Goal: Task Accomplishment & Management: Manage account settings

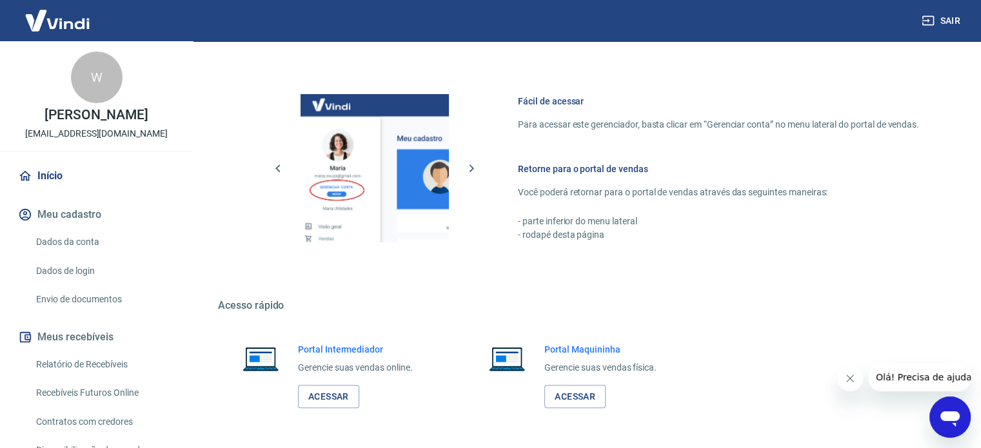
scroll to position [804, 0]
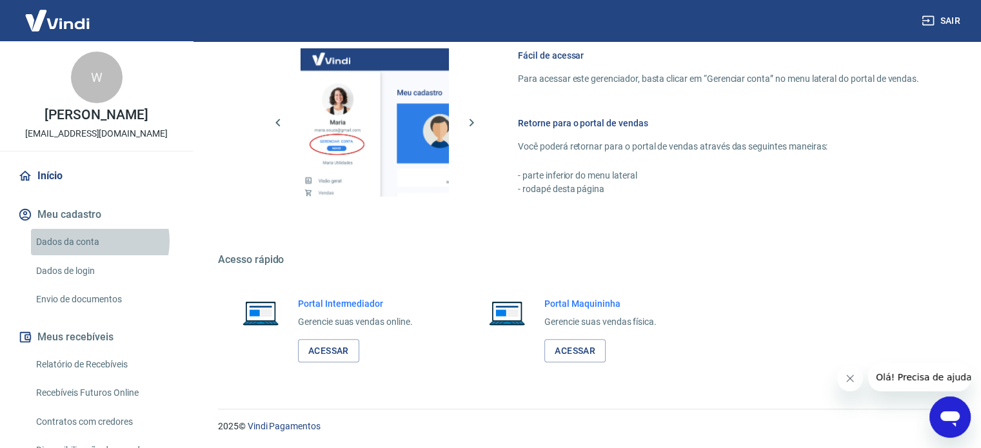
click at [95, 241] on link "Dados da conta" at bounding box center [104, 242] width 146 height 26
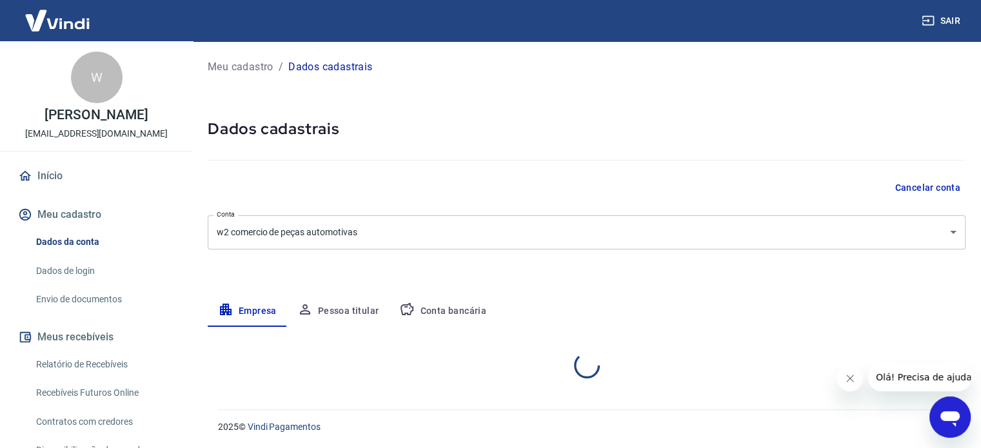
select select "PR"
select select "business"
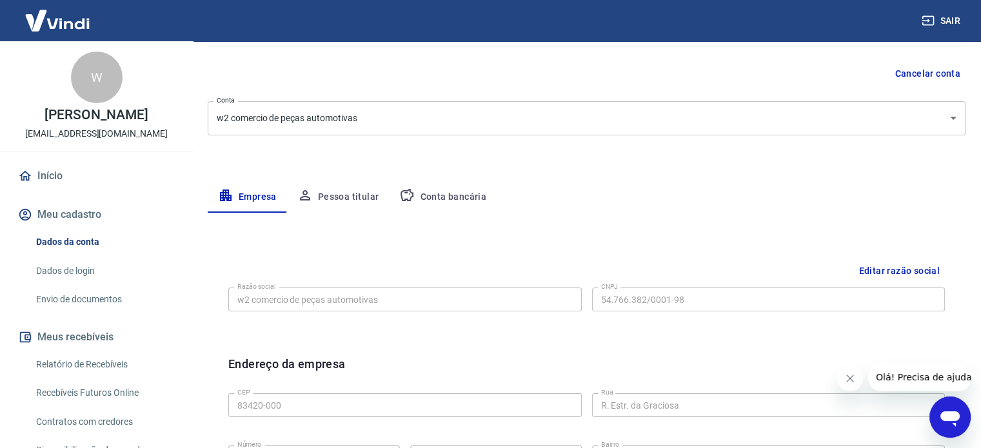
scroll to position [30, 0]
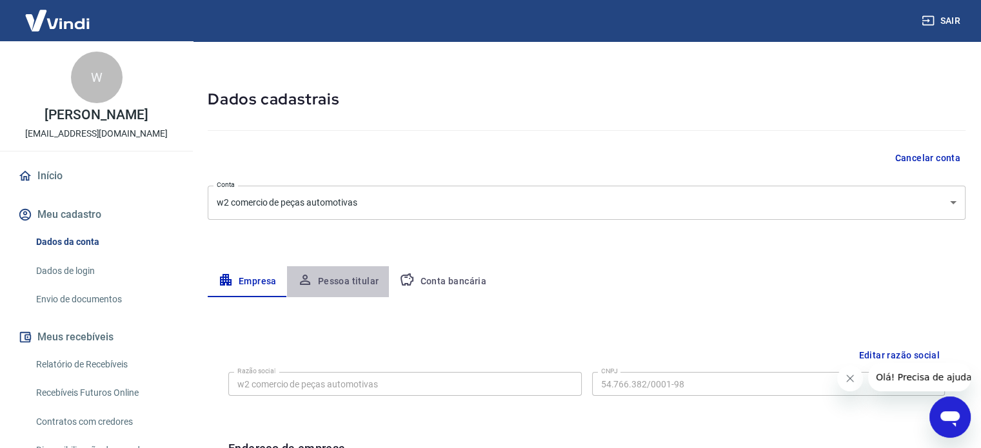
click at [348, 277] on button "Pessoa titular" at bounding box center [338, 281] width 103 height 31
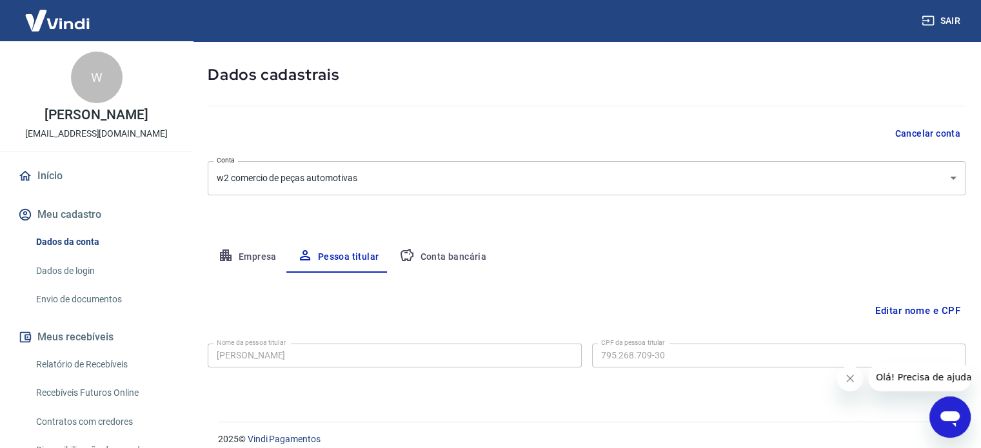
scroll to position [67, 0]
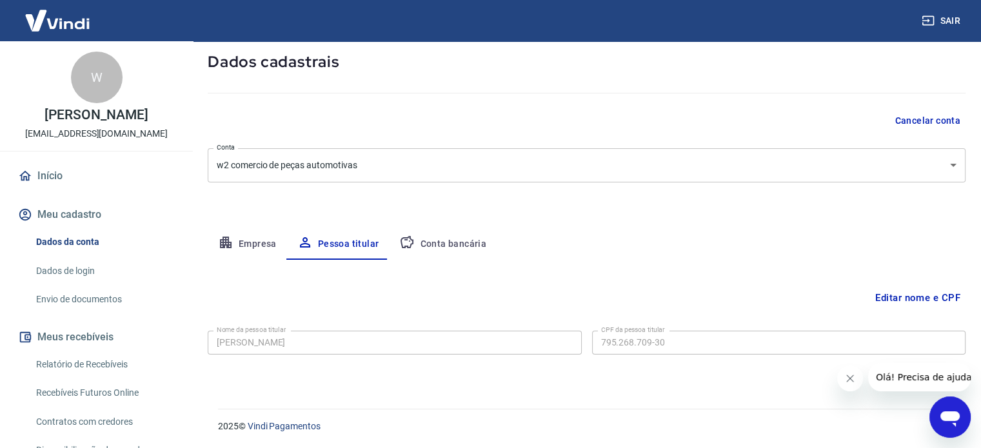
click at [432, 238] on button "Conta bancária" at bounding box center [443, 244] width 108 height 31
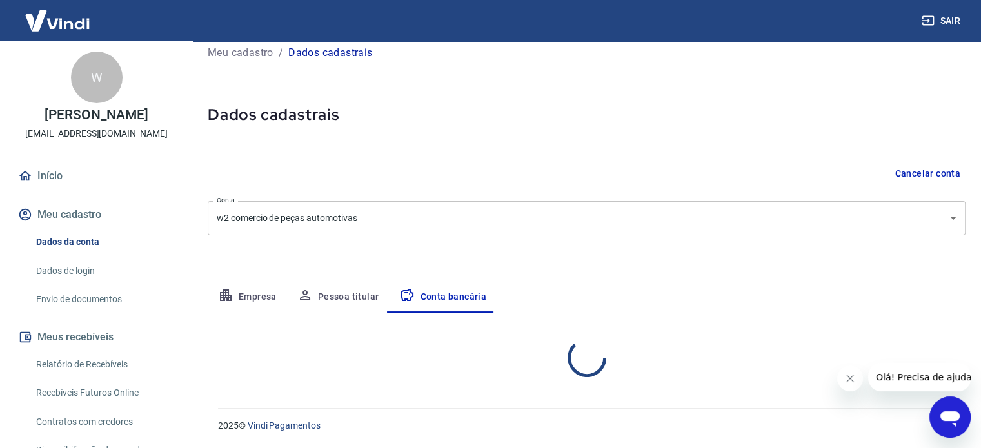
select select "1"
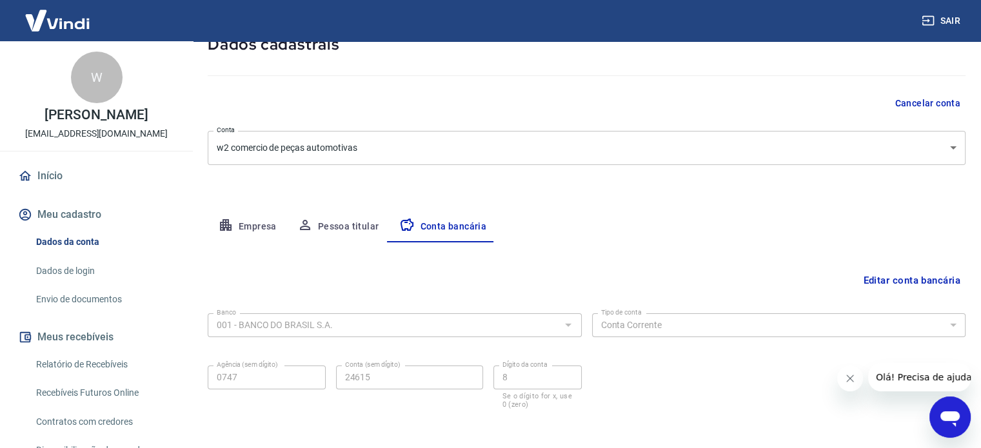
scroll to position [10, 0]
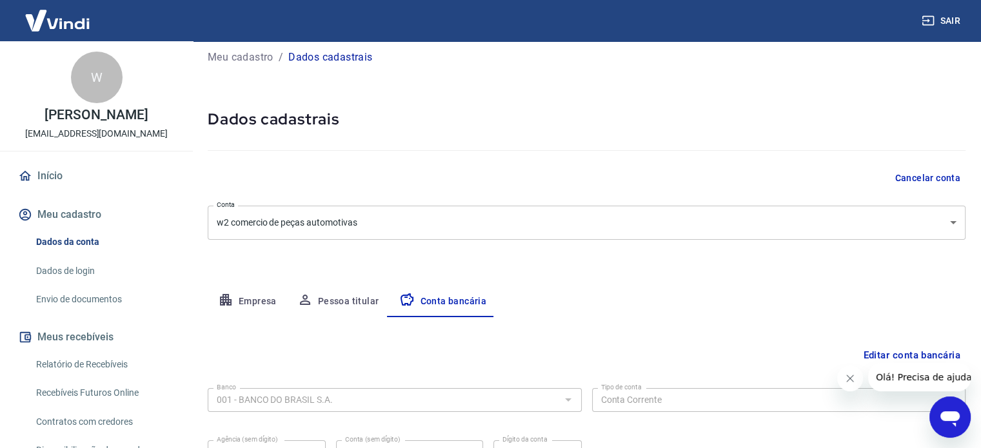
click at [516, 211] on body "Sair W Wanderley Teixeira parquedaspecas2024@gmail.com Início Meu cadastro Dado…" at bounding box center [490, 214] width 981 height 448
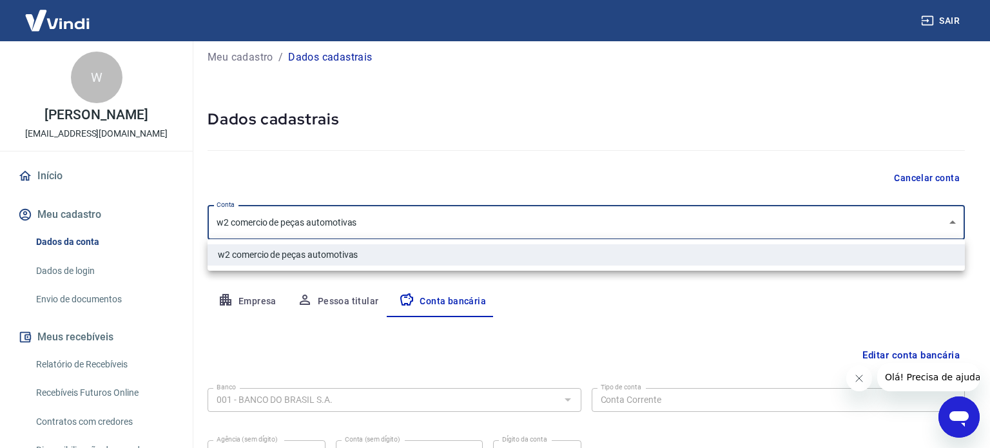
click at [619, 299] on div at bounding box center [495, 224] width 990 height 448
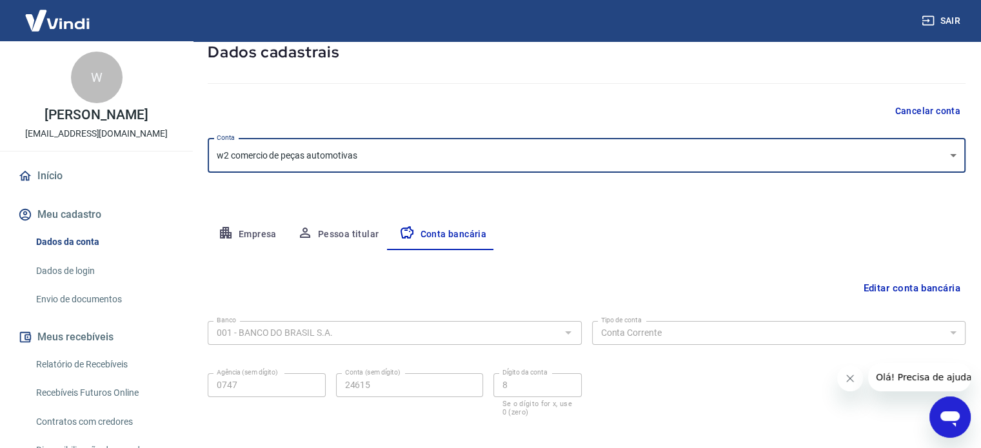
scroll to position [0, 0]
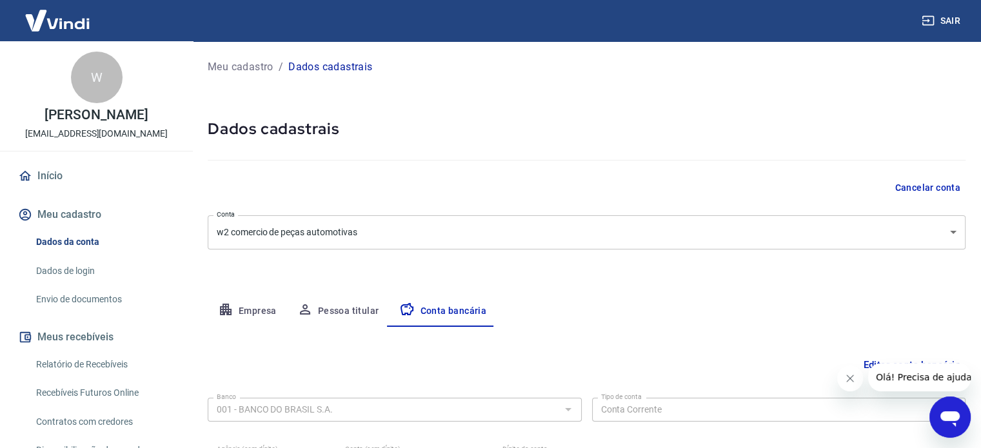
click at [242, 64] on p "Meu cadastro" at bounding box center [241, 66] width 66 height 15
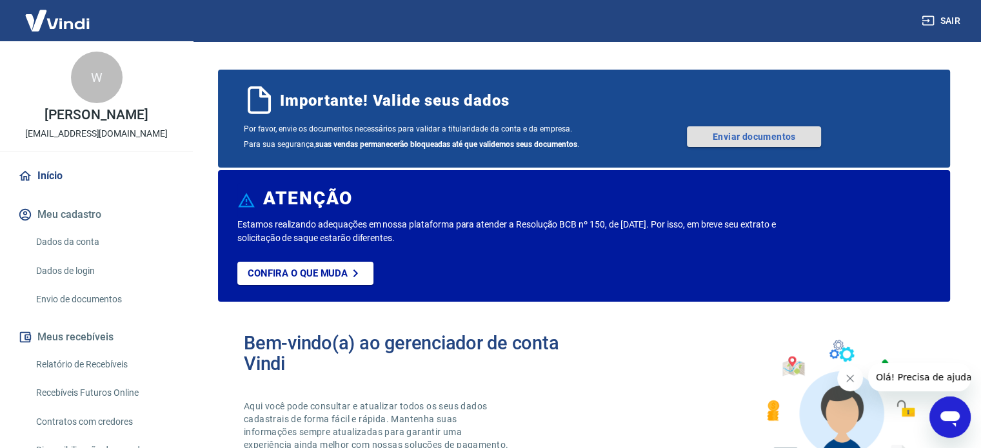
click at [736, 134] on link "Enviar documentos" at bounding box center [754, 136] width 134 height 21
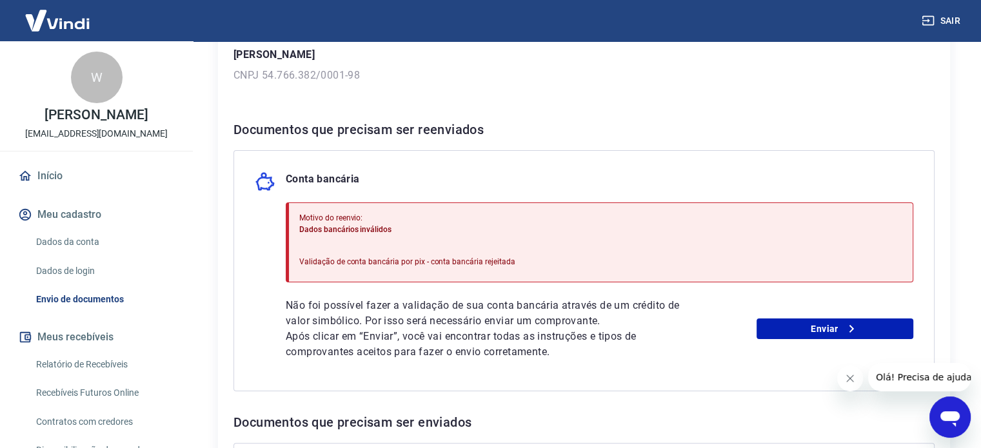
scroll to position [387, 0]
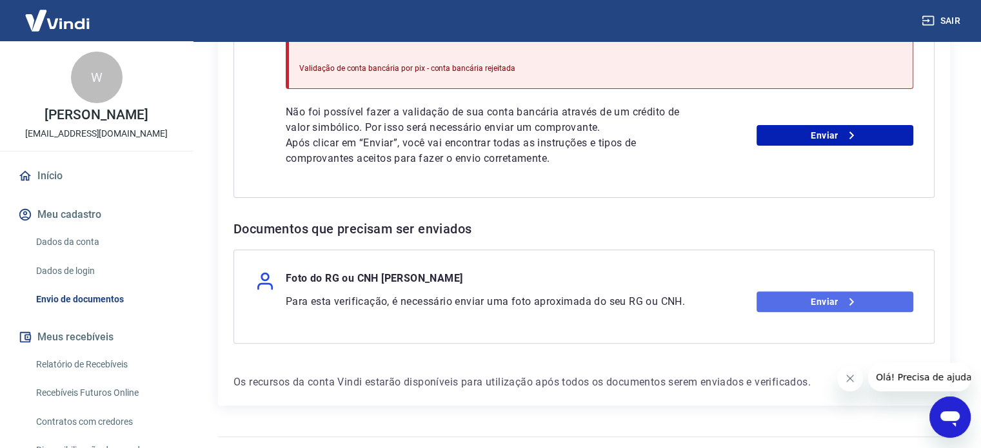
click at [787, 299] on link "Enviar" at bounding box center [834, 301] width 157 height 21
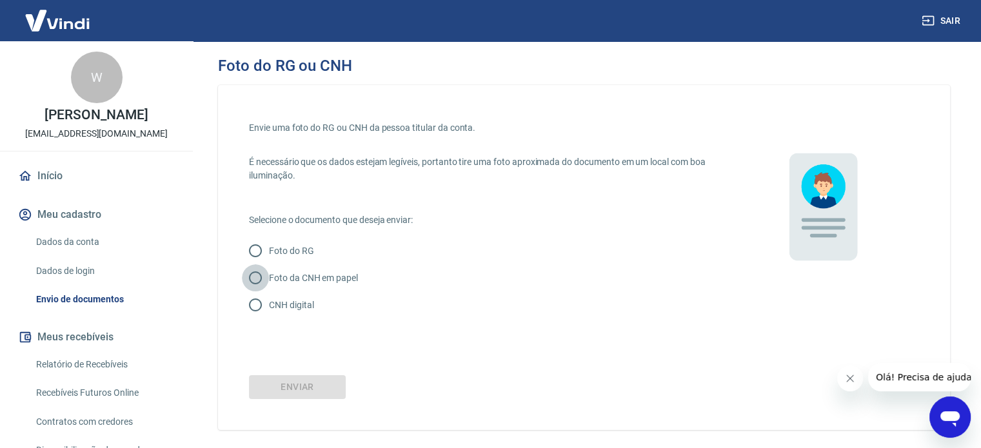
click at [257, 277] on input "Foto da CNH em papel" at bounding box center [255, 277] width 27 height 27
radio input "true"
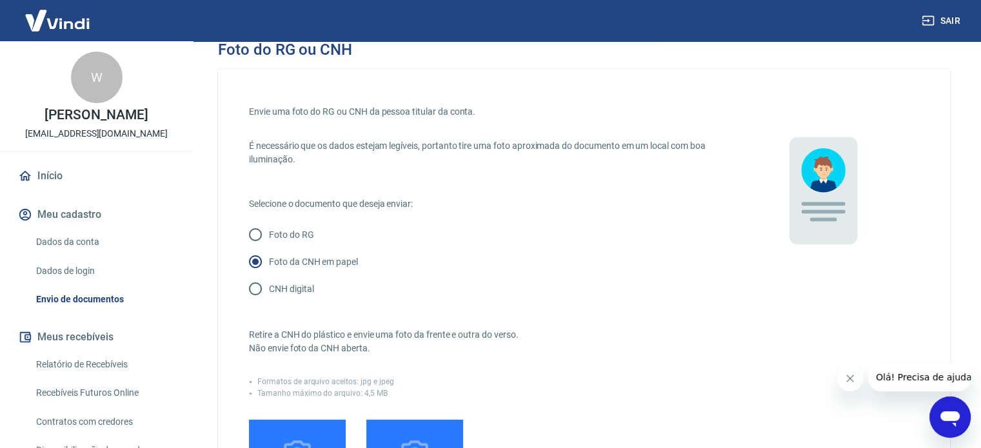
scroll to position [129, 0]
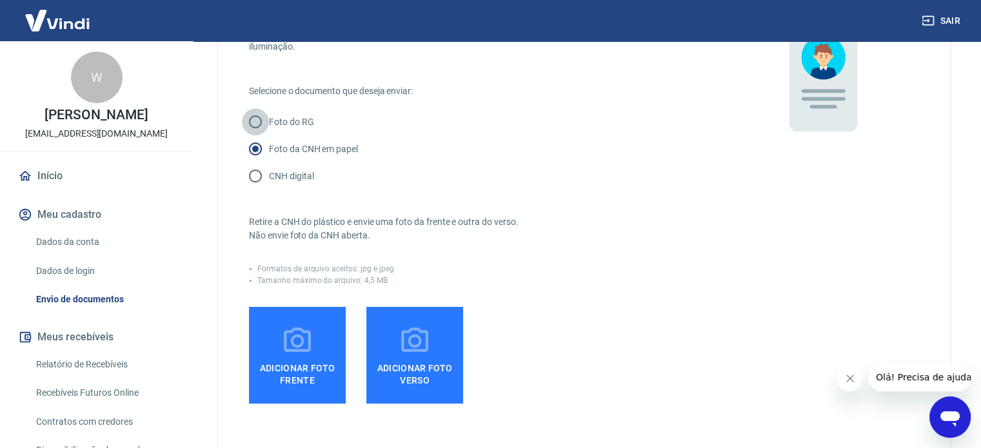
click at [256, 123] on input "Foto do RG" at bounding box center [255, 121] width 27 height 27
radio input "true"
click at [253, 143] on input "Foto da CNH em papel" at bounding box center [255, 148] width 27 height 27
radio input "true"
click at [253, 144] on input "Foto da CNH em papel" at bounding box center [255, 148] width 27 height 27
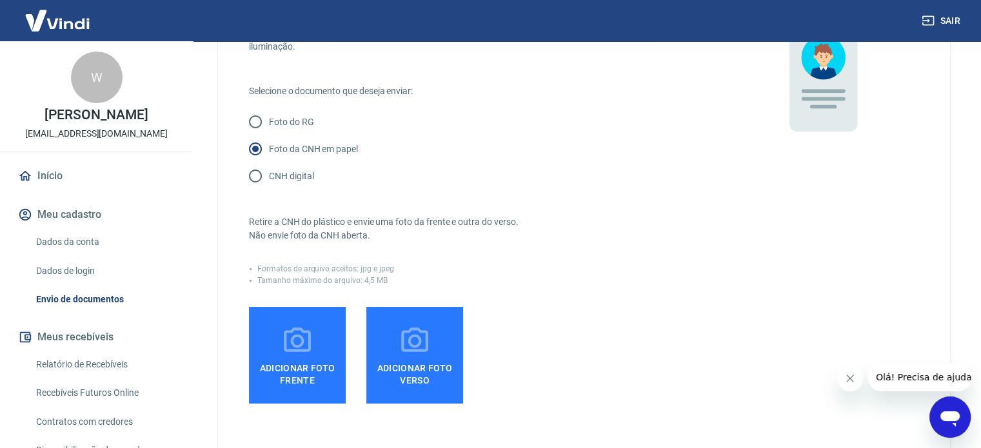
click at [250, 177] on input "CNH digital" at bounding box center [255, 175] width 27 height 27
radio input "true"
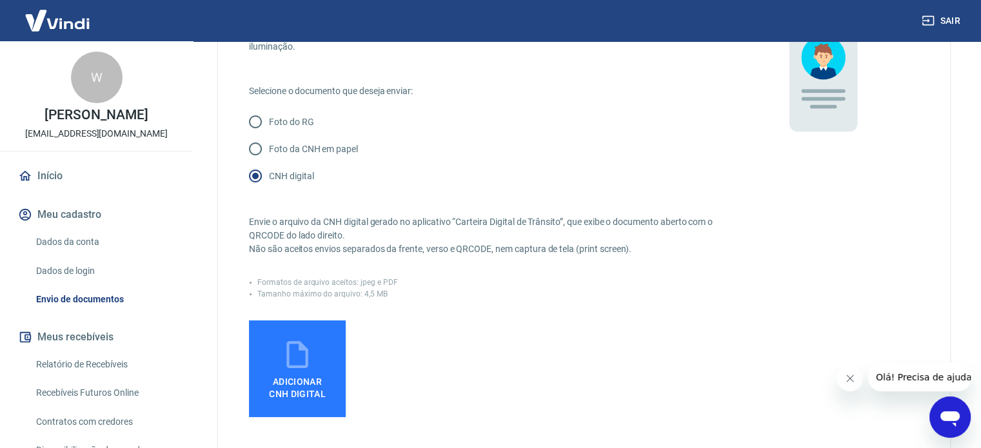
click at [297, 360] on icon at bounding box center [297, 355] width 32 height 32
click at [0, 0] on input "Adicionar CNH Digital" at bounding box center [0, 0] width 0 height 0
click at [257, 146] on input "Foto da CNH em papel" at bounding box center [255, 148] width 27 height 27
radio input "true"
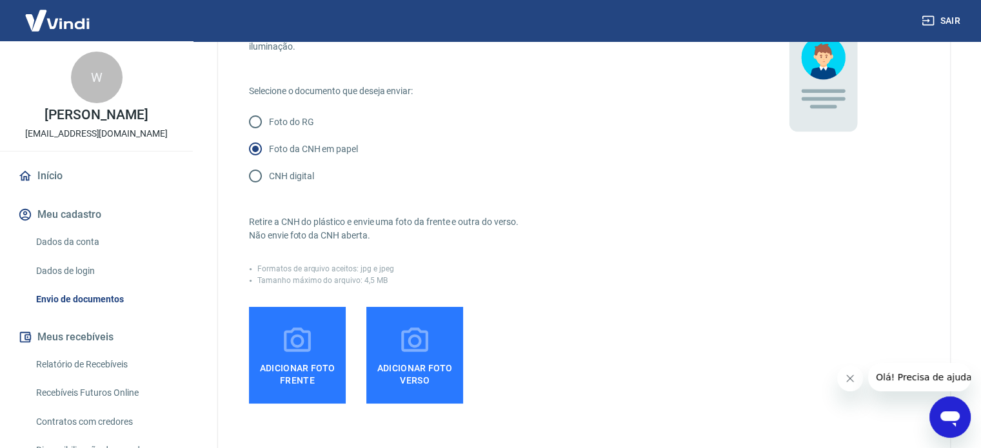
click at [311, 350] on icon at bounding box center [297, 341] width 32 height 32
click at [0, 0] on input "Adicionar foto frente" at bounding box center [0, 0] width 0 height 0
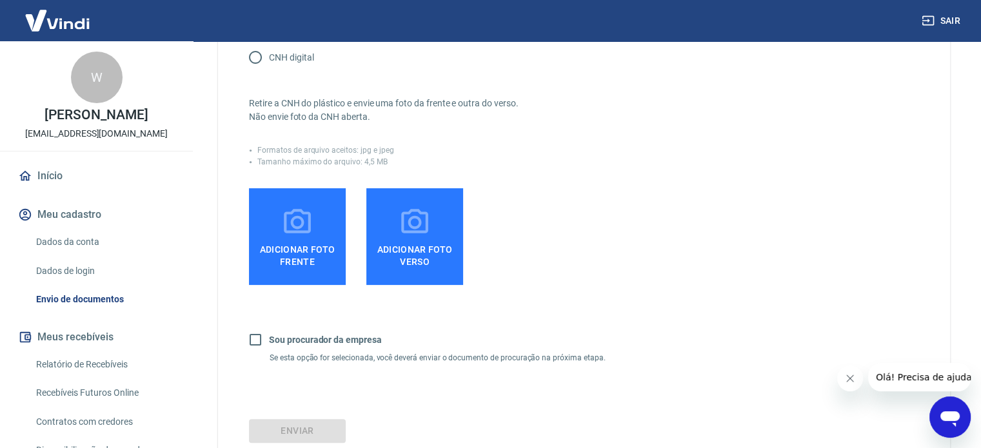
scroll to position [150, 0]
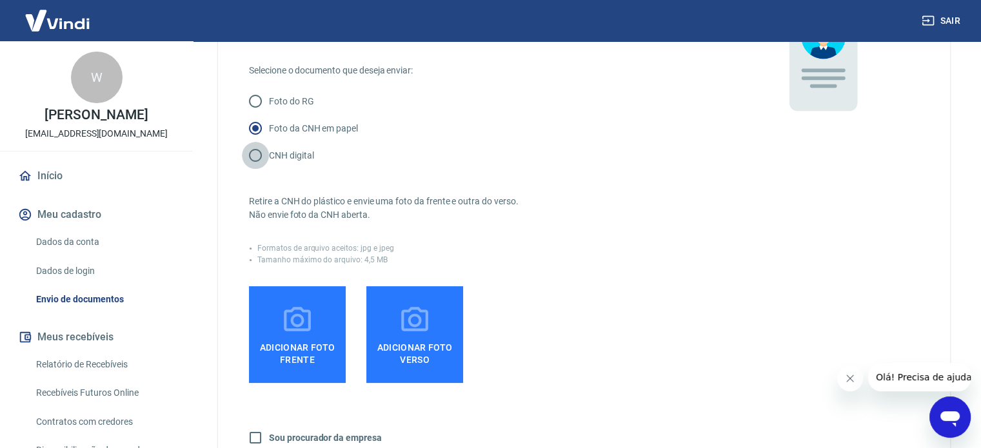
click at [254, 152] on input "CNH digital" at bounding box center [255, 155] width 27 height 27
radio input "true"
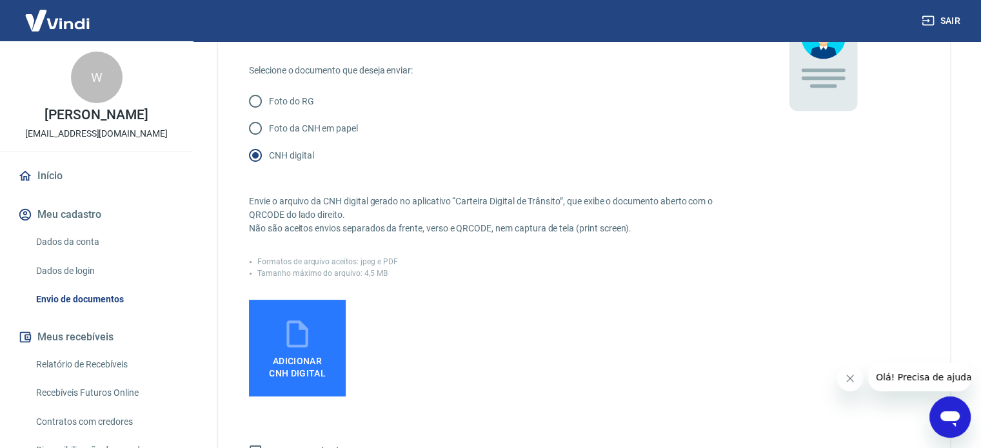
click at [295, 315] on label "Adicionar CNH Digital" at bounding box center [297, 348] width 97 height 97
click at [0, 0] on input "Adicionar CNH Digital" at bounding box center [0, 0] width 0 height 0
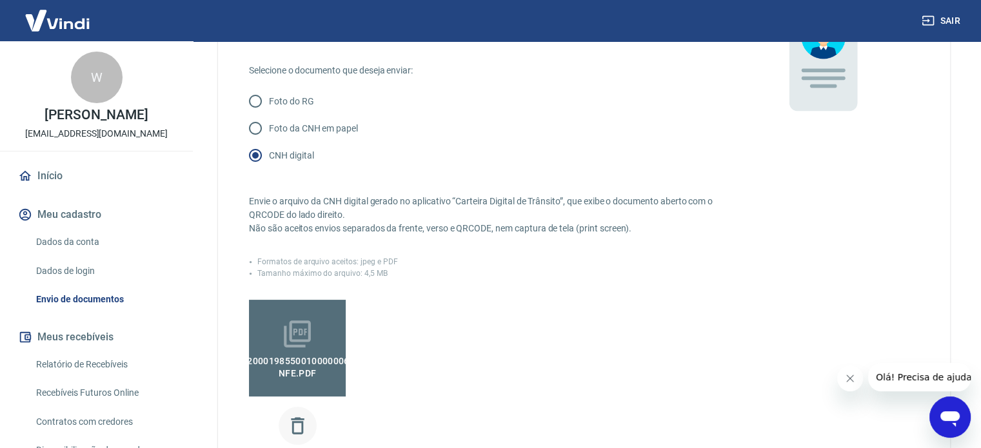
click at [300, 421] on icon "button" at bounding box center [297, 425] width 13 height 17
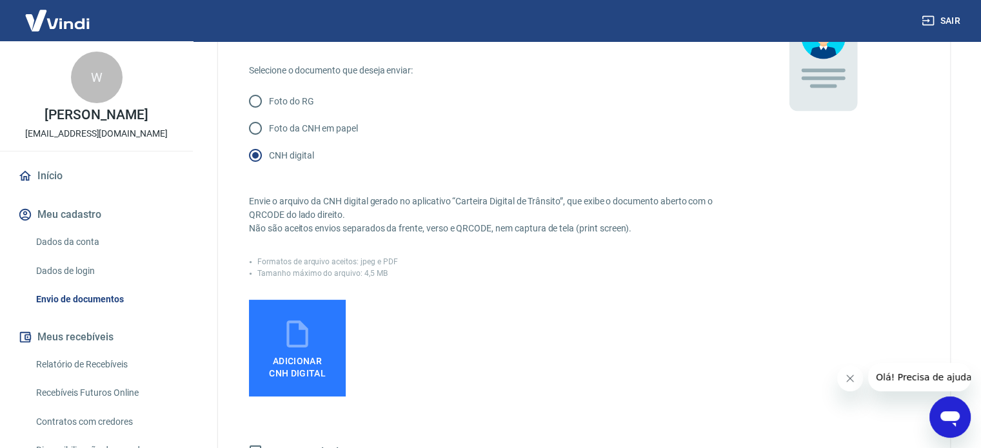
click at [304, 358] on span "Adicionar CNH Digital" at bounding box center [297, 367] width 57 height 23
click at [0, 0] on input "Adicionar CNH Digital" at bounding box center [0, 0] width 0 height 0
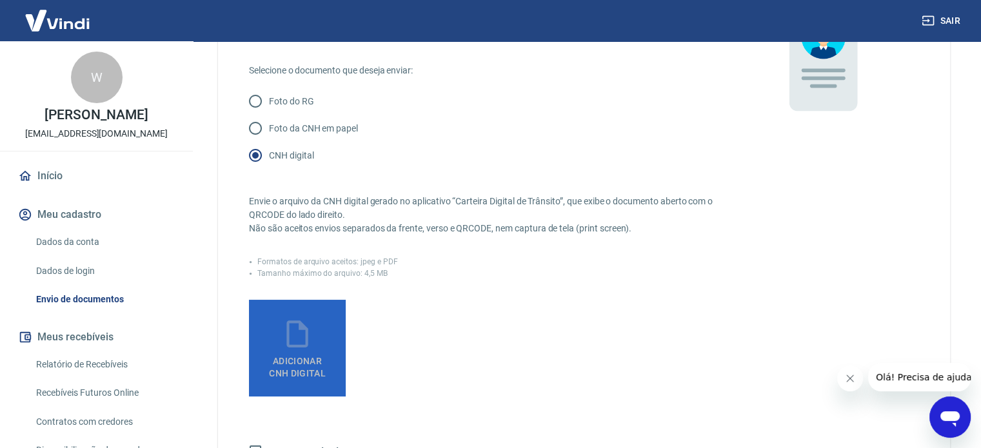
click at [314, 332] on label "Adicionar CNH Digital" at bounding box center [297, 348] width 97 height 97
click at [0, 0] on input "Adicionar CNH Digital" at bounding box center [0, 0] width 0 height 0
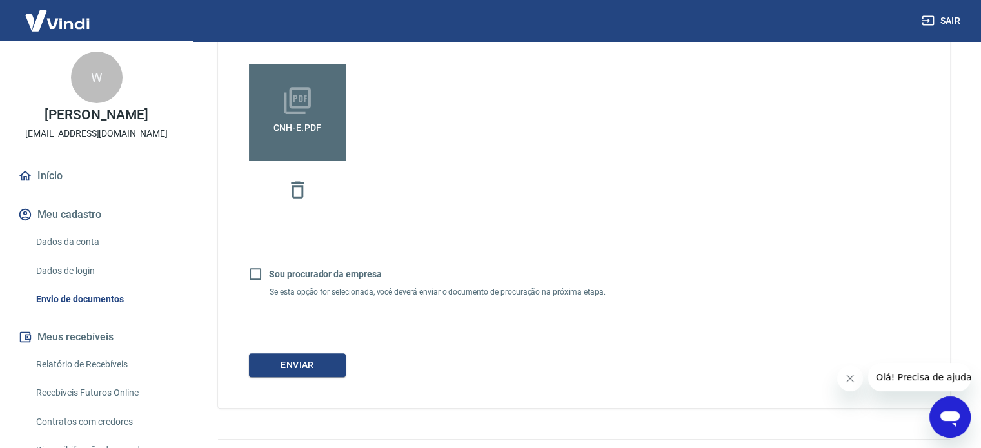
scroll to position [408, 0]
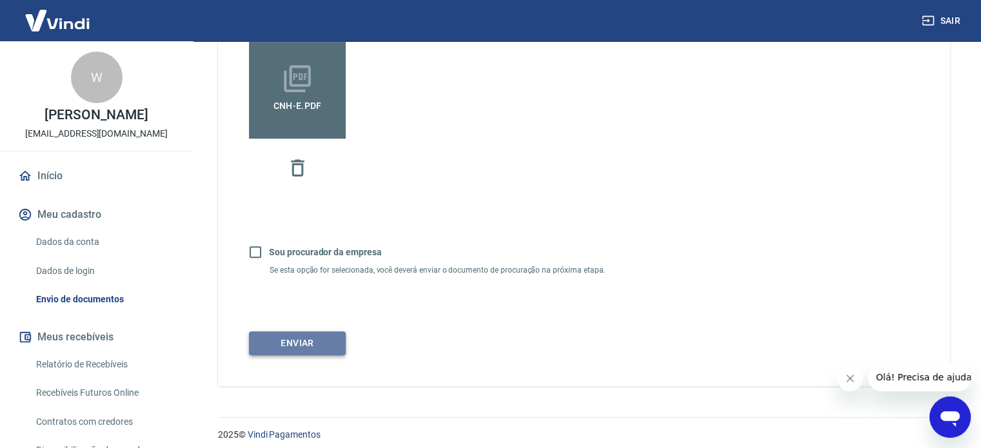
click at [320, 344] on button "Enviar" at bounding box center [297, 343] width 97 height 24
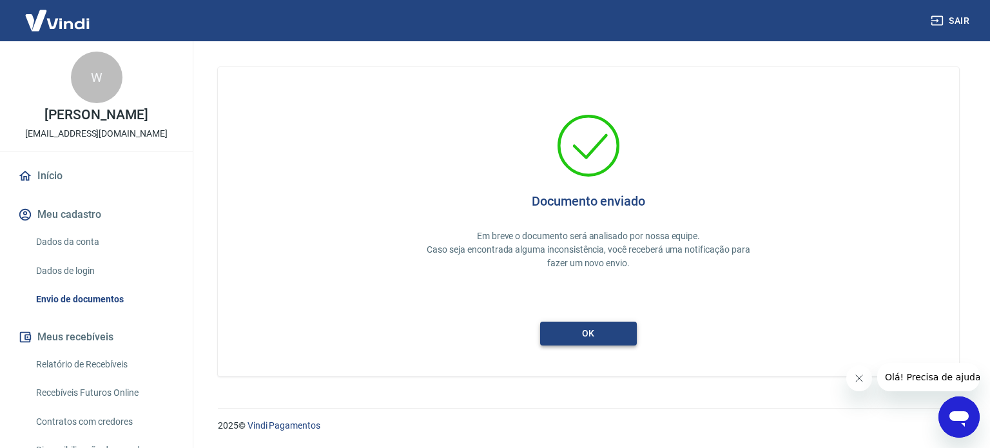
click at [567, 337] on button "ok" at bounding box center [588, 334] width 97 height 24
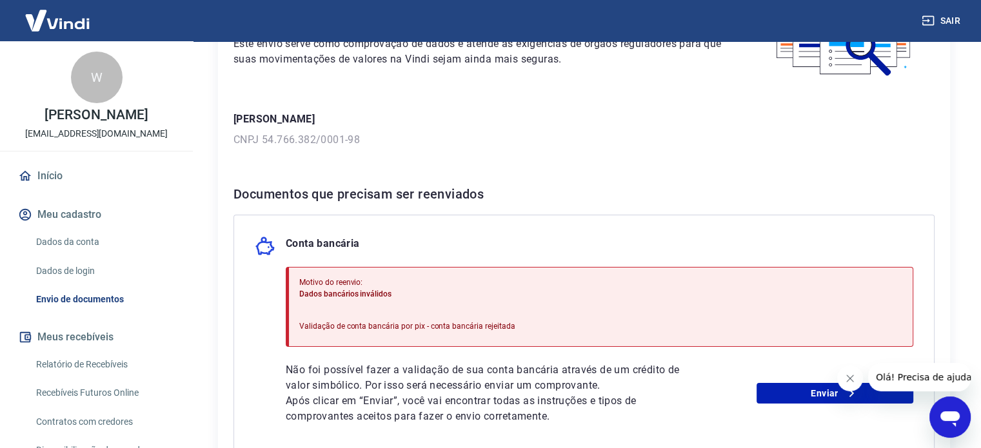
scroll to position [258, 0]
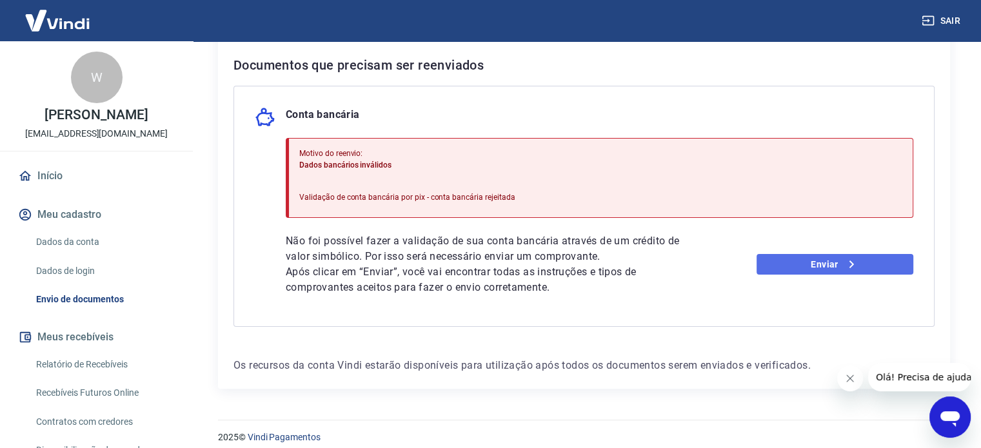
click at [775, 260] on link "Enviar" at bounding box center [834, 264] width 157 height 21
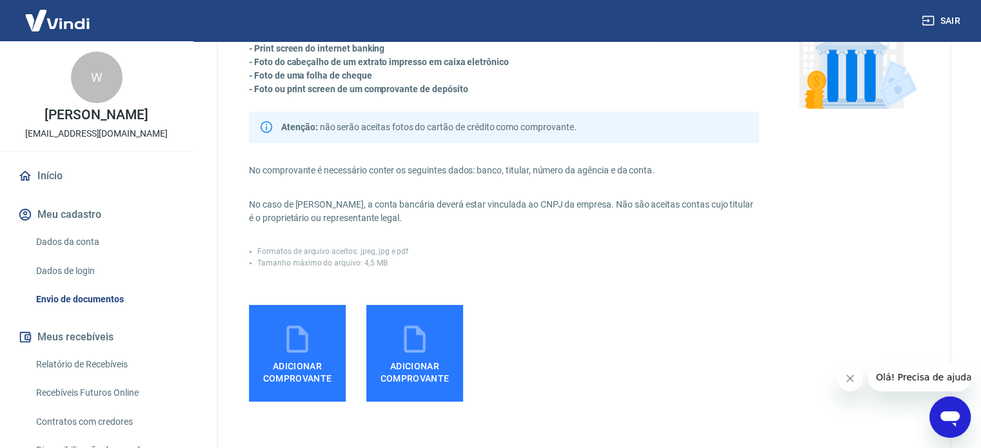
scroll to position [64, 0]
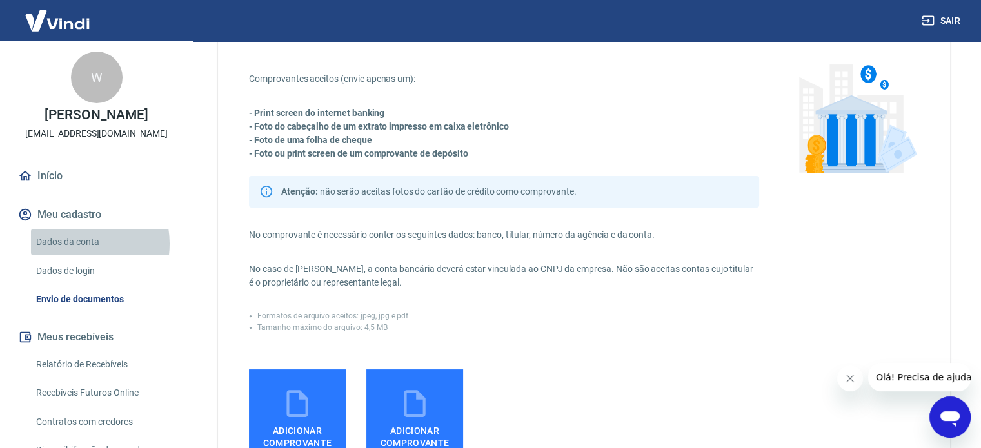
click at [75, 244] on link "Dados da conta" at bounding box center [104, 242] width 146 height 26
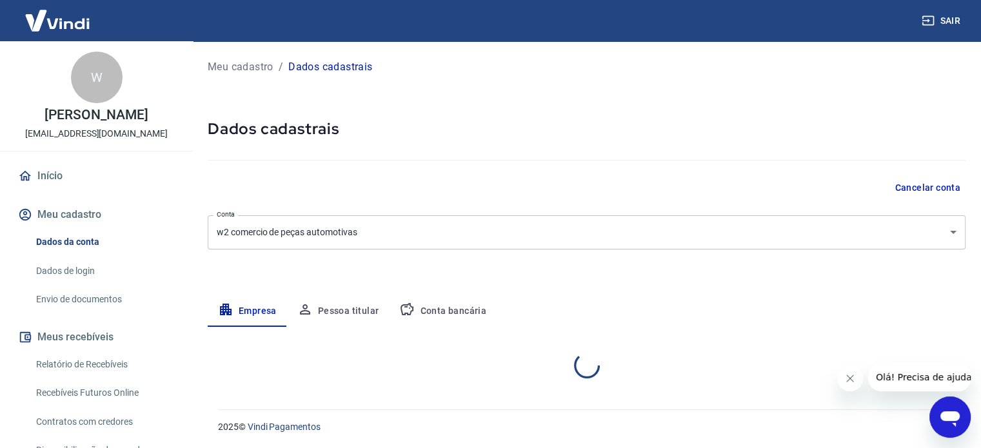
select select "PR"
select select "business"
click at [463, 309] on button "Conta bancária" at bounding box center [443, 311] width 108 height 31
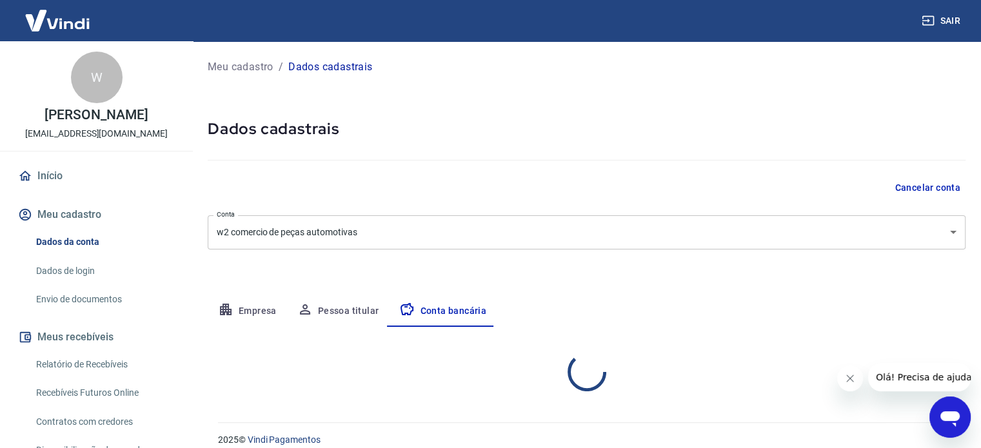
select select "1"
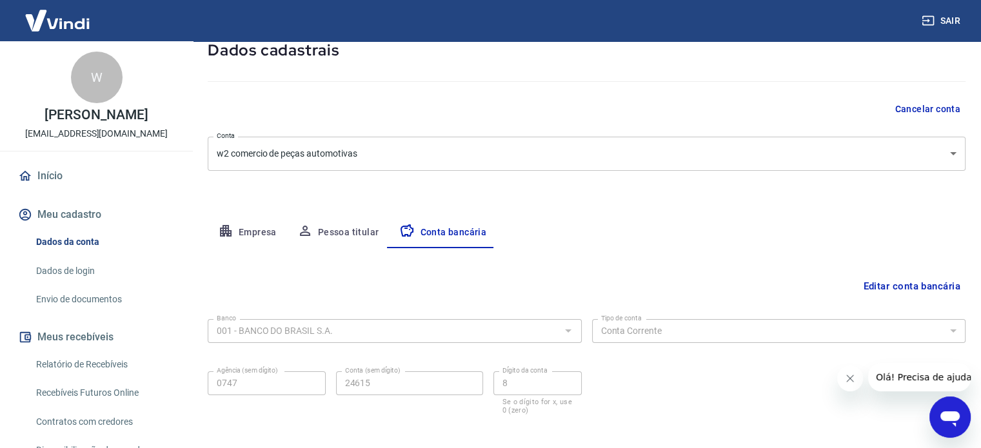
scroll to position [139, 0]
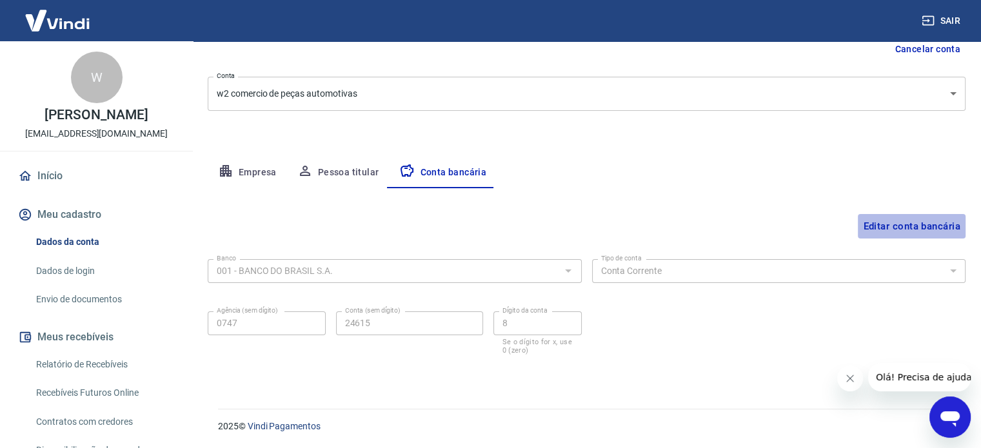
click at [885, 230] on button "Editar conta bancária" at bounding box center [912, 226] width 108 height 25
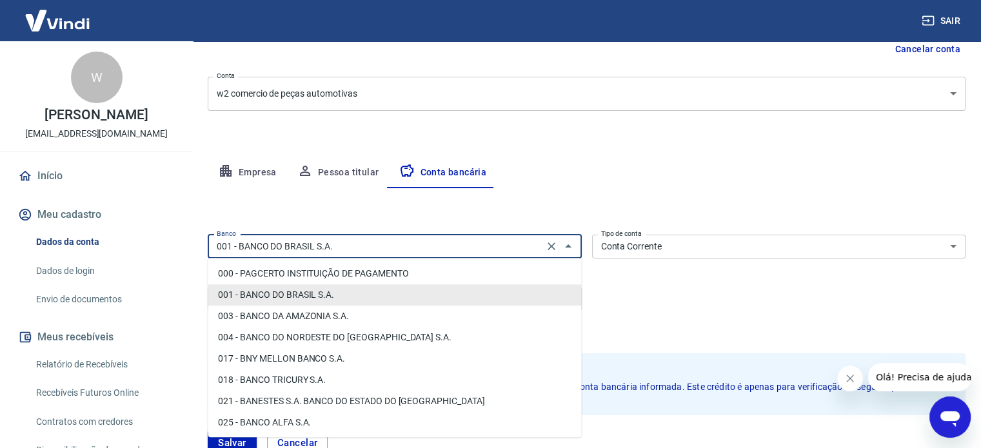
click at [389, 246] on input "001 - BANCO DO BRASIL S.A." at bounding box center [375, 247] width 328 height 16
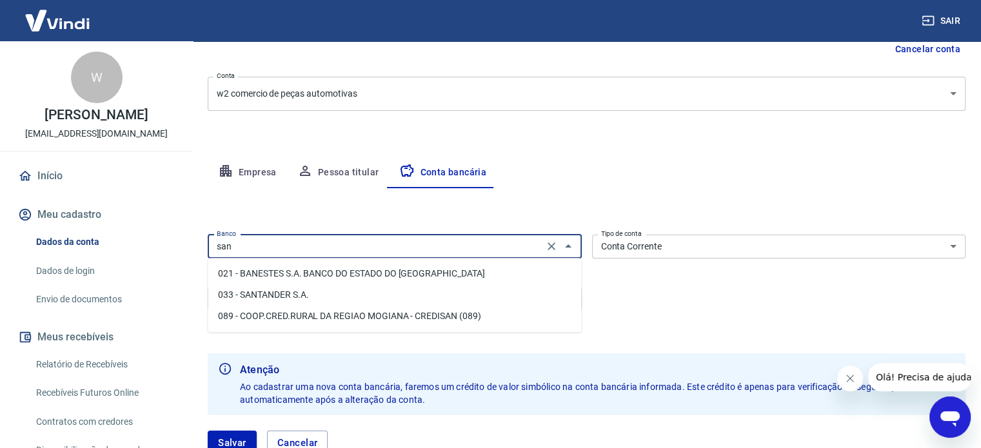
click at [297, 296] on li "033 - SANTANDER S.A." at bounding box center [394, 294] width 373 height 21
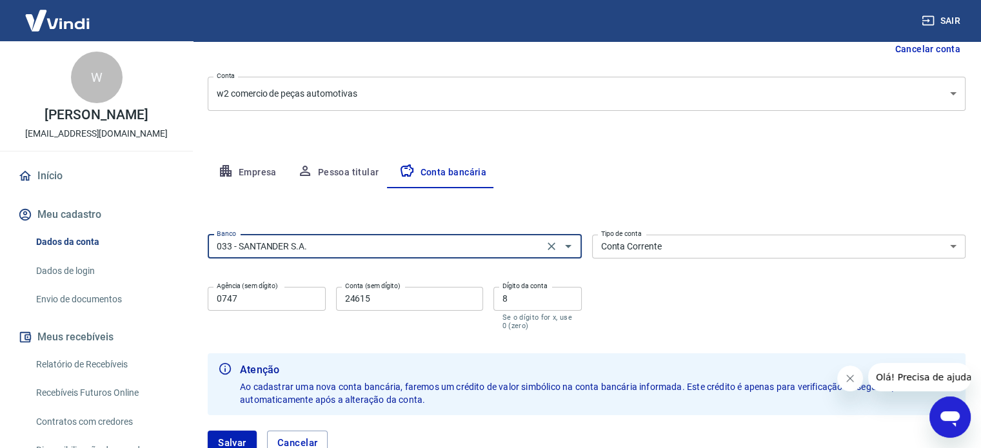
type input "033 - SANTANDER S.A."
click at [253, 301] on input "0747" at bounding box center [267, 299] width 118 height 24
click at [255, 301] on input "0747" at bounding box center [267, 299] width 118 height 24
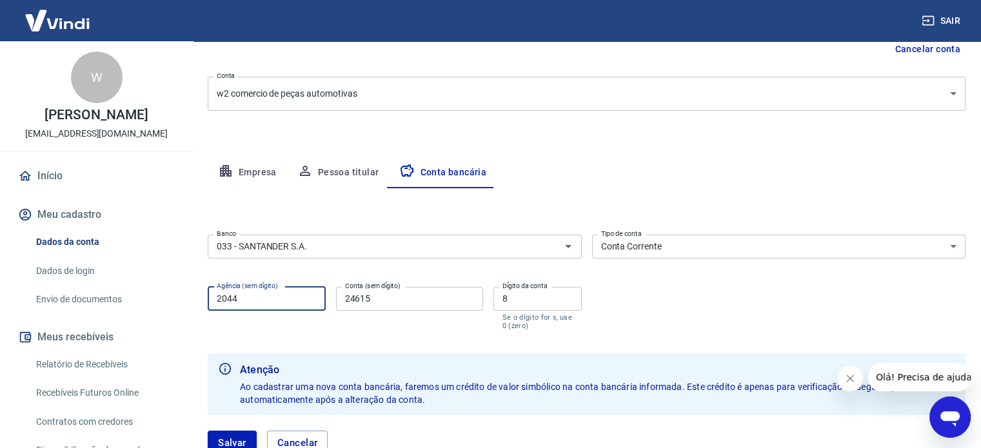
type input "2044"
click at [418, 288] on input "24615" at bounding box center [409, 299] width 147 height 24
click at [413, 288] on input "24615" at bounding box center [409, 299] width 147 height 24
type input "010893"
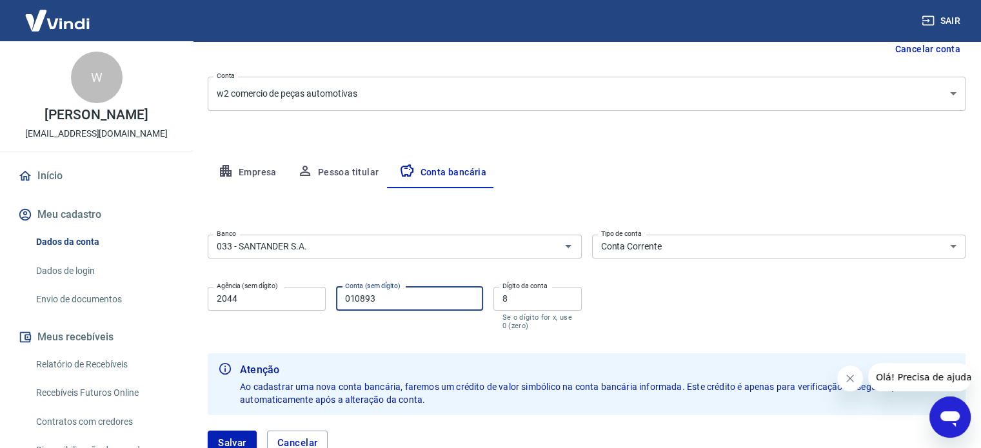
click at [522, 291] on input "8" at bounding box center [537, 299] width 88 height 24
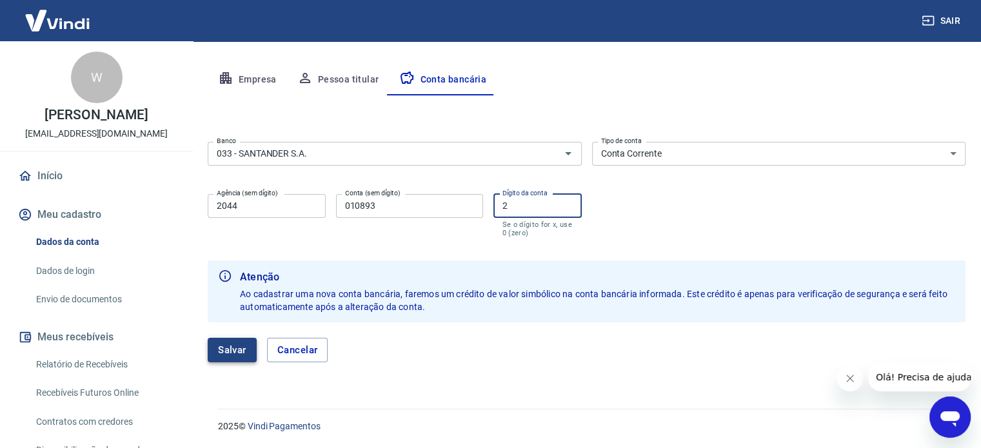
type input "2"
click at [238, 346] on button "Salvar" at bounding box center [232, 350] width 49 height 25
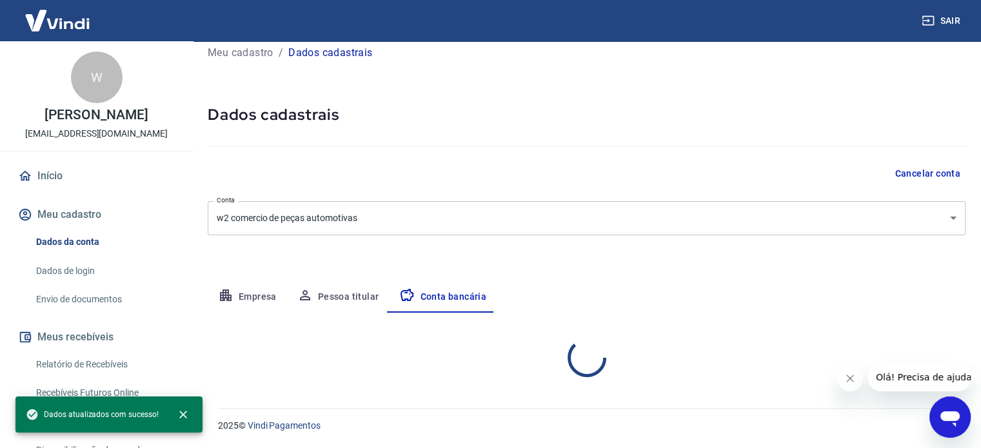
select select "1"
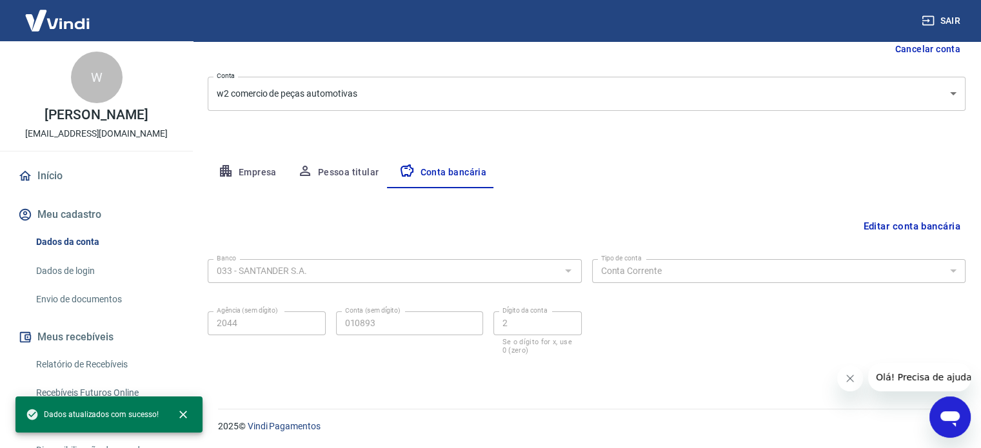
click at [92, 214] on button "Meu cadastro" at bounding box center [96, 215] width 162 height 28
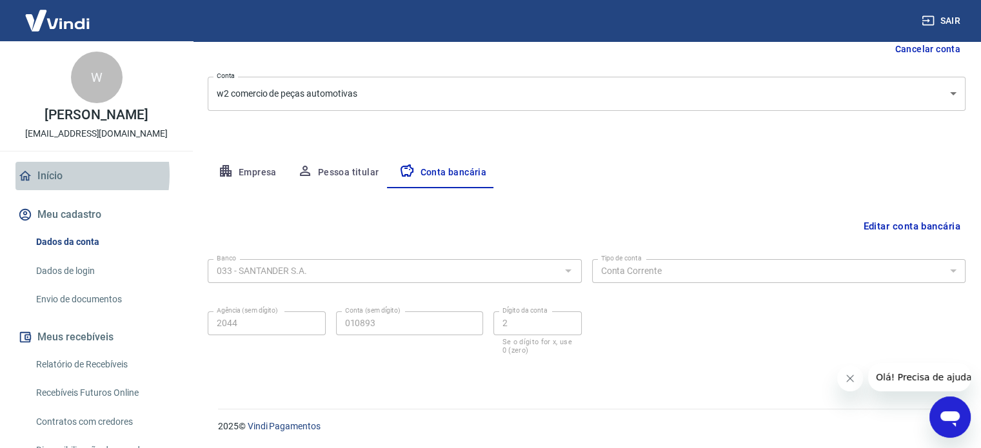
click at [51, 175] on link "Início" at bounding box center [96, 176] width 162 height 28
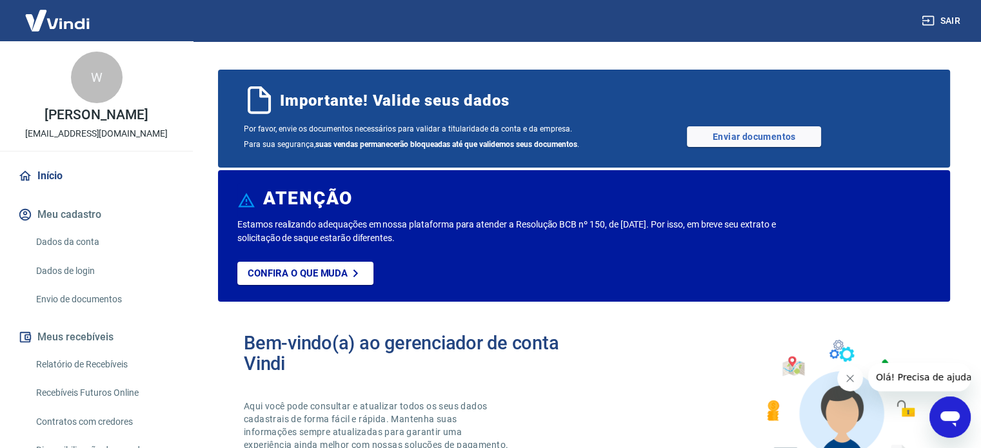
click at [608, 133] on div "Por favor, envie os documentos necessários para validar a titularidade da conta…" at bounding box center [584, 136] width 680 height 31
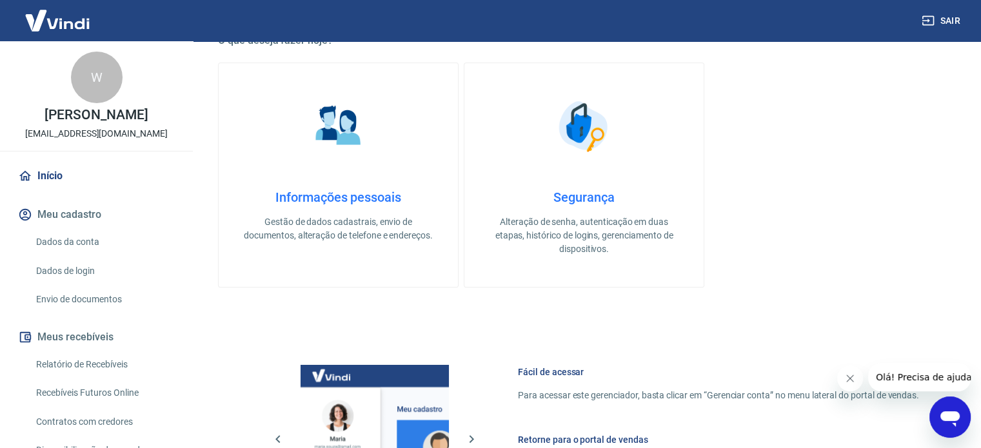
scroll to position [387, 0]
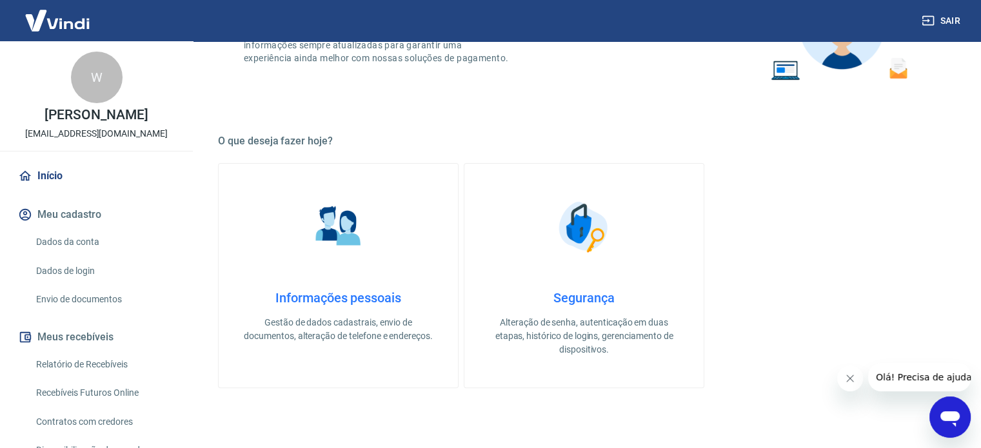
click at [363, 255] on img at bounding box center [338, 227] width 64 height 64
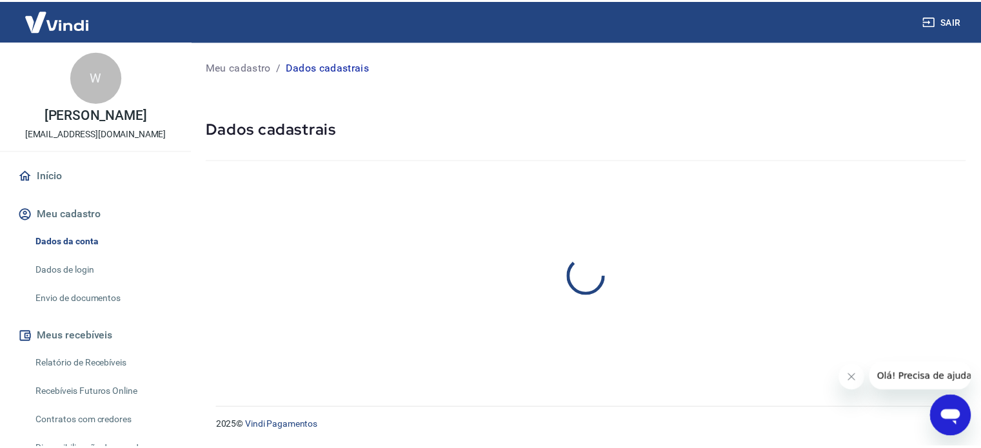
select select "PR"
select select "business"
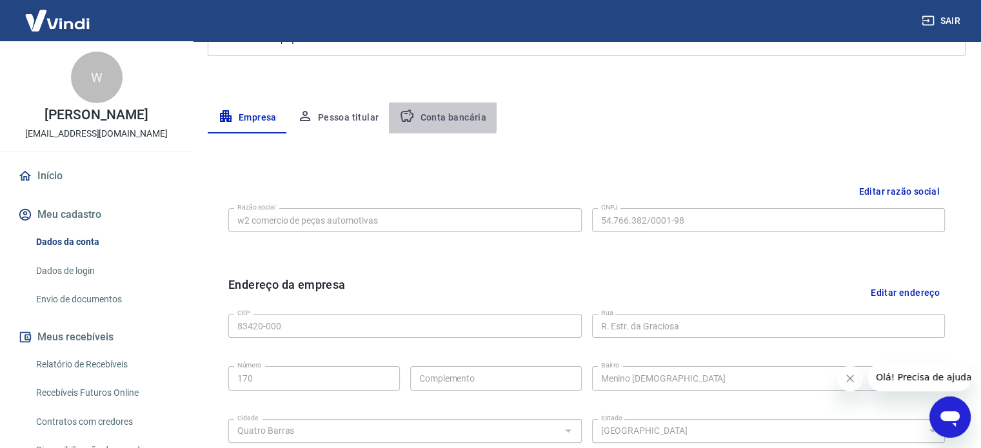
click at [430, 112] on button "Conta bancária" at bounding box center [443, 118] width 108 height 31
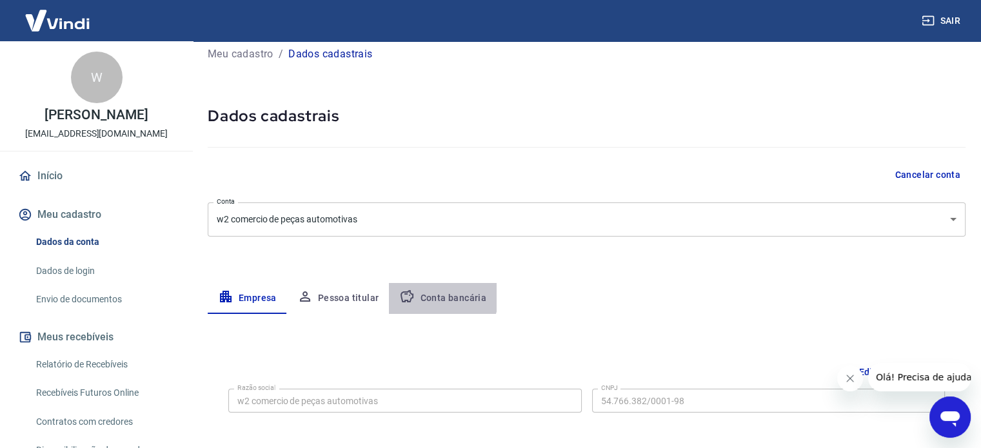
select select "1"
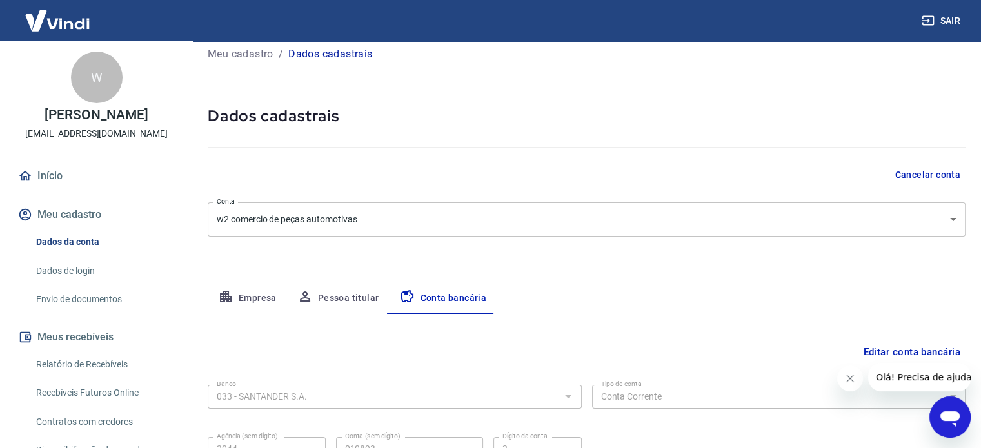
scroll to position [139, 0]
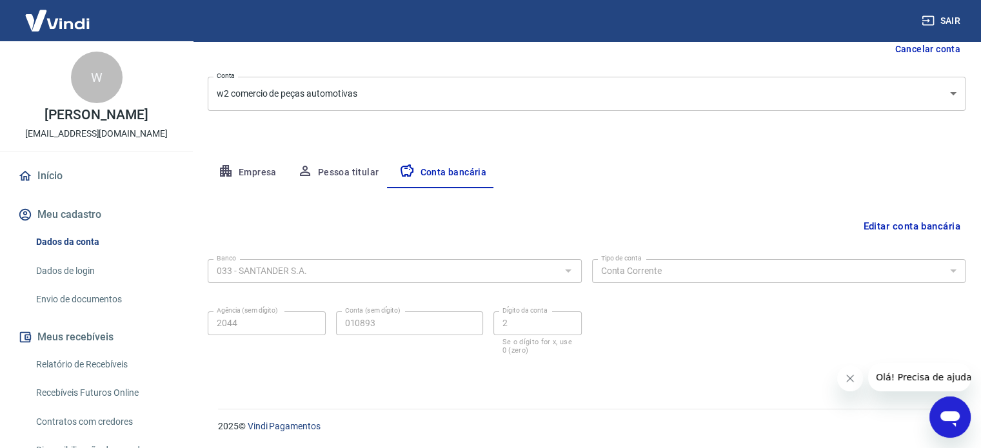
click at [330, 172] on button "Pessoa titular" at bounding box center [338, 172] width 103 height 31
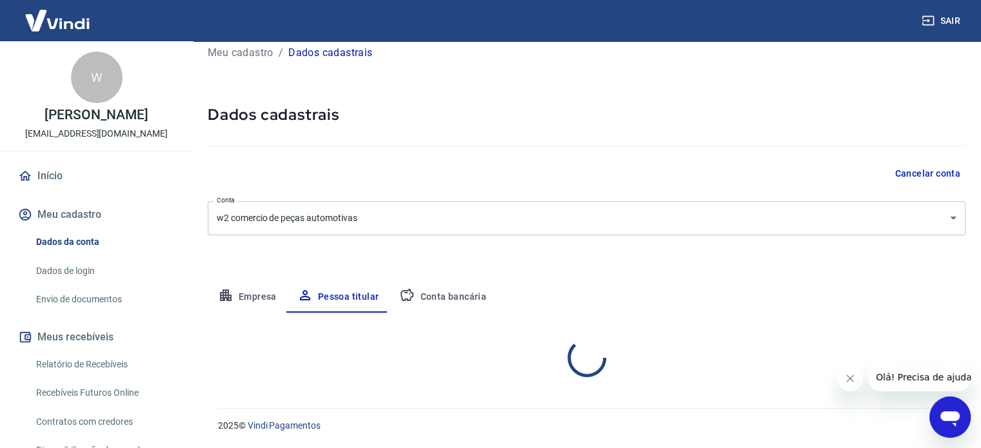
scroll to position [67, 0]
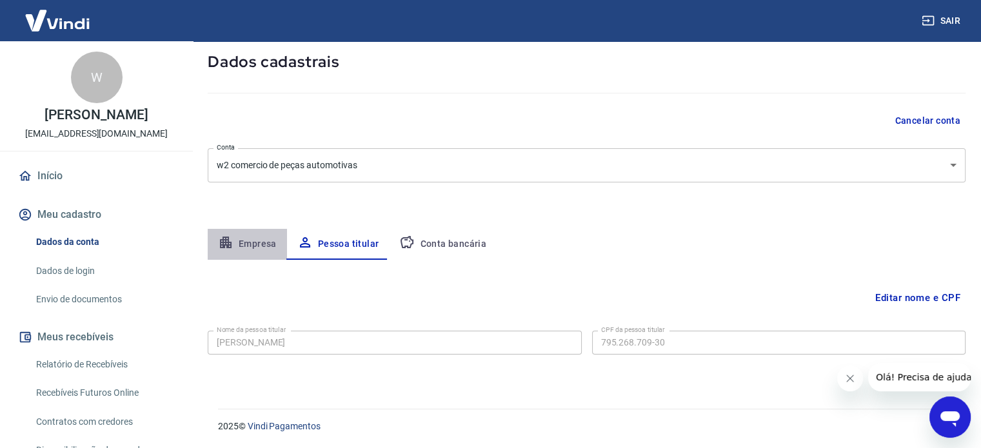
click at [233, 241] on button "Empresa" at bounding box center [247, 244] width 79 height 31
select select "PR"
select select "business"
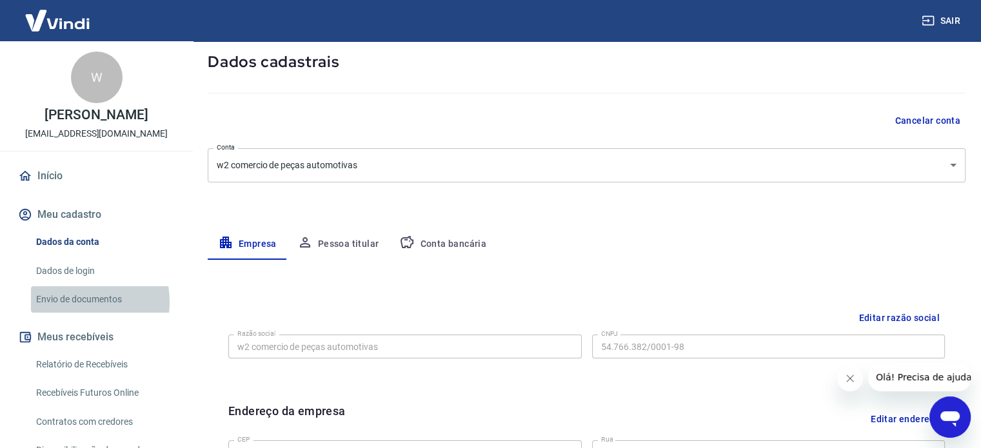
click at [71, 302] on link "Envio de documentos" at bounding box center [104, 299] width 146 height 26
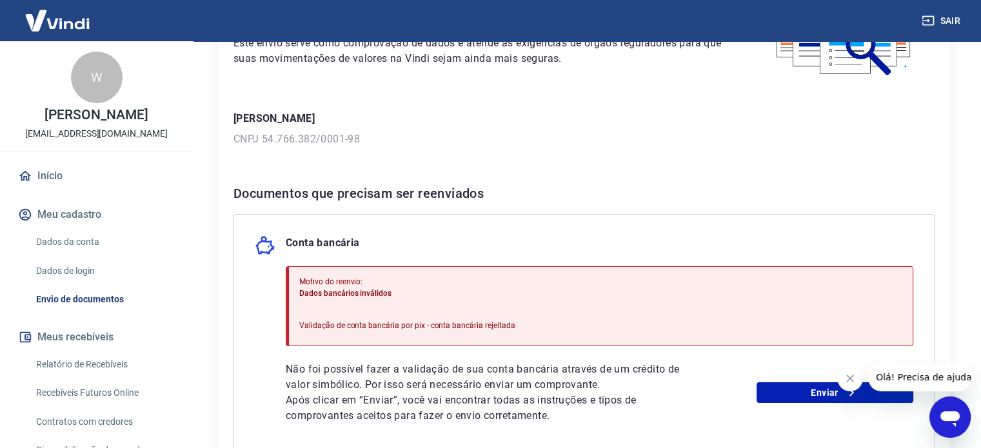
scroll to position [258, 0]
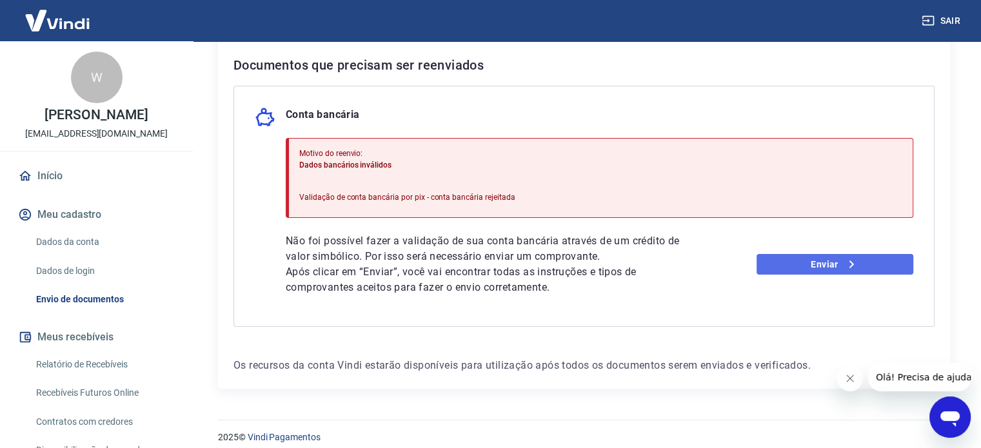
click at [832, 270] on link "Enviar" at bounding box center [834, 264] width 157 height 21
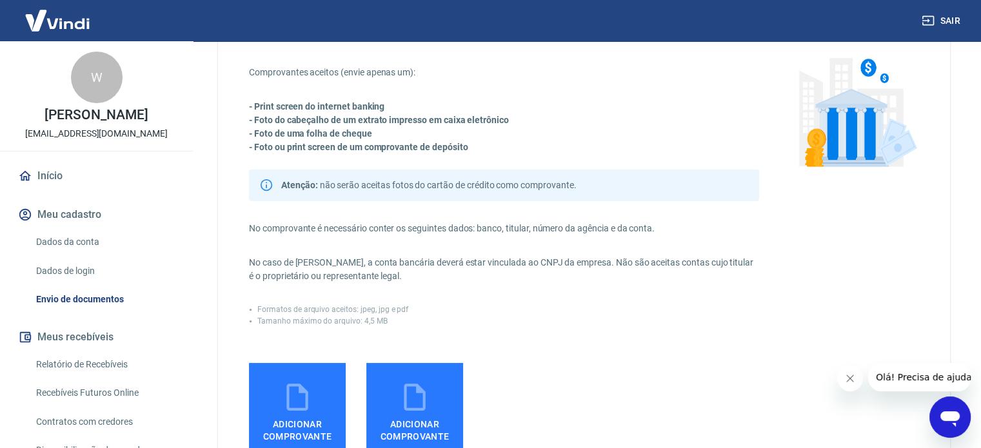
scroll to position [129, 0]
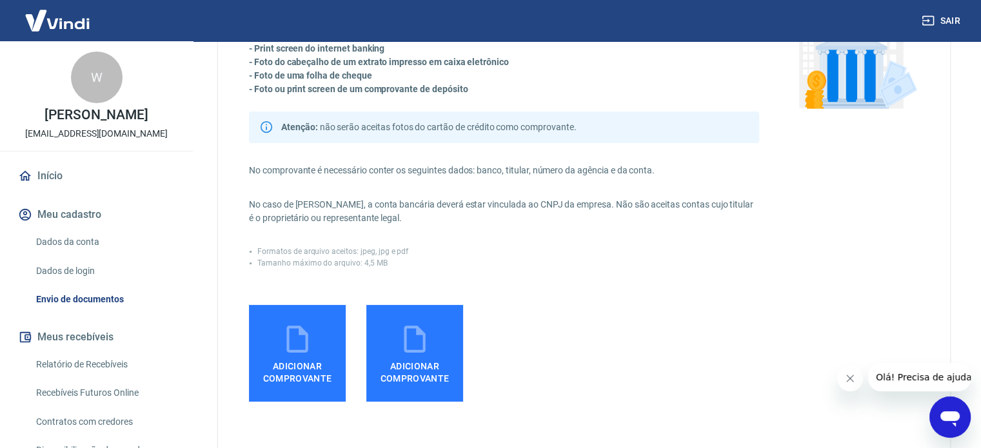
click at [291, 363] on span "Adicionar comprovante" at bounding box center [297, 369] width 86 height 29
click at [0, 0] on input "Adicionar comprovante" at bounding box center [0, 0] width 0 height 0
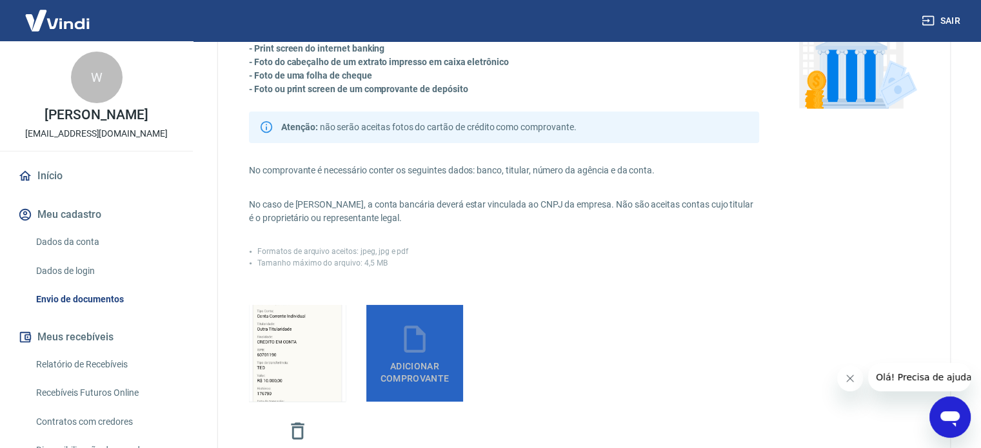
click at [413, 342] on icon at bounding box center [414, 339] width 32 height 32
click at [0, 0] on input "Adicionar comprovante" at bounding box center [0, 0] width 0 height 0
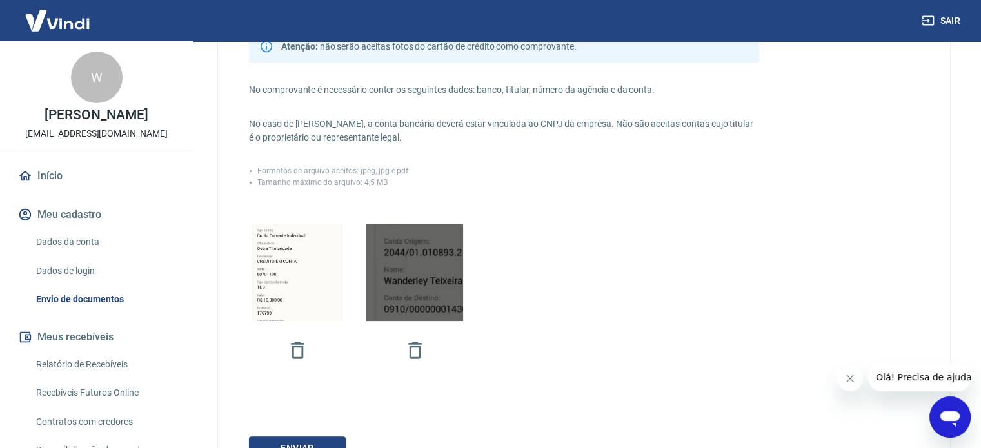
scroll to position [322, 0]
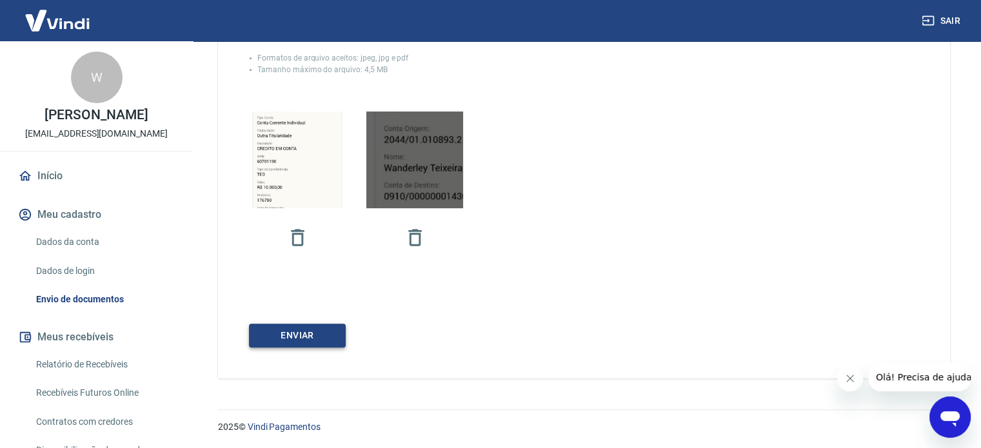
click at [315, 331] on button "ENVIAR" at bounding box center [297, 336] width 97 height 24
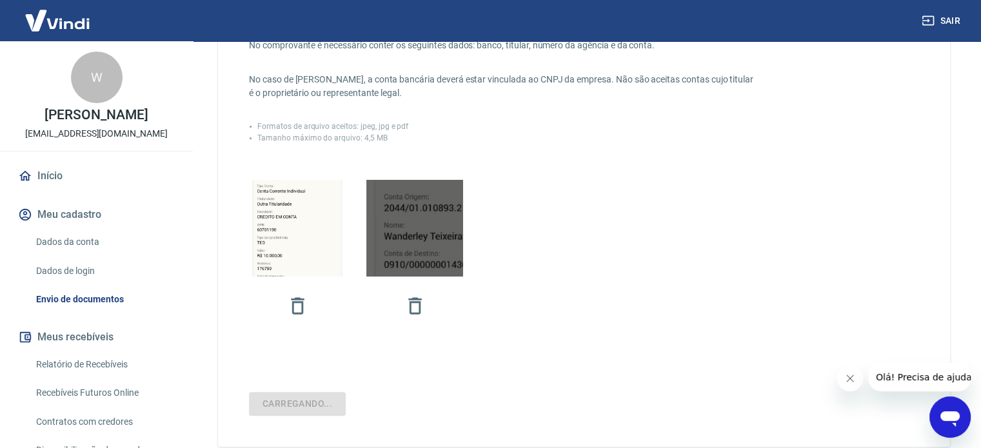
scroll to position [193, 0]
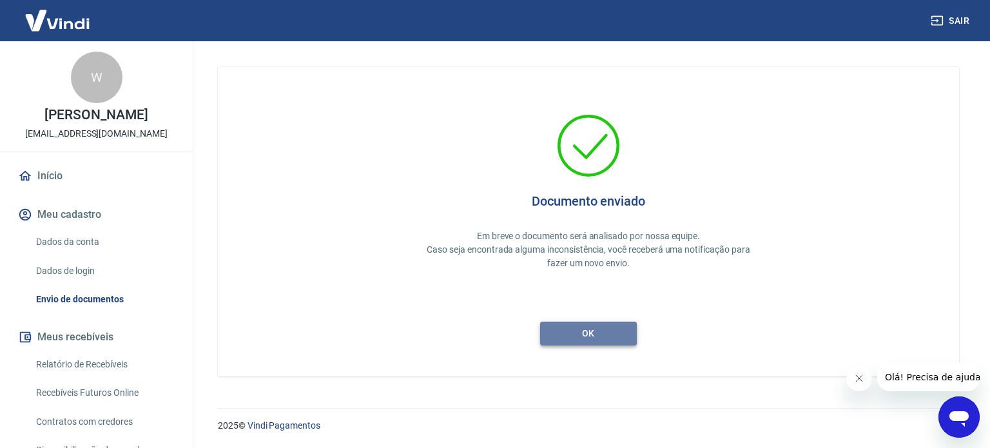
click at [567, 330] on button "ok" at bounding box center [588, 334] width 97 height 24
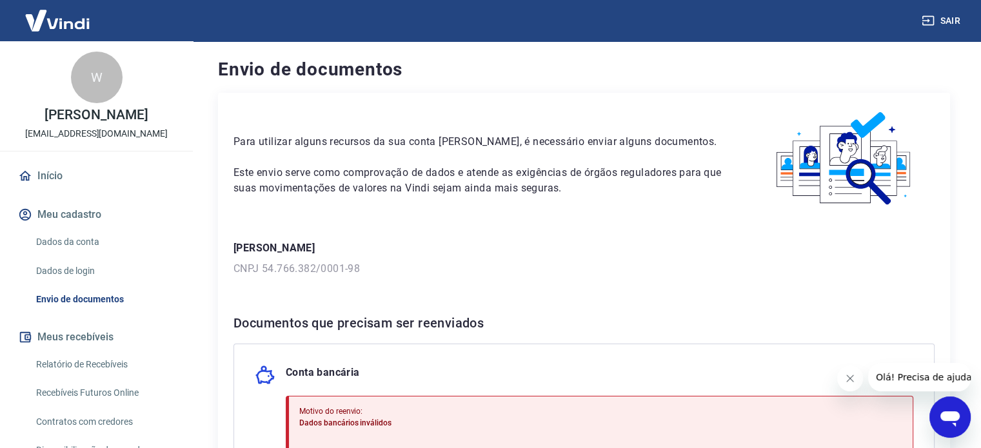
scroll to position [258, 0]
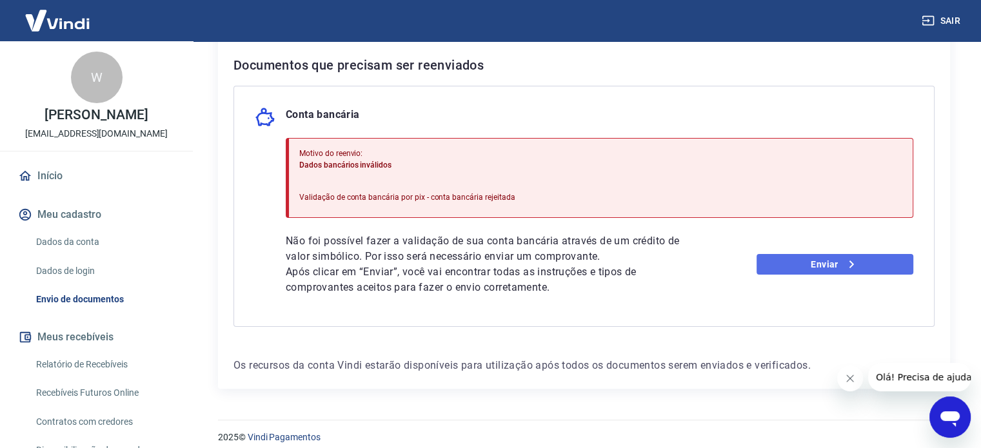
click at [776, 264] on link "Enviar" at bounding box center [834, 264] width 157 height 21
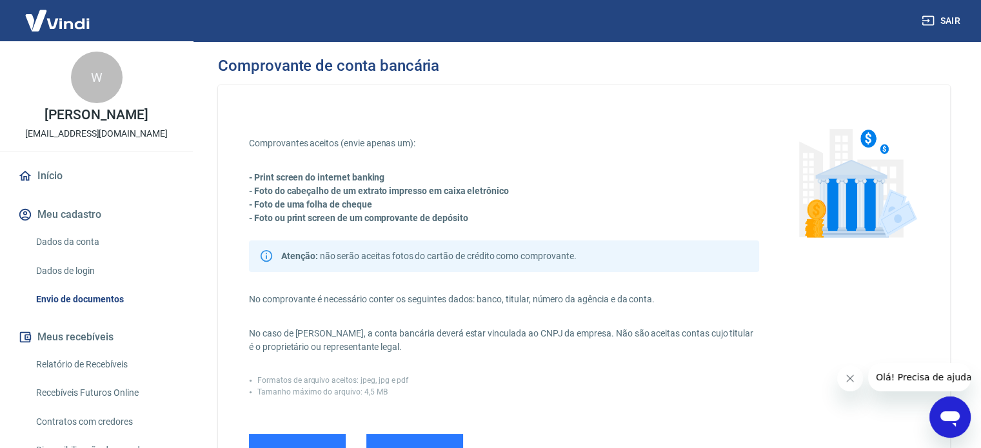
scroll to position [193, 0]
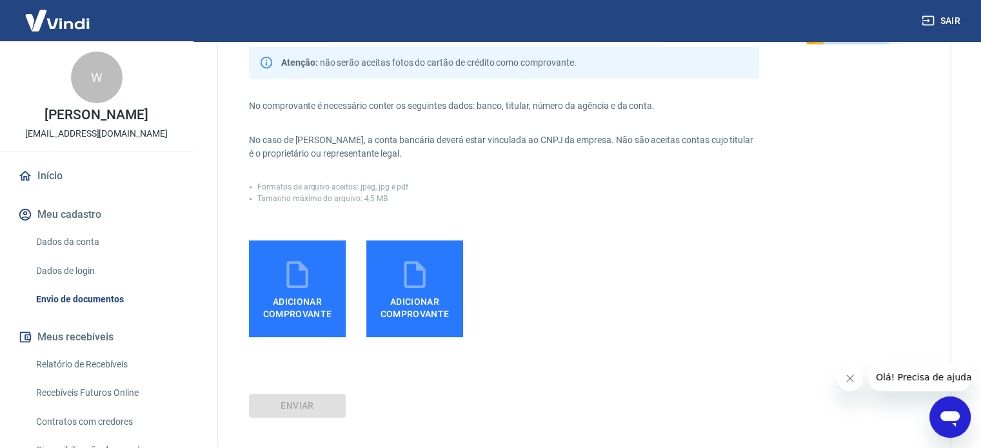
click at [328, 288] on label "Adicionar comprovante" at bounding box center [297, 289] width 97 height 97
click at [0, 0] on input "Adicionar comprovante" at bounding box center [0, 0] width 0 height 0
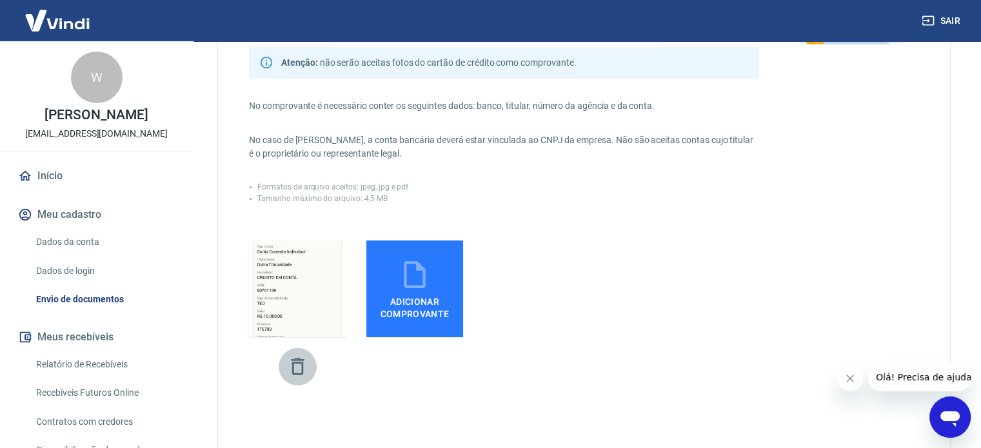
click at [293, 364] on icon "button" at bounding box center [297, 366] width 23 height 23
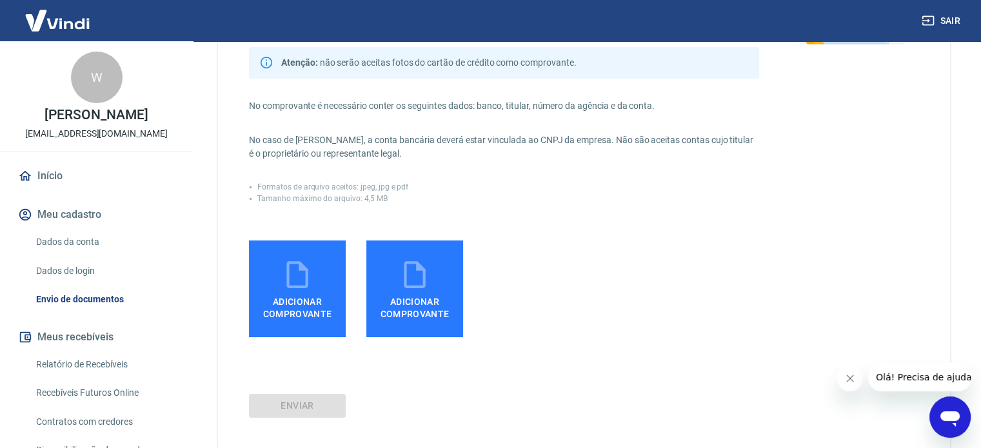
click at [303, 291] on span "Adicionar comprovante" at bounding box center [297, 305] width 86 height 29
click at [0, 0] on input "Adicionar comprovante" at bounding box center [0, 0] width 0 height 0
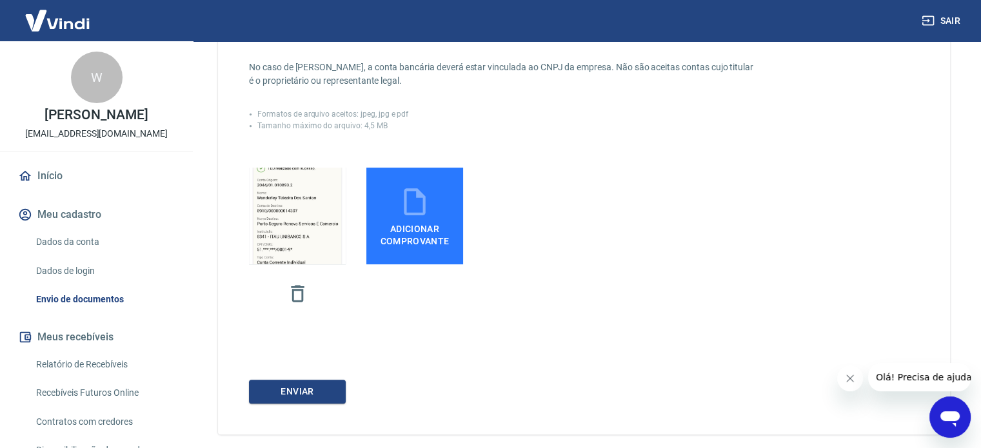
scroll to position [322, 0]
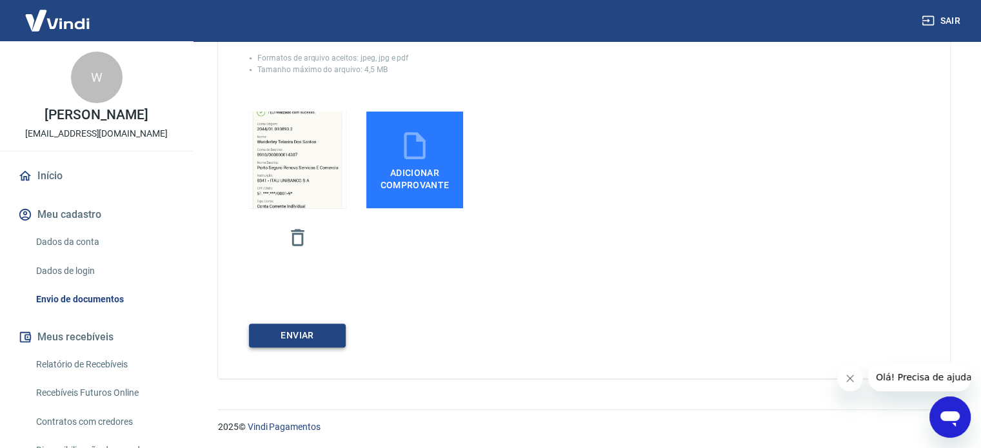
click at [293, 335] on button "ENVIAR" at bounding box center [297, 336] width 97 height 24
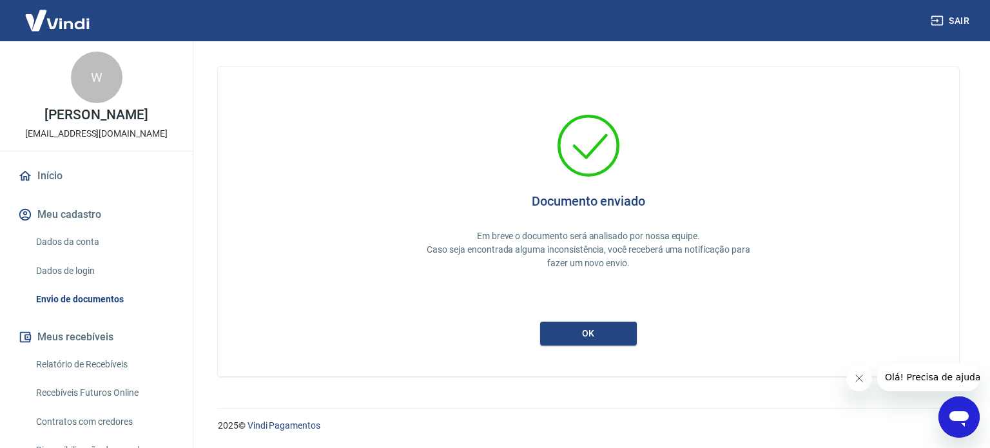
click at [954, 422] on icon "Abrir janela de mensagens" at bounding box center [959, 417] width 23 height 23
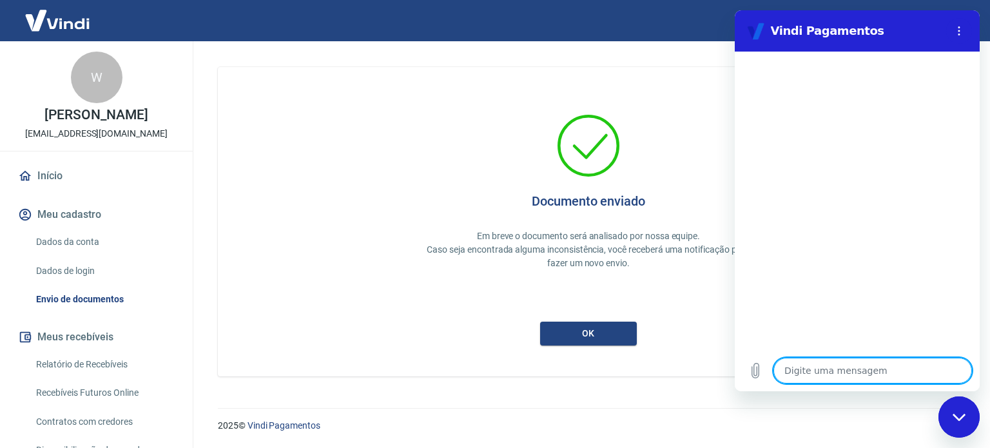
click at [892, 375] on textarea at bounding box center [873, 371] width 199 height 26
type textarea "P"
type textarea "x"
type textarea "Pr"
type textarea "x"
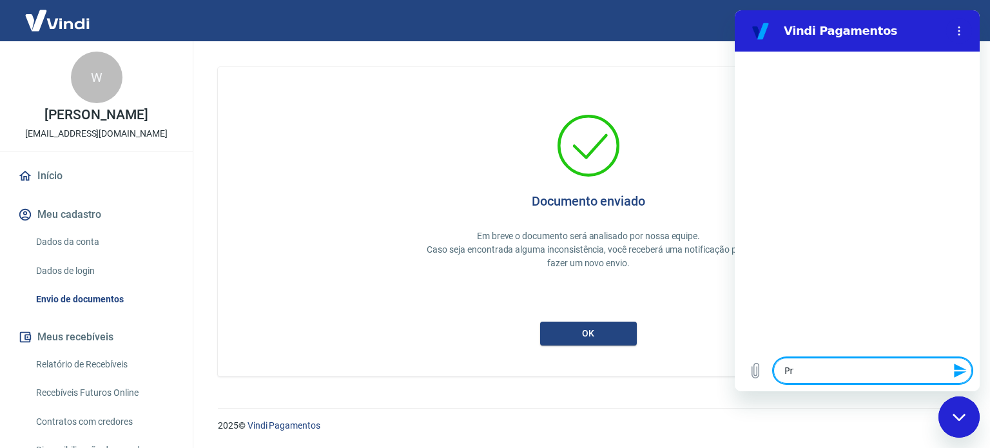
type textarea "Pre"
type textarea "x"
type textarea "Prec"
type textarea "x"
type textarea "Preci"
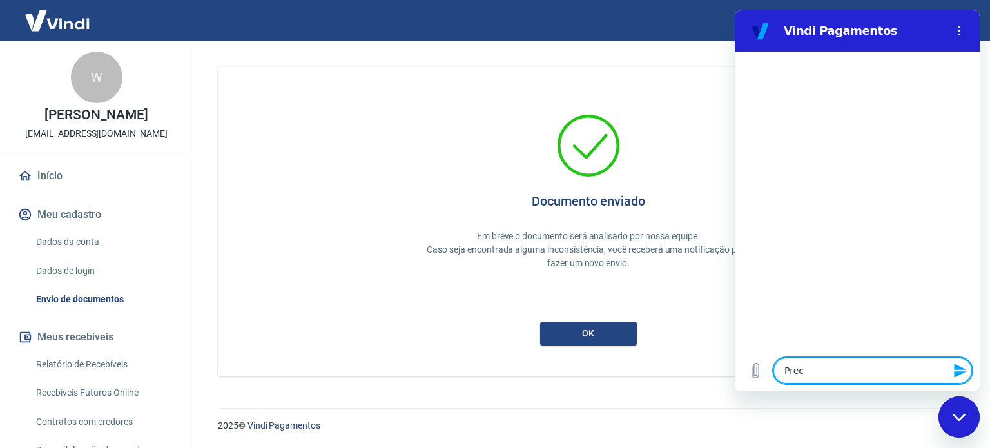
type textarea "x"
type textarea "Precio"
type textarea "x"
type textarea "Precio"
type textarea "x"
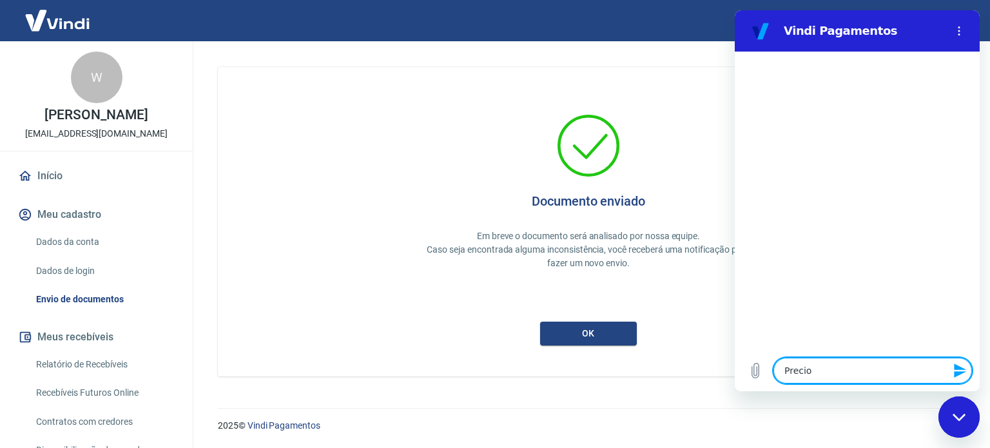
type textarea "Precio"
type textarea "x"
type textarea "Preci"
type textarea "x"
type textarea "Precis"
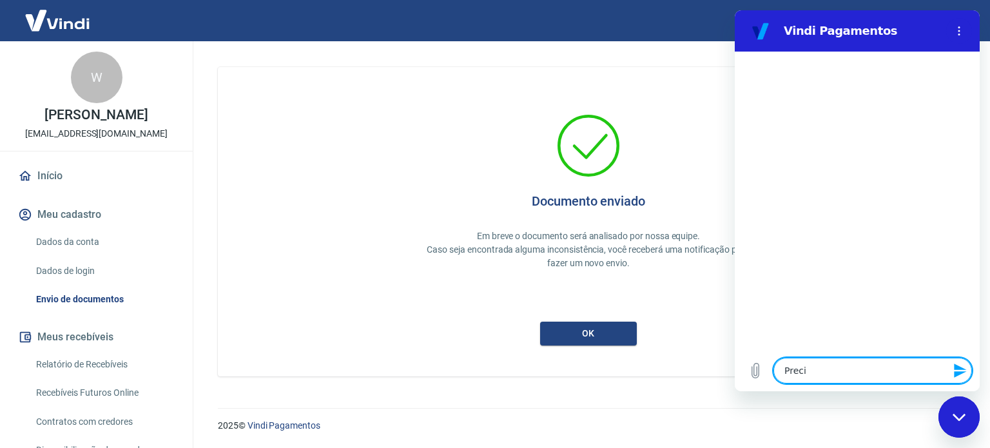
type textarea "x"
type textarea "Preciso"
type textarea "x"
type textarea "Preciso"
type textarea "x"
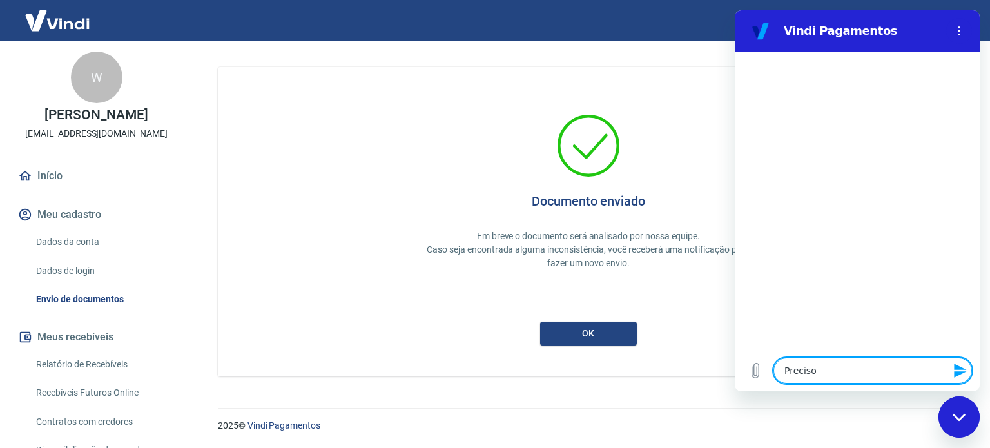
type textarea "Preciso d"
type textarea "x"
type textarea "Preciso de"
type textarea "x"
type textarea "Preciso de"
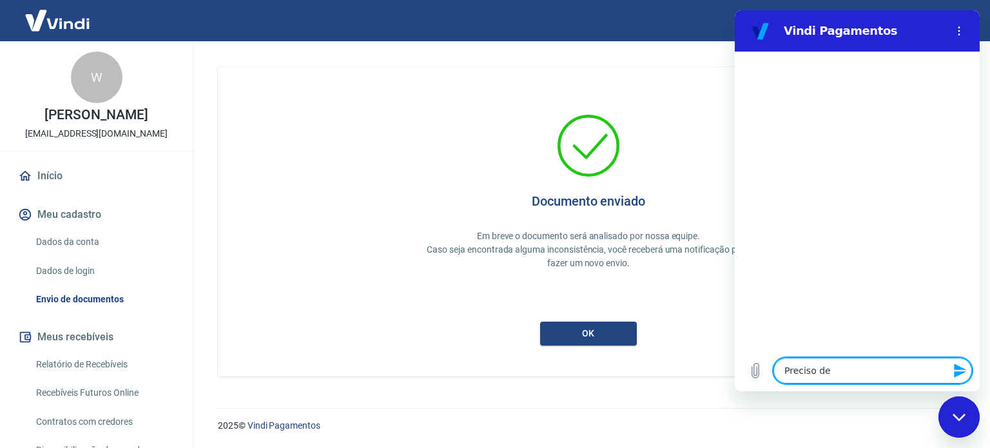
type textarea "x"
type textarea "Preciso de a"
type textarea "x"
type textarea "Preciso de aj"
type textarea "x"
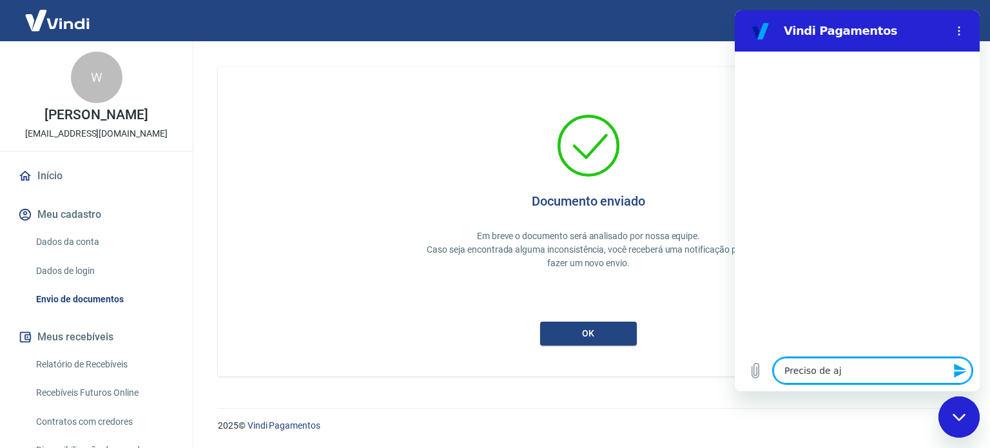
type textarea "Preciso de aju"
type textarea "x"
type textarea "Preciso de ajud"
type textarea "x"
type textarea "Preciso de ajuda"
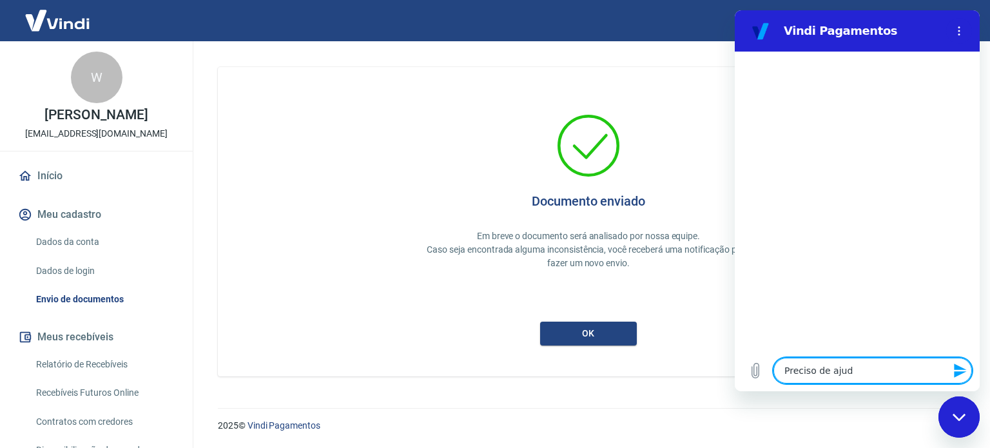
type textarea "x"
type textarea "Preciso de ajuda"
type textarea "x"
type textarea "Preciso de ajuda c"
type textarea "x"
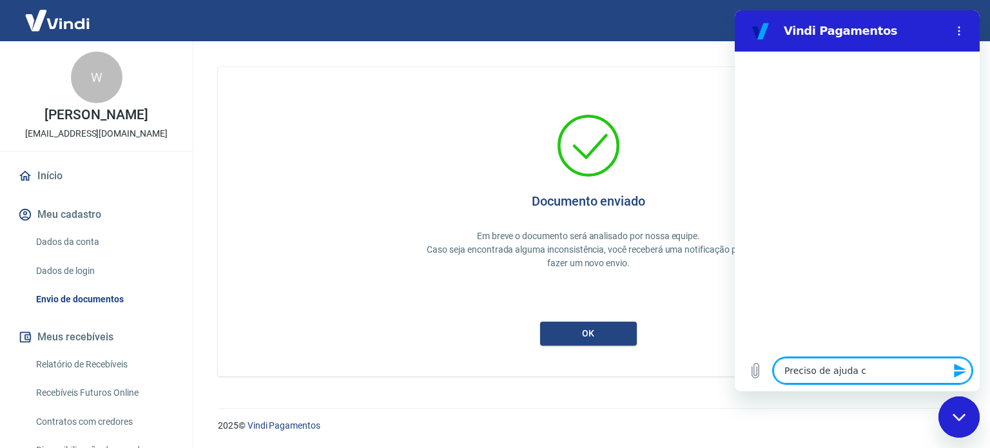
type textarea "Preciso de ajuda cm"
type textarea "x"
type textarea "Preciso de ajuda cm"
type textarea "x"
type textarea "Preciso de ajuda cm a"
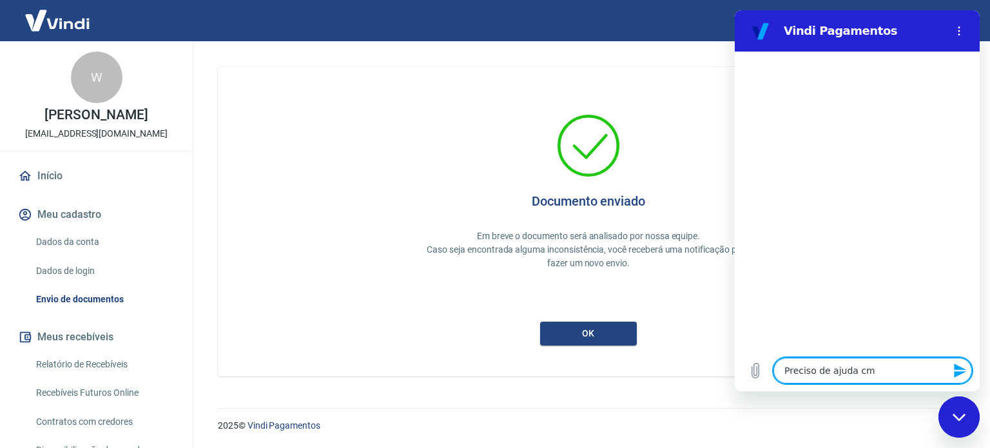
type textarea "x"
type textarea "Preciso de ajuda cm a"
type textarea "x"
type textarea "Preciso de ajuda cm a"
type textarea "x"
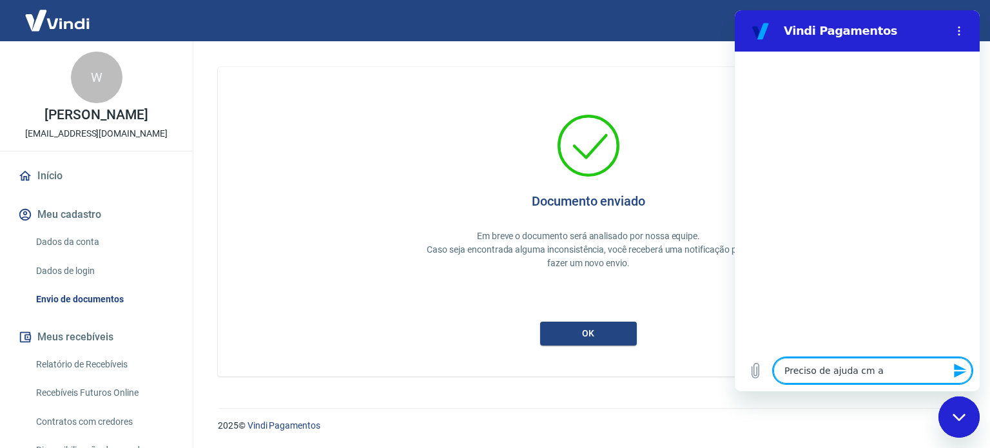
type textarea "Preciso de ajuda cm"
type textarea "x"
type textarea "Preciso de ajuda cm"
type textarea "x"
type textarea "Preciso de ajuda c"
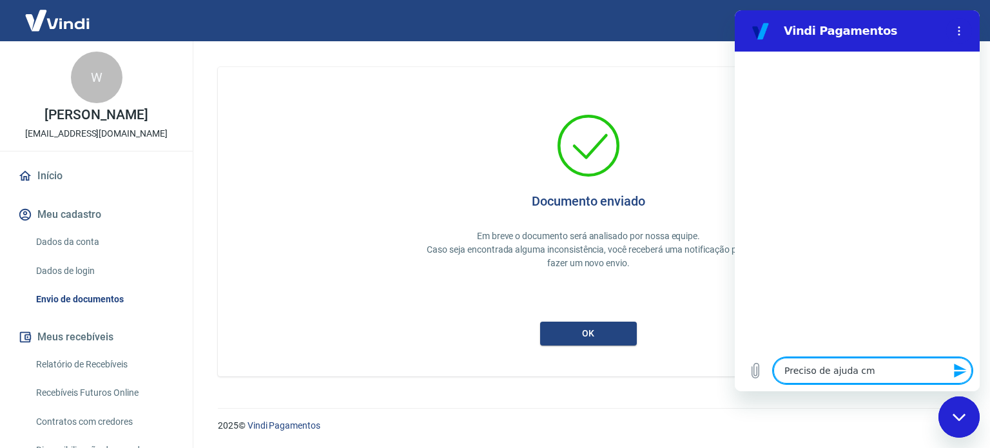
type textarea "x"
type textarea "Preciso de ajuda co"
type textarea "x"
type textarea "Preciso de ajuda com"
type textarea "x"
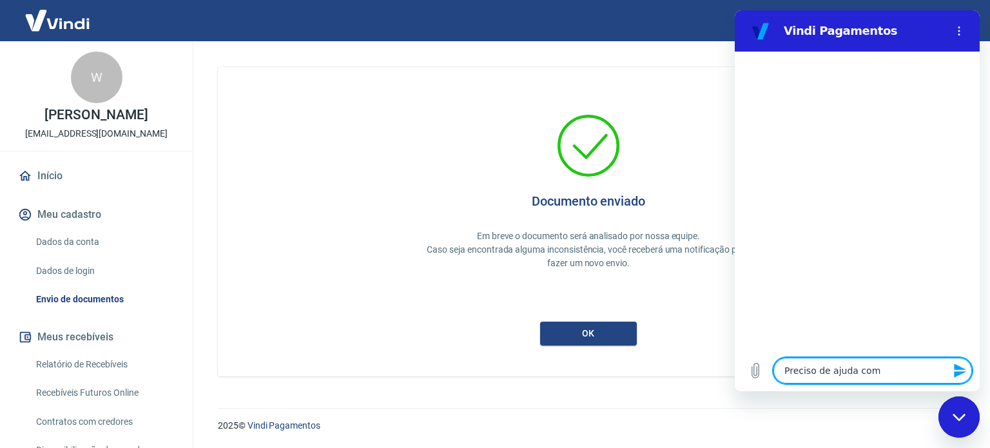
type textarea "Preciso de ajuda com"
type textarea "x"
type textarea "Preciso de ajuda com a"
type textarea "x"
type textarea "Preciso de ajuda com a"
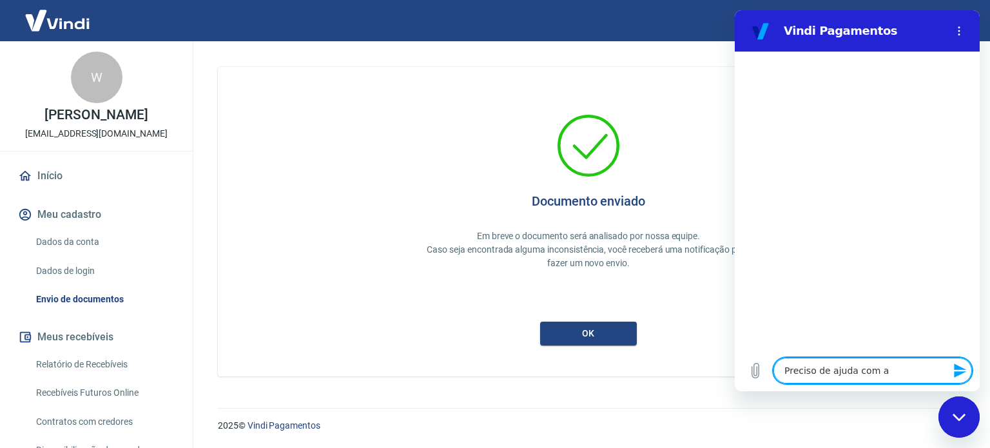
type textarea "x"
type textarea "Preciso de ajuda com a v"
type textarea "x"
type textarea "Preciso de ajuda com a va"
type textarea "x"
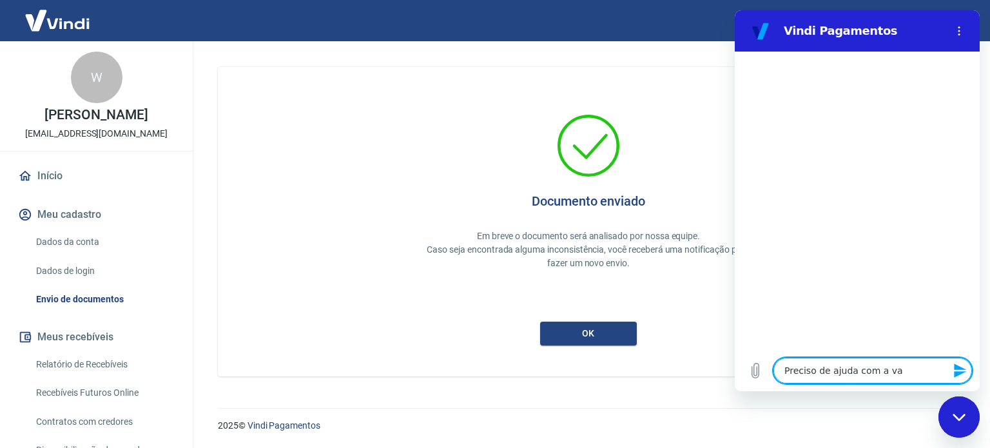
type textarea "Preciso de ajuda com a val"
type textarea "x"
type textarea "Preciso de ajuda com a vali"
type textarea "x"
type textarea "Preciso de ajuda com a valid"
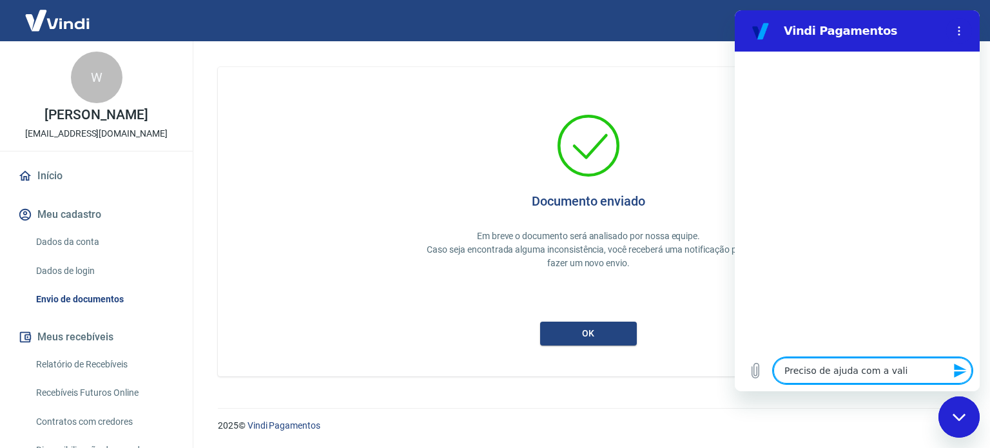
type textarea "x"
type textarea "Preciso de ajuda com a valida"
type textarea "x"
type textarea "Preciso de ajuda com a validaç"
type textarea "x"
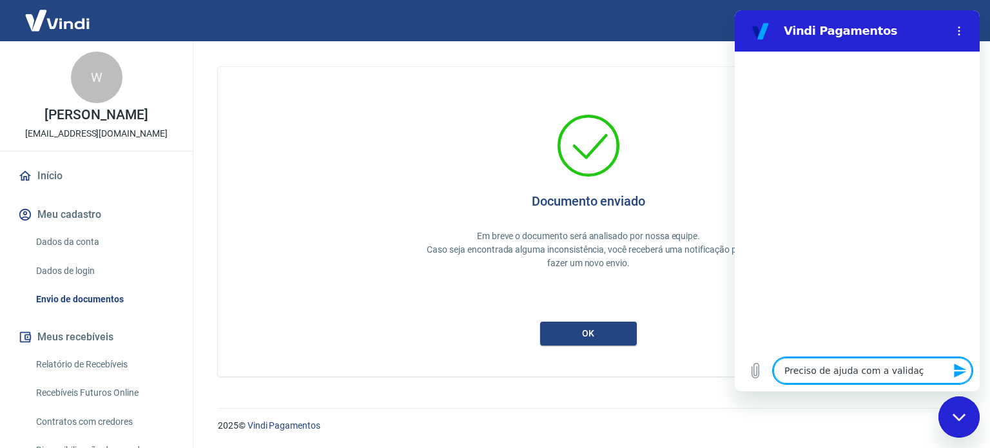
type textarea "Preciso de ajuda com a validaçã"
type textarea "x"
type textarea "Preciso de ajuda com a validação"
type textarea "x"
type textarea "Preciso de ajuda com a validação"
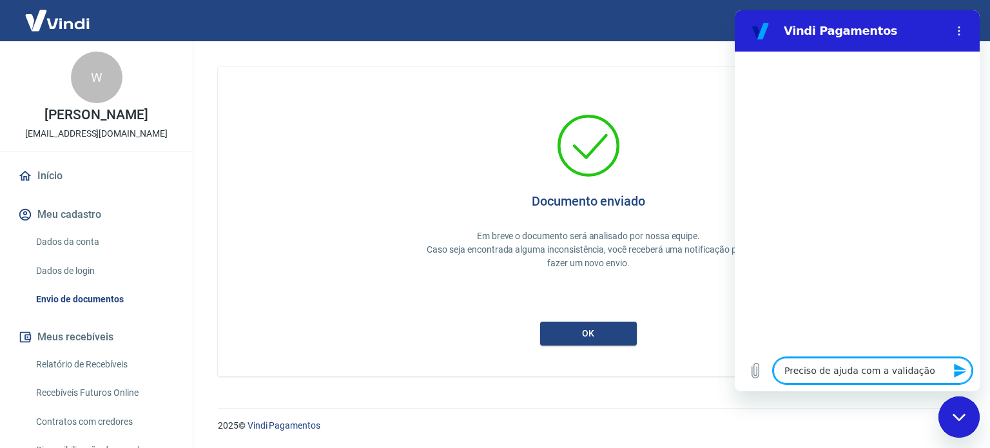
type textarea "x"
type textarea "Preciso de ajuda com a validação d"
type textarea "x"
type textarea "Preciso de ajuda com a validação da"
type textarea "x"
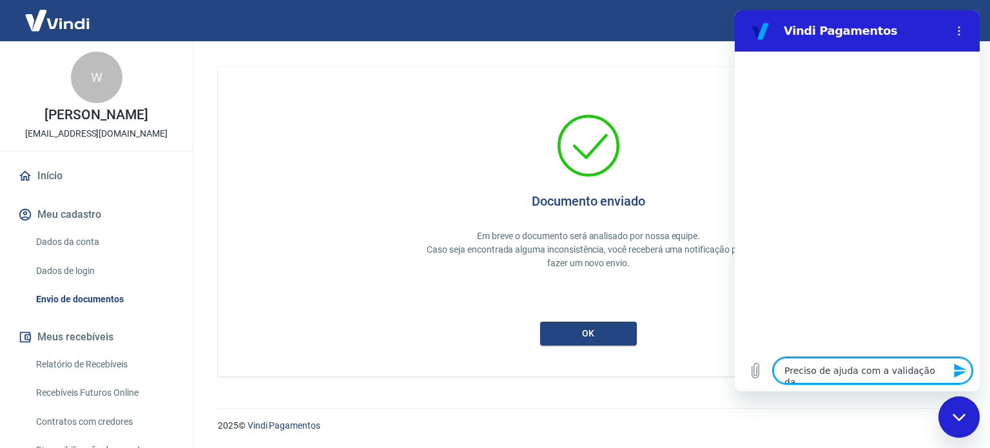
type textarea "Preciso de ajuda com a validação da"
type textarea "x"
type textarea "Preciso de ajuda com a validação da c"
type textarea "x"
type textarea "Preciso de ajuda com a validação da co"
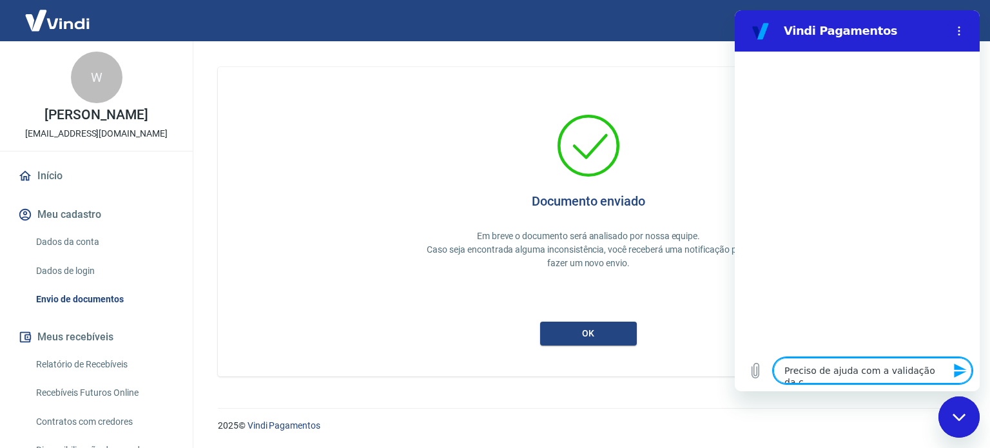
type textarea "x"
type textarea "Preciso de ajuda com a validação da conb"
type textarea "x"
type textarea "Preciso de ajuda com a validação da con"
type textarea "x"
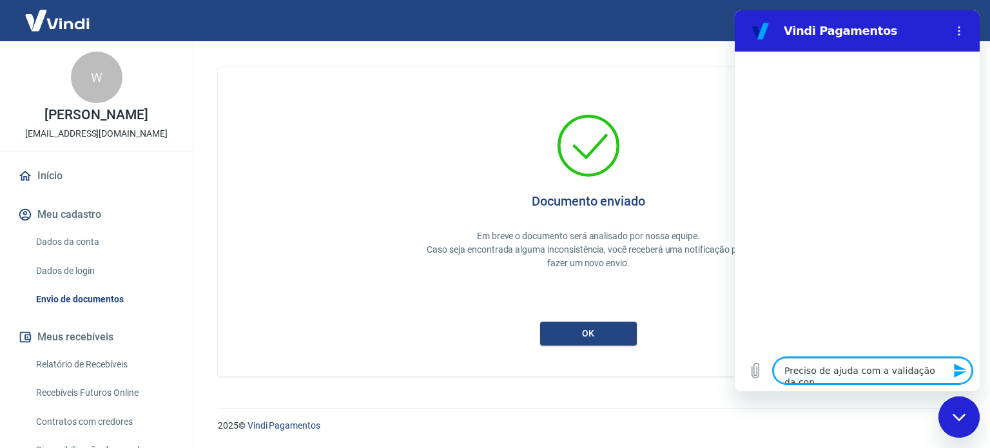
type textarea "Preciso de ajuda com a validação da cont"
type textarea "x"
type textarea "Preciso de ajuda com a validação da conta"
type textarea "x"
type textarea "Preciso de ajuda com a validação da conta"
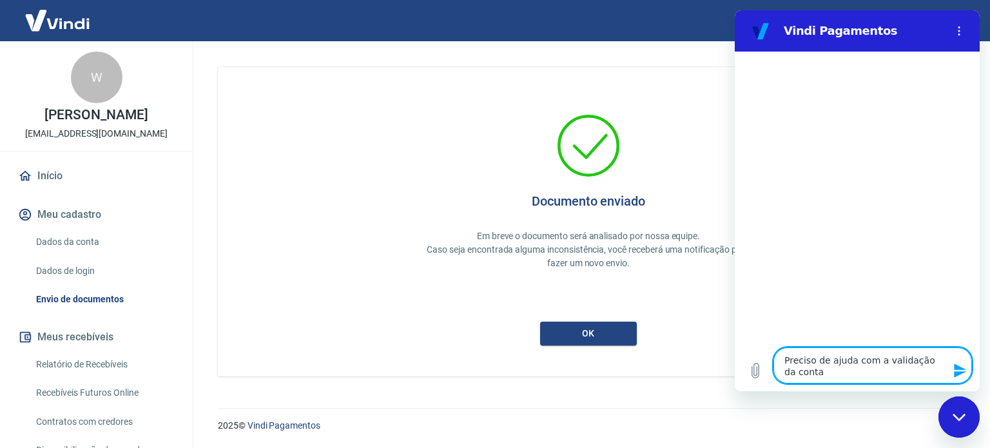
type textarea "x"
type textarea "Preciso de ajuda com a validação da conta"
type textarea "x"
type textarea "Preciso de ajuda com a validação da conta,"
type textarea "x"
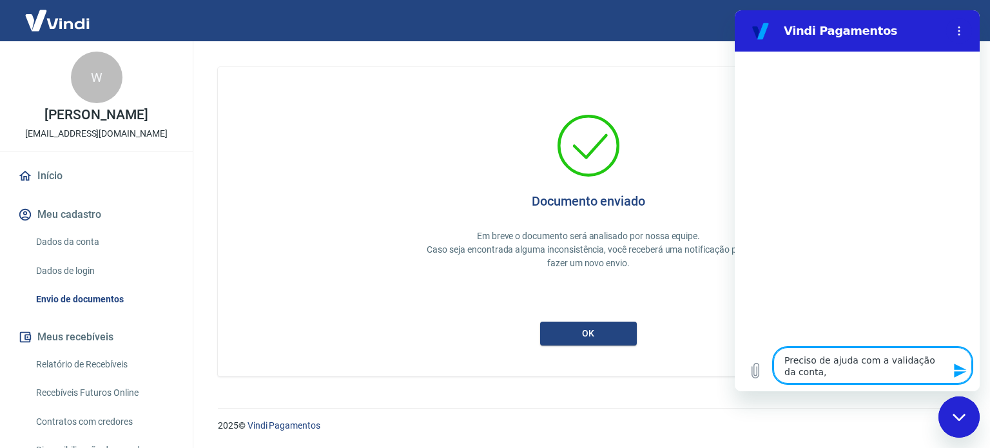
type textarea "Preciso de ajuda com a validação da conta,"
type textarea "x"
type textarea "Preciso de ajuda com a validação da conta, j"
type textarea "x"
type textarea "Preciso de ajuda com a validação da conta, já"
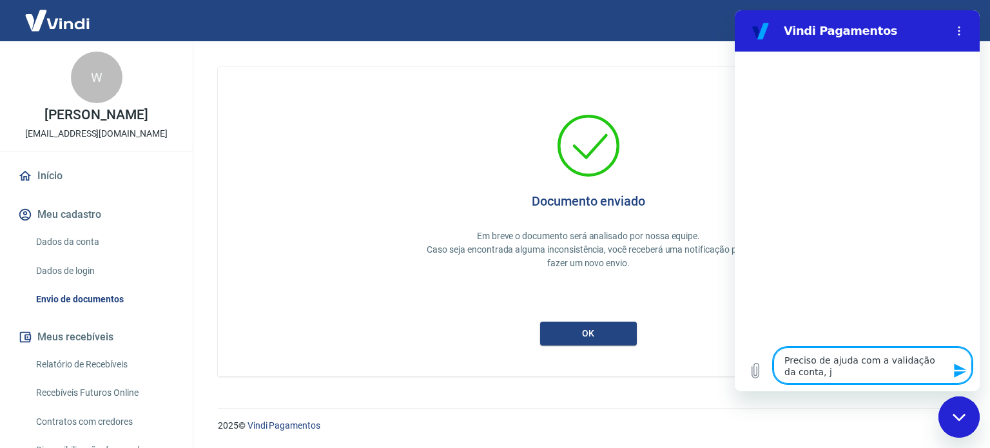
type textarea "x"
type textarea "Preciso de ajuda com a validação da conta, já"
type textarea "x"
type textarea "Preciso de ajuda com a validação da conta, já e"
type textarea "x"
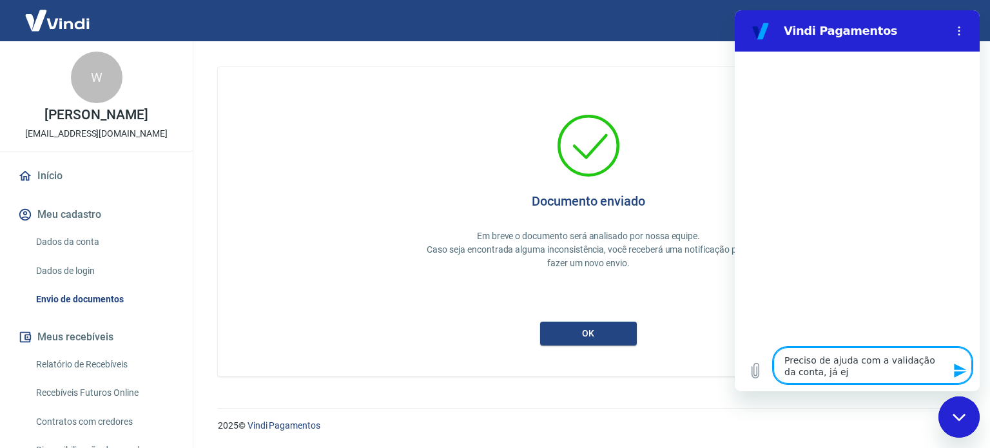
type textarea "Preciso de ajuda com a validação da conta, já ejn"
type textarea "x"
type textarea "Preciso de ajuda com a validação da conta, já ejnc"
type textarea "x"
type textarea "Preciso de ajuda com a validação da conta, já ejnci"
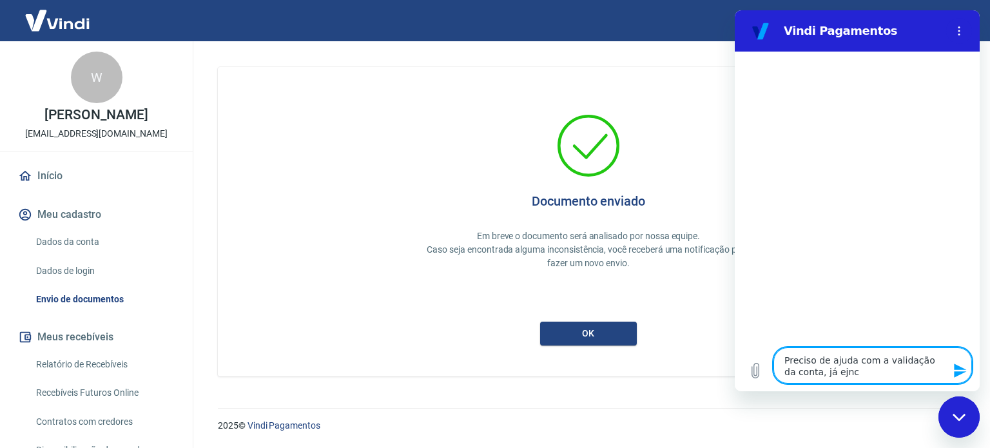
type textarea "x"
type textarea "Preciso de ajuda com a validação da conta, já ejncie"
type textarea "x"
type textarea "Preciso de ajuda com a validação da conta, já ejnci"
type textarea "x"
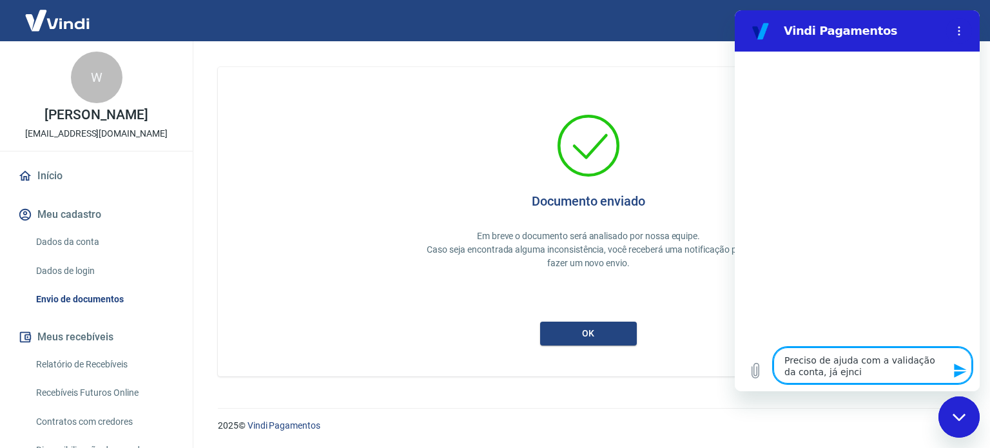
type textarea "Preciso de ajuda com a validação da conta, já ejnc"
type textarea "x"
type textarea "Preciso de ajuda com a validação da conta, já ejn"
type textarea "x"
type textarea "Preciso de ajuda com a validação da conta, já ej"
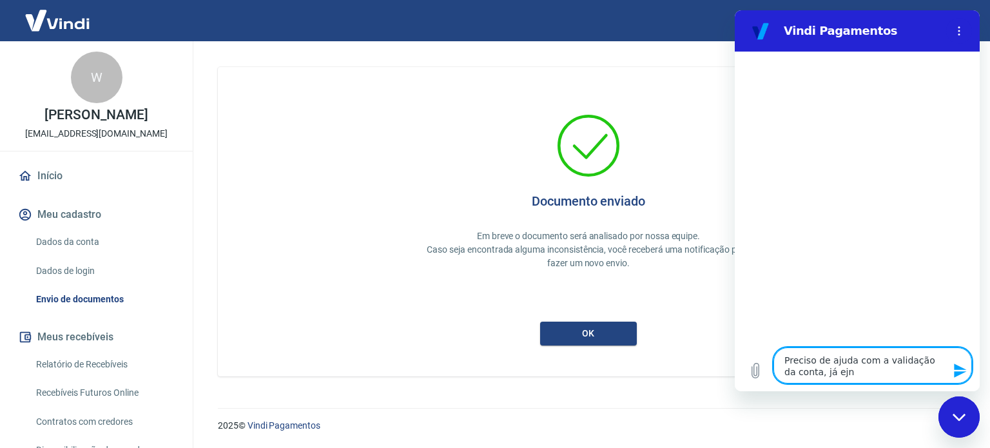
type textarea "x"
type textarea "Preciso de ajuda com a validação da conta, já e"
type textarea "x"
type textarea "Preciso de ajuda com a validação da conta, já en"
type textarea "x"
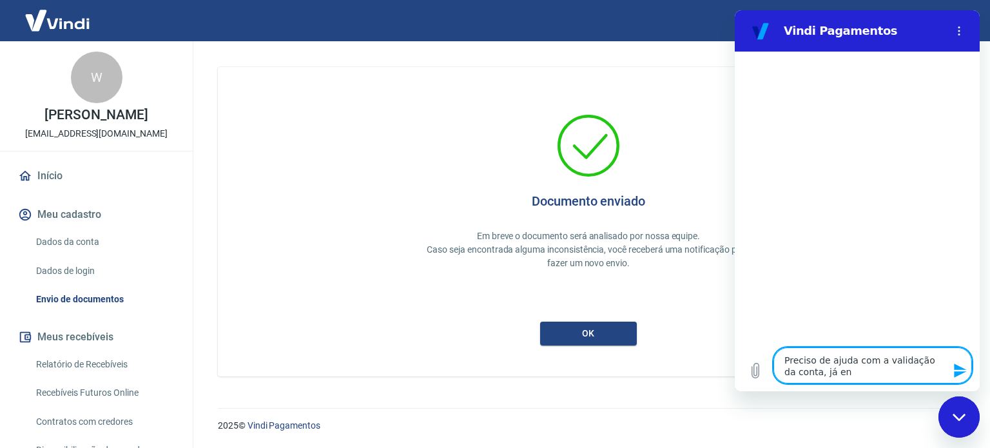
type textarea "Preciso de ajuda com a validação da conta, já env"
type textarea "x"
type textarea "Preciso de ajuda com a validação da conta, já envi"
type textarea "x"
type textarea "Preciso de ajuda com a validação da conta, já envie"
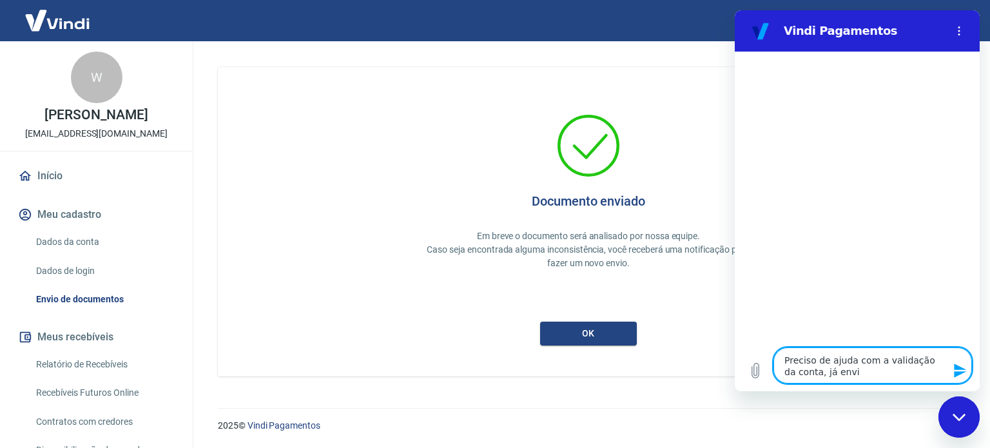
type textarea "x"
type textarea "Preciso de ajuda com a validação da conta, já enviei"
type textarea "x"
type textarea "Preciso de ajuda com a validação da conta, já envieie"
type textarea "x"
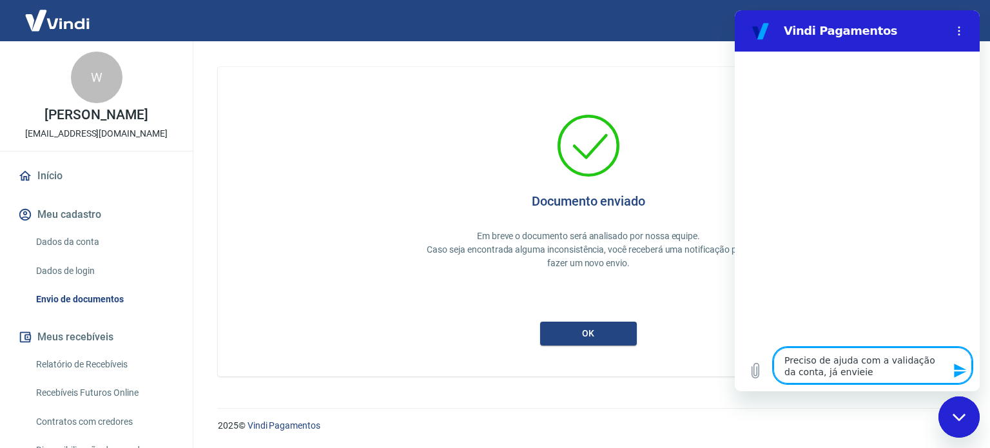
type textarea "Preciso de ajuda com a validação da conta, já enviei"
type textarea "x"
type textarea "Preciso de ajuda com a validação da conta, já enviei"
type textarea "x"
type textarea "Preciso de ajuda com a validação da conta, já enviei o"
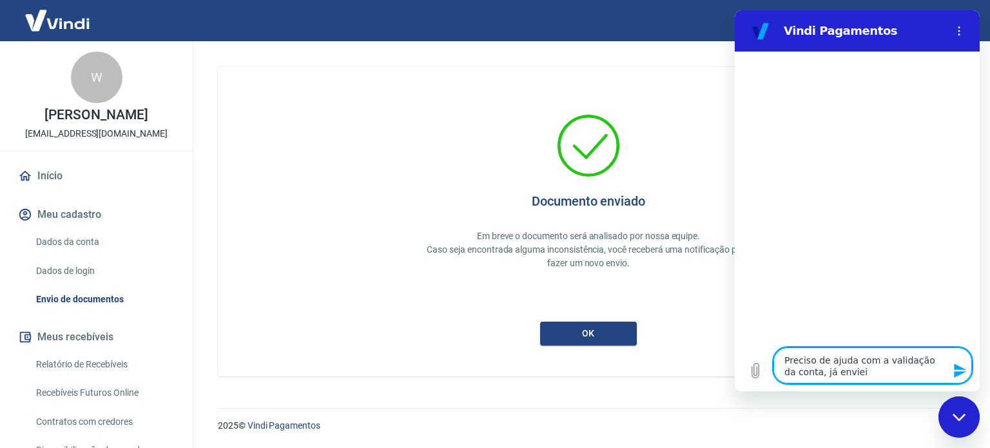
type textarea "x"
type textarea "Preciso de ajuda com a validação da conta, já enviei os"
type textarea "x"
type textarea "Preciso de ajuda com a validação da conta, já enviei os"
type textarea "x"
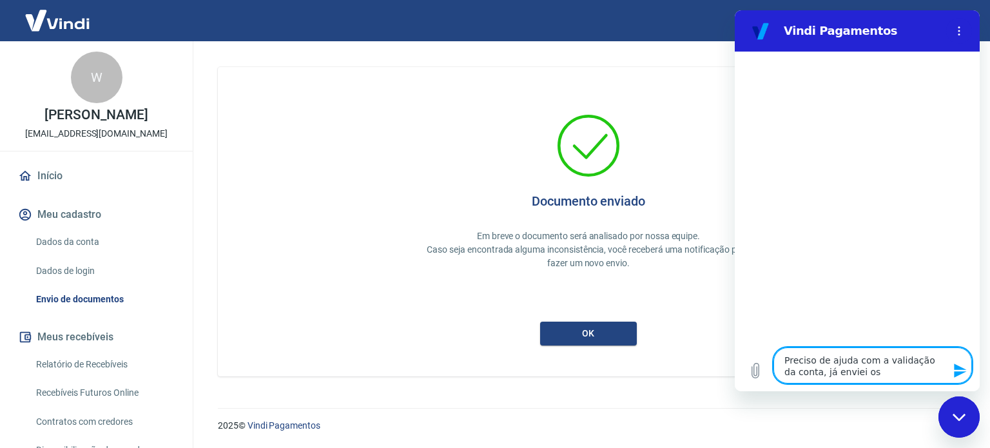
type textarea "Preciso de ajuda com a validação da conta, já enviei os c"
type textarea "x"
type textarea "Preciso de ajuda com a validação da conta, já enviei os co"
type textarea "x"
type textarea "Preciso de ajuda com a validação da conta, já enviei os com"
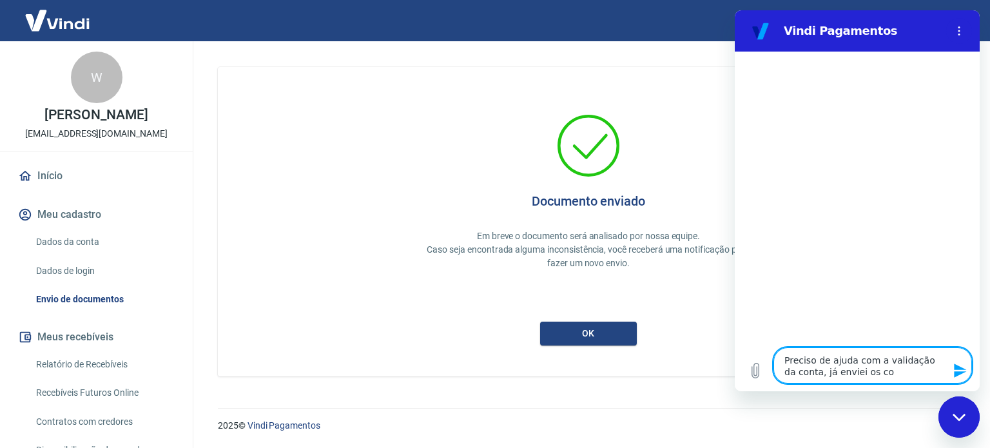
type textarea "x"
type textarea "Preciso de ajuda com a validação da conta, já enviei os comp"
type textarea "x"
type textarea "Preciso de ajuda com a validação da conta, já enviei os compr"
type textarea "x"
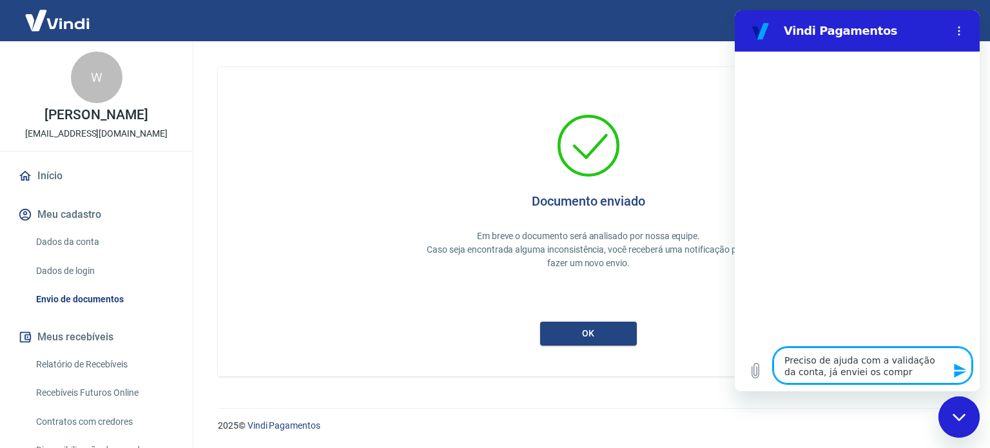
type textarea "Preciso de ajuda com a validação da conta, já enviei os compro"
type textarea "x"
type textarea "Preciso de ajuda com a validação da conta, já enviei os comprov"
type textarea "x"
type textarea "Preciso de ajuda com a validação da conta, já enviei os comprova"
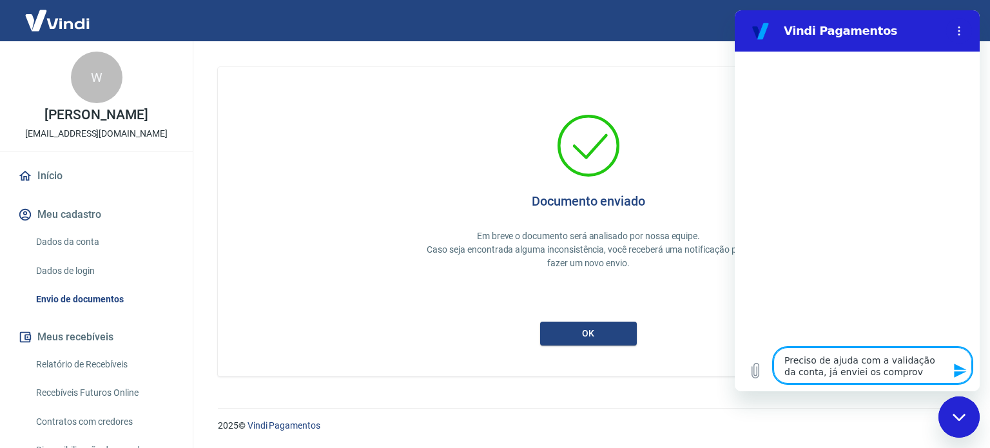
type textarea "x"
type textarea "Preciso de ajuda com a validação da conta, já enviei os comprovan"
type textarea "x"
type textarea "Preciso de ajuda com a validação da conta, já enviei os comprovant"
type textarea "x"
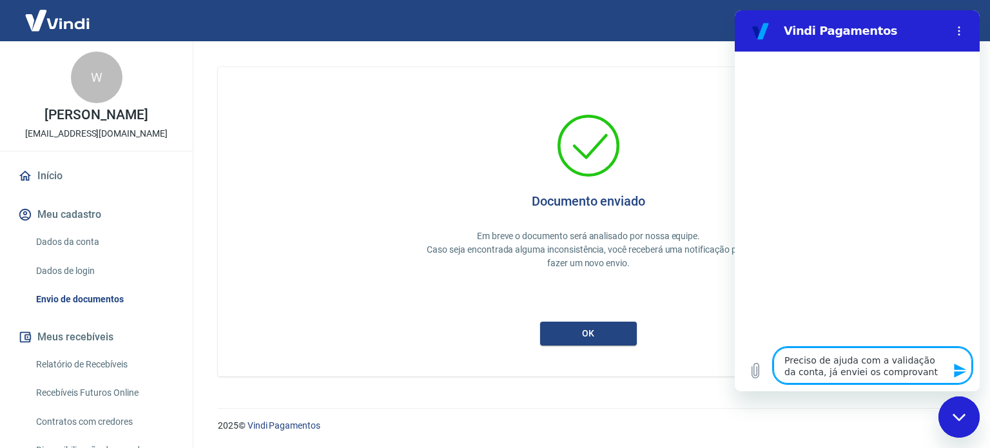
type textarea "Preciso de ajuda com a validação da conta, já enviei os comprovante"
type textarea "x"
type textarea "Preciso de ajuda com a validação da conta, já enviei os comprovantes"
type textarea "x"
type textarea "Preciso de ajuda com a validação da conta, já enviei os comprovantes"
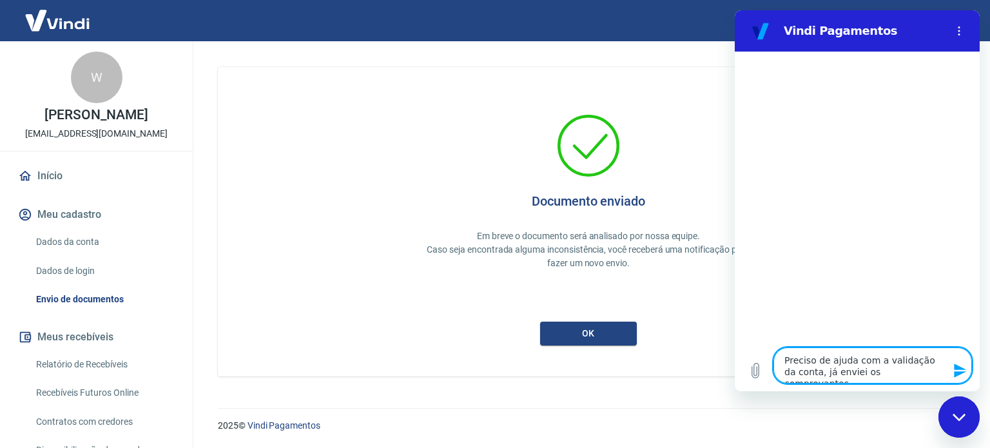
type textarea "x"
type textarea "Preciso de ajuda com a validação da conta, já enviei os comprovantes p"
type textarea "x"
type textarea "Preciso de ajuda com a validação da conta, já enviei os comprovantes po"
type textarea "x"
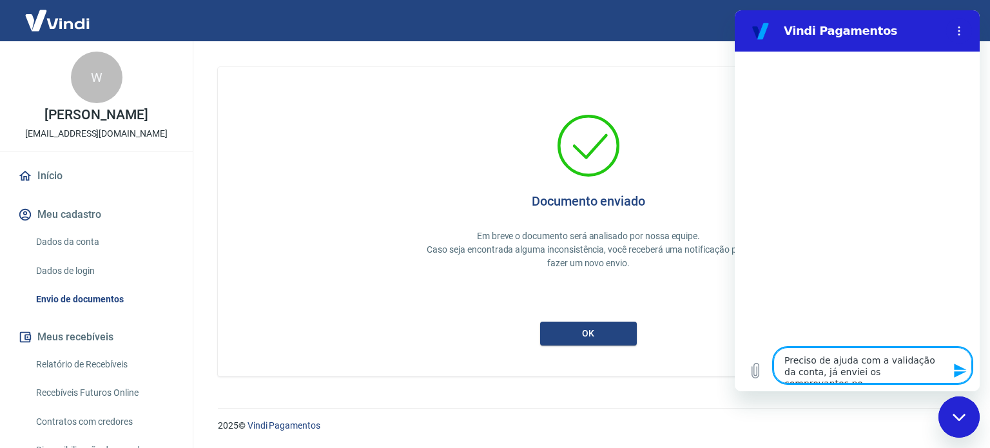
type textarea "Preciso de ajuda com a validação da conta, já enviei os comprovantes por"
type textarea "x"
type textarea "Preciso de ajuda com a validação da conta, já enviei os comprovantes pore"
type textarea "x"
type textarea "Preciso de ajuda com a validação da conta, já enviei os comprovantes por"
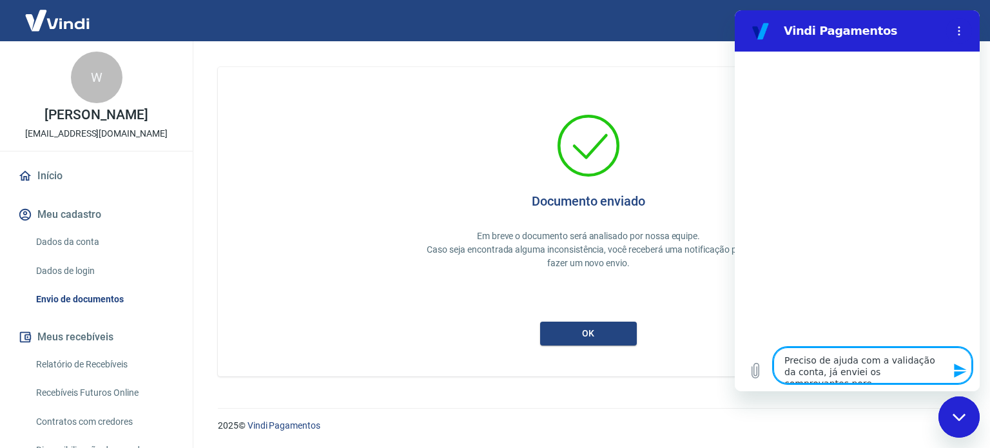
type textarea "x"
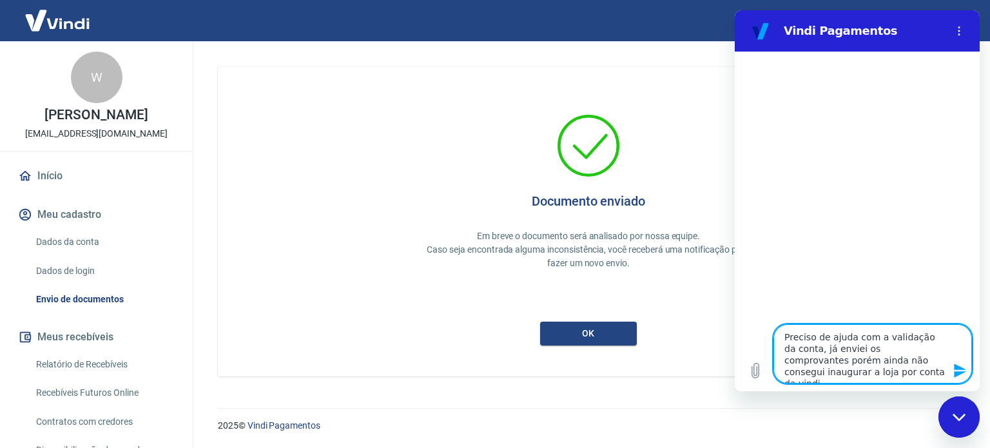
click at [960, 371] on icon "Enviar mensagem" at bounding box center [960, 371] width 12 height 14
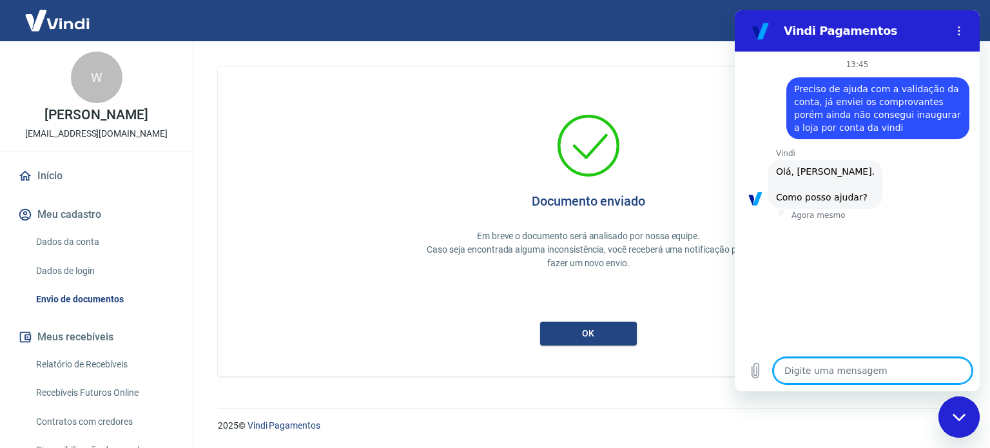
drag, startPoint x: 637, startPoint y: 288, endPoint x: 625, endPoint y: 320, distance: 34.5
click at [636, 289] on div "Documento enviado Em breve o documento será analisado por nossa equipe. Caso se…" at bounding box center [589, 222] width 680 height 248
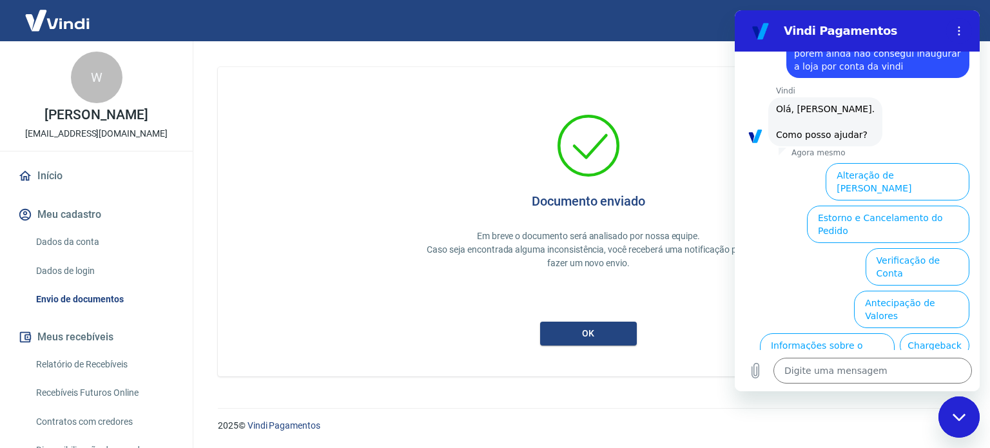
scroll to position [137, 0]
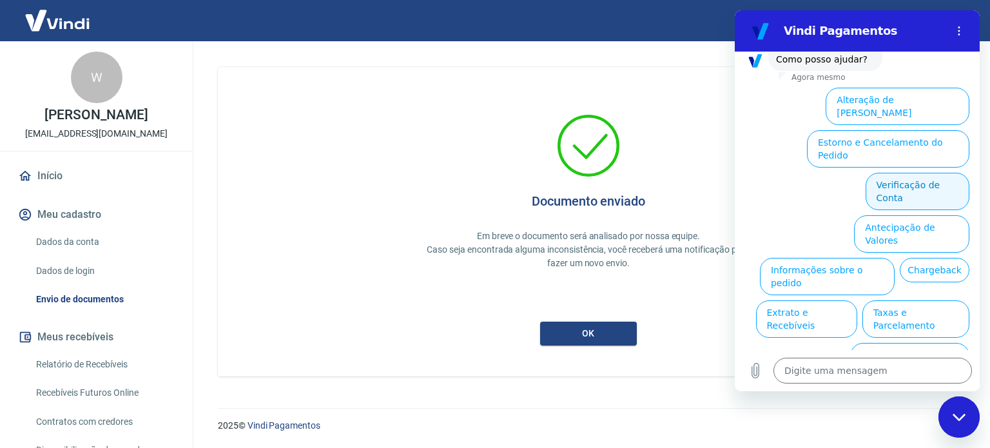
click at [916, 173] on button "Verificação de Conta" at bounding box center [918, 191] width 104 height 37
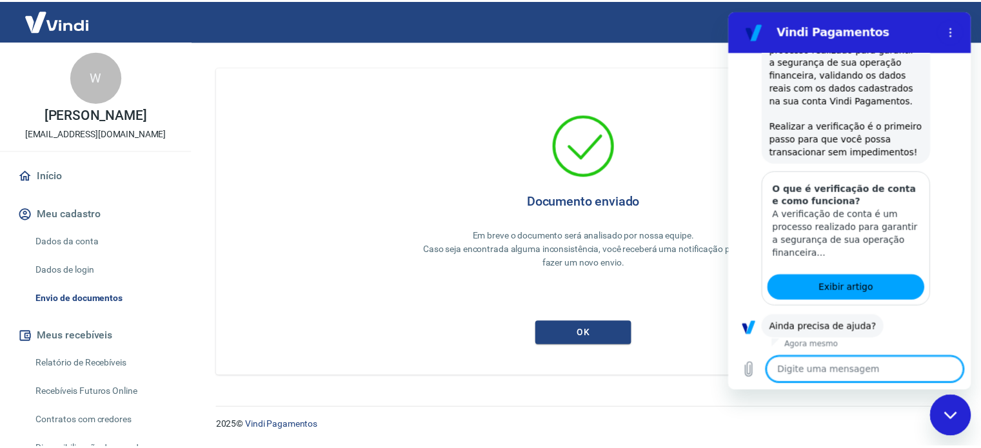
scroll to position [266, 0]
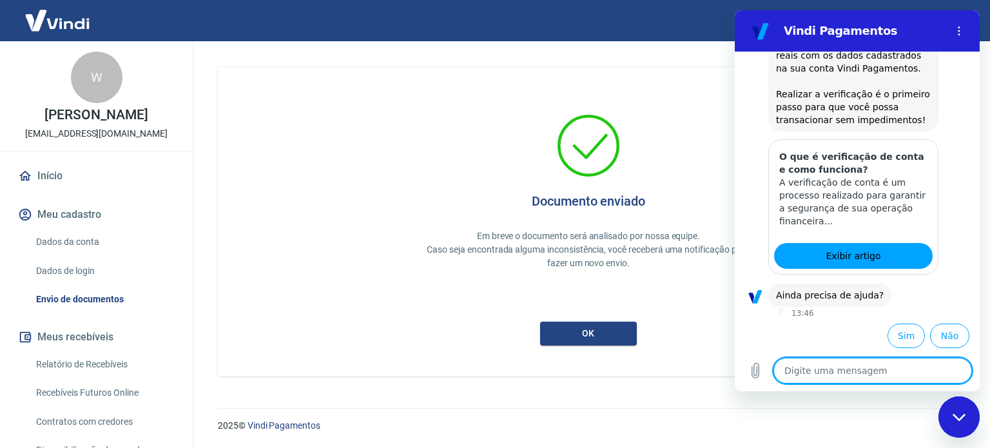
click at [957, 420] on icon "Fechar janela de mensagens" at bounding box center [960, 417] width 14 height 8
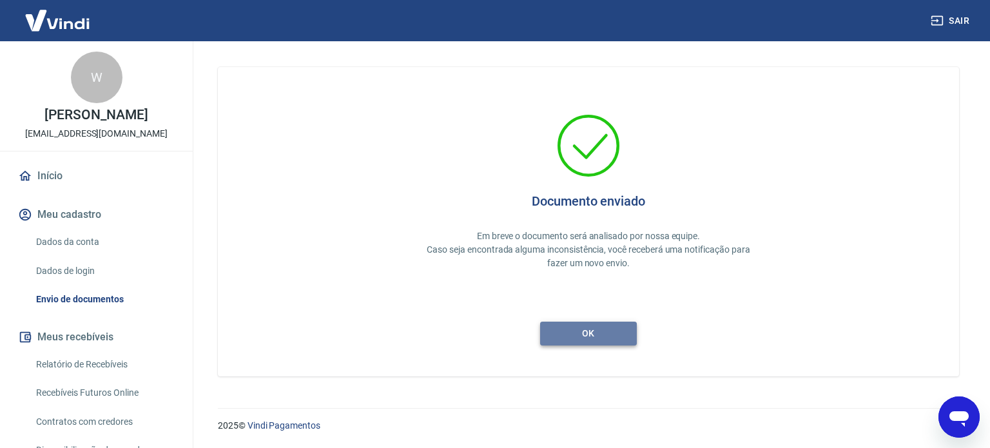
click at [593, 333] on button "ok" at bounding box center [588, 334] width 97 height 24
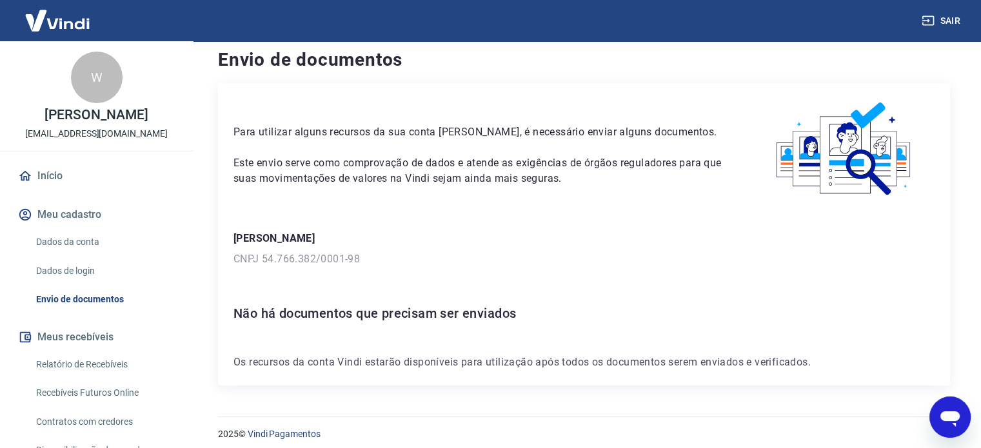
scroll to position [18, 0]
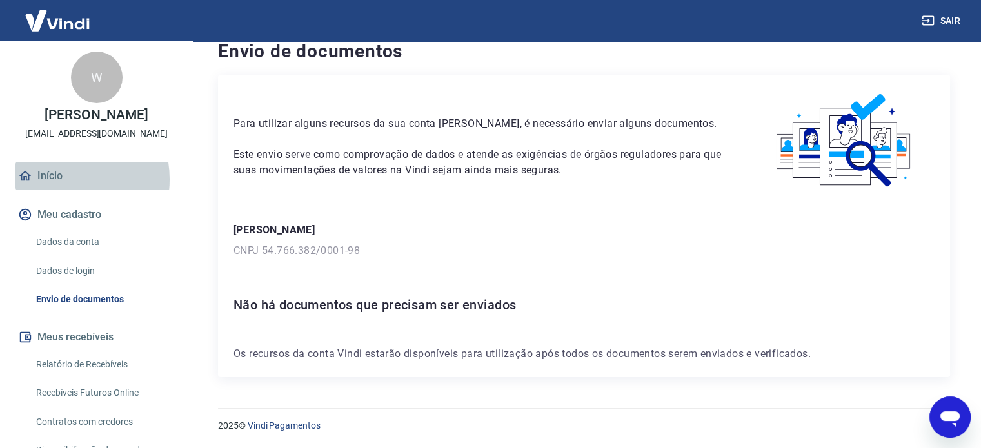
click at [60, 179] on link "Início" at bounding box center [96, 176] width 162 height 28
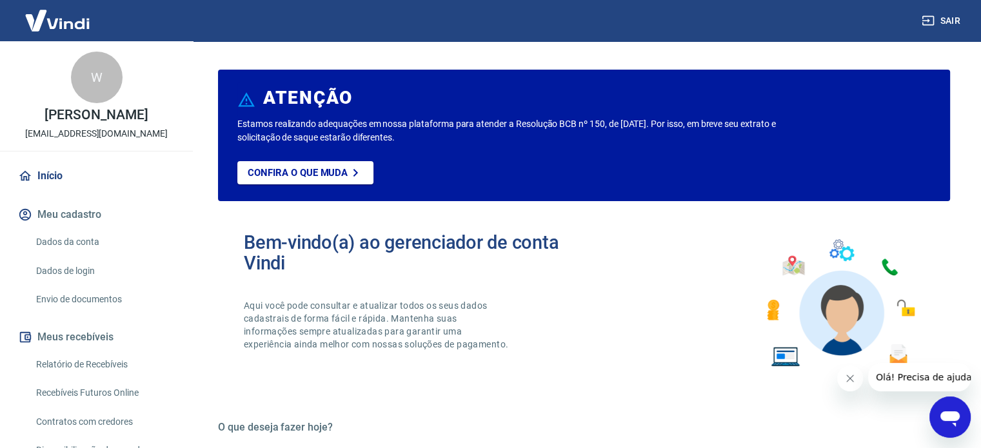
click at [950, 404] on div "Abrir janela de mensagens" at bounding box center [949, 417] width 39 height 39
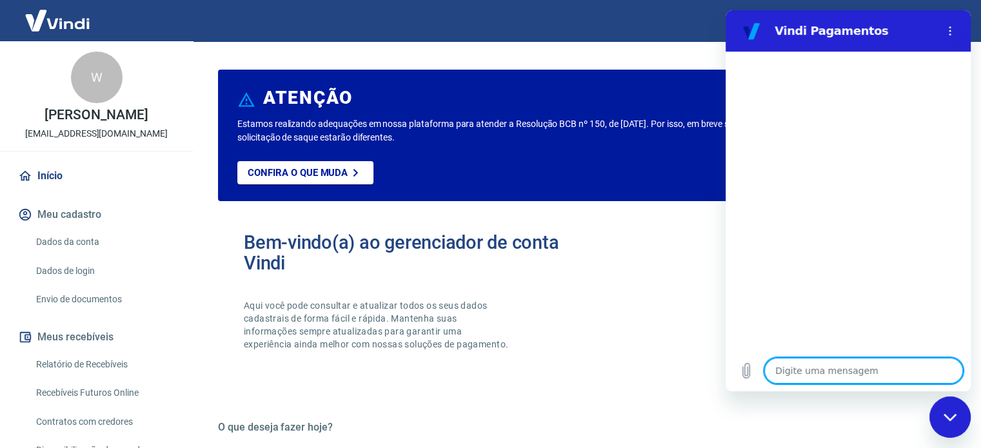
click at [823, 359] on textarea at bounding box center [863, 371] width 199 height 26
type textarea "Q"
type textarea "x"
type textarea "Qu"
type textarea "x"
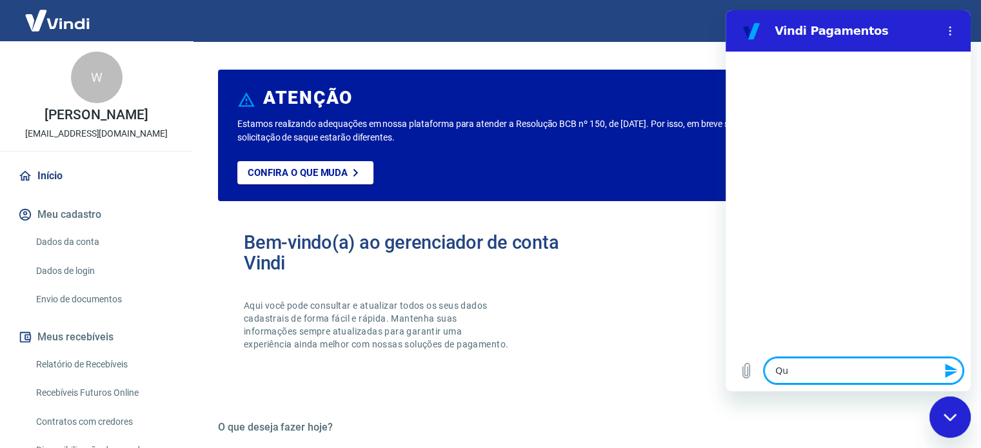
type textarea "Que"
type textarea "x"
type textarea "Quer"
type textarea "x"
type textarea "Quero"
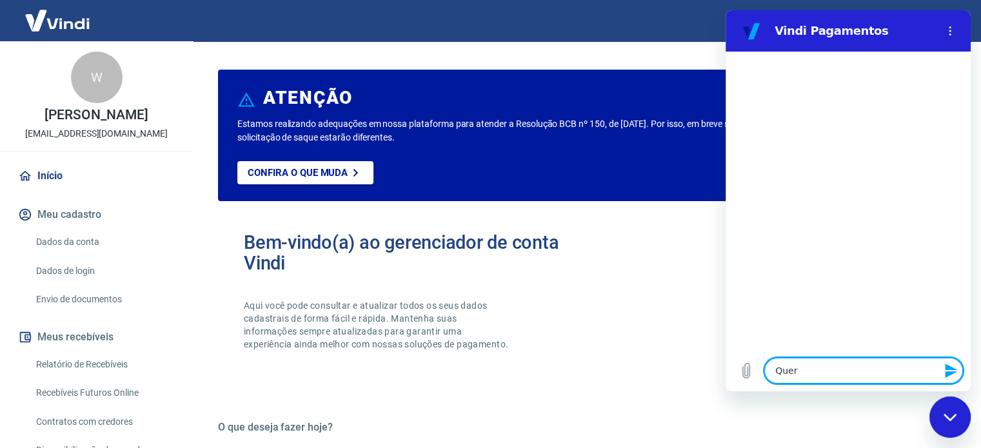
type textarea "x"
type textarea "Quero"
type textarea "x"
type textarea "Quero f"
type textarea "x"
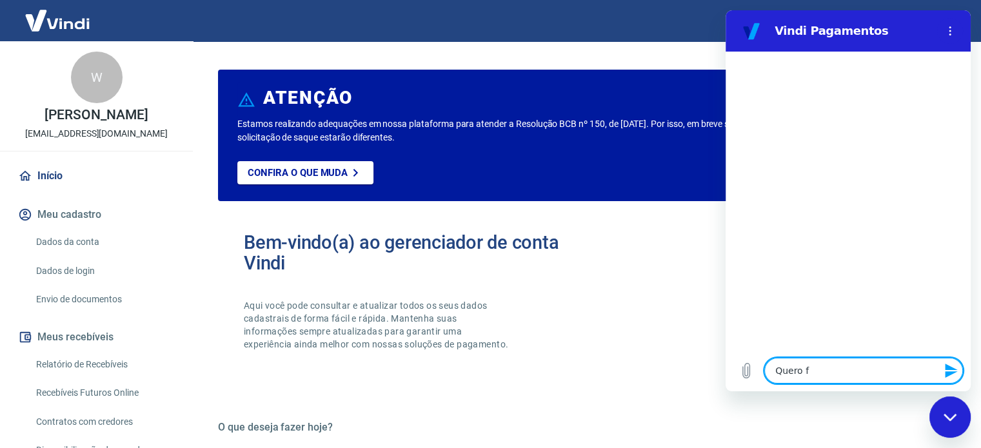
type textarea "Quero fa"
type textarea "x"
type textarea "Quero fal"
type textarea "x"
type textarea "Quero fala"
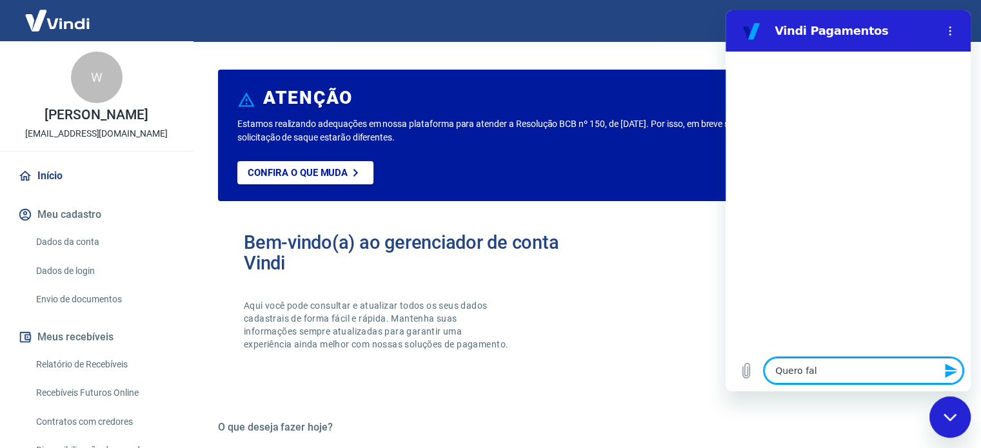
type textarea "x"
type textarea "Quero falar"
type textarea "x"
type textarea "Quero falar"
type textarea "x"
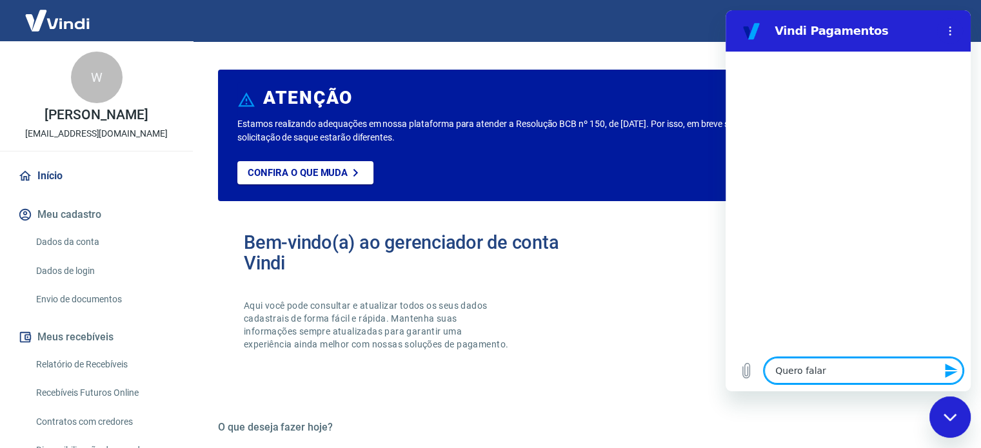
type textarea "Quero falar o"
type textarea "x"
type textarea "Quero falar oc"
type textarea "x"
type textarea "Quero falar oco"
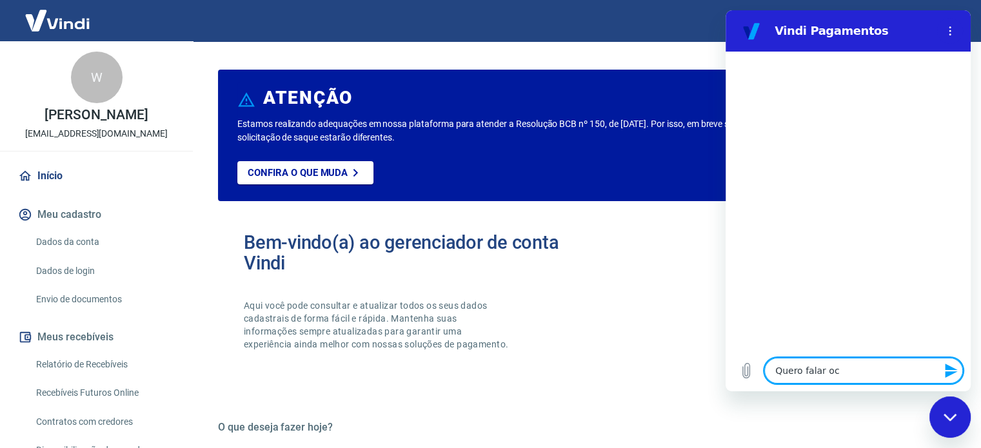
type textarea "x"
type textarea "Quero falar ocom"
type textarea "x"
type textarea "Quero falar ocom"
type textarea "x"
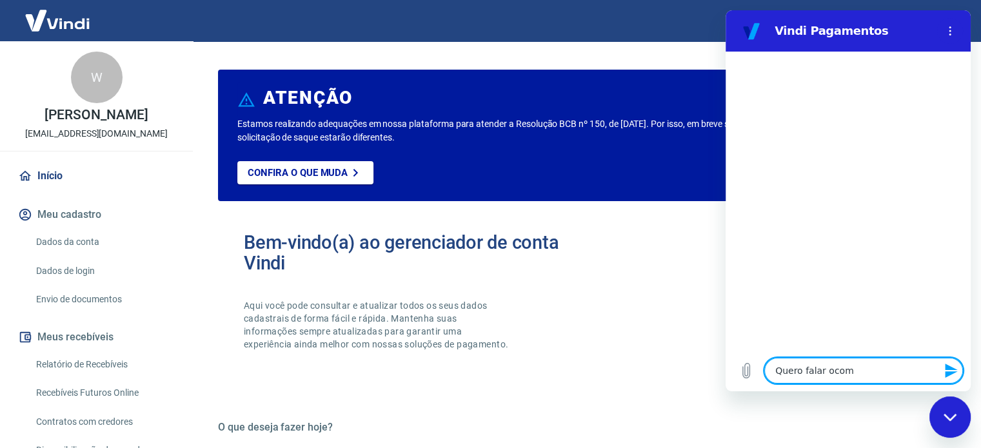
type textarea "Quero falar ocom"
type textarea "x"
type textarea "Quero falar oco"
type textarea "x"
type textarea "Quero falar oc"
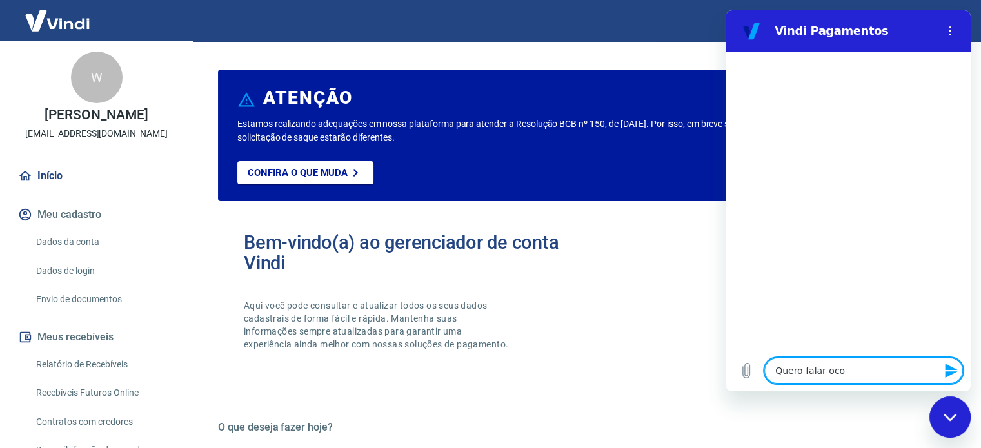
type textarea "x"
type textarea "Quero falar o"
type textarea "x"
type textarea "Quero falar"
type textarea "x"
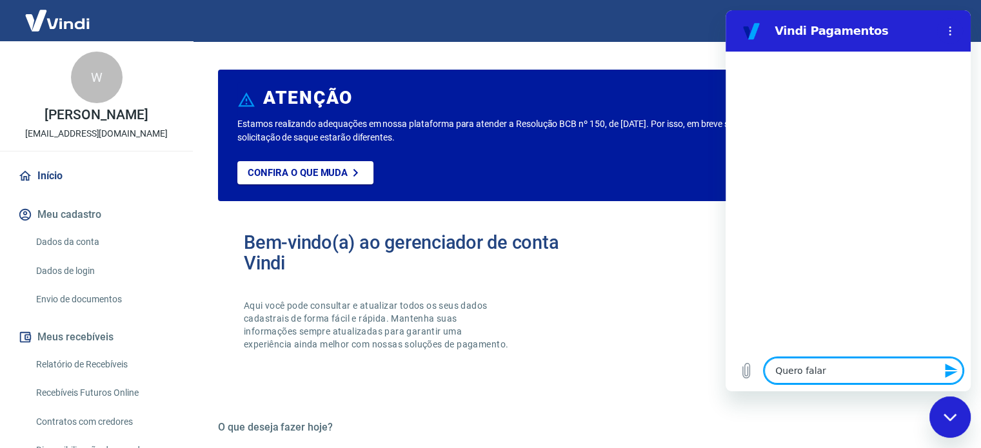
type textarea "Quero falar"
type textarea "x"
type textarea "Quero fala"
type textarea "x"
type textarea "Quero falar"
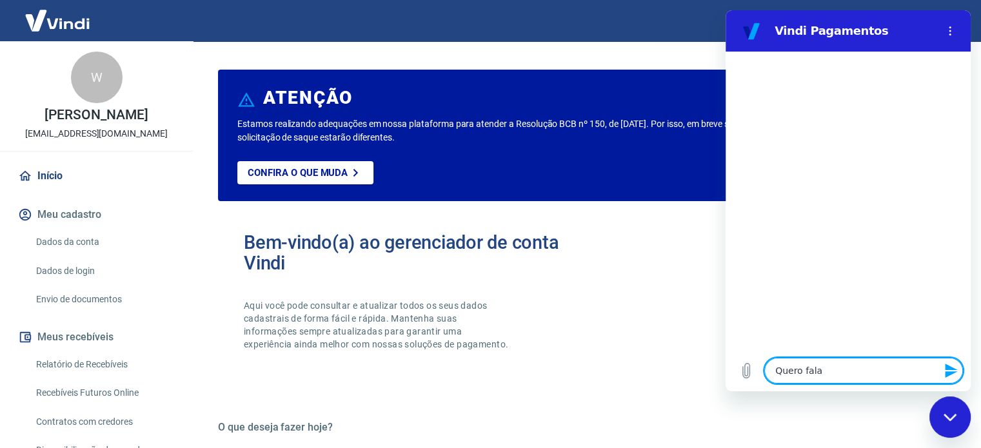
type textarea "x"
type textarea "Quero falar"
type textarea "x"
type textarea "Quero falar c"
type textarea "x"
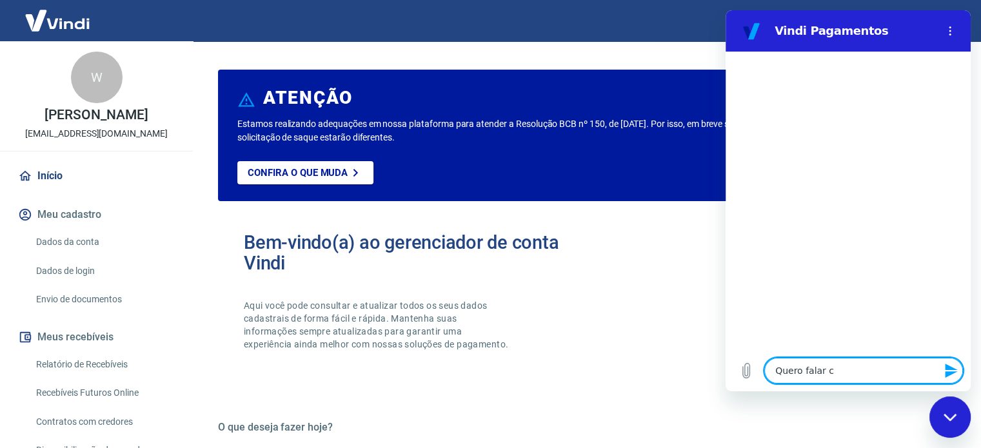
type textarea "Quero falar co"
type textarea "x"
type textarea "Quero falar com"
type textarea "x"
type textarea "Quero falar com"
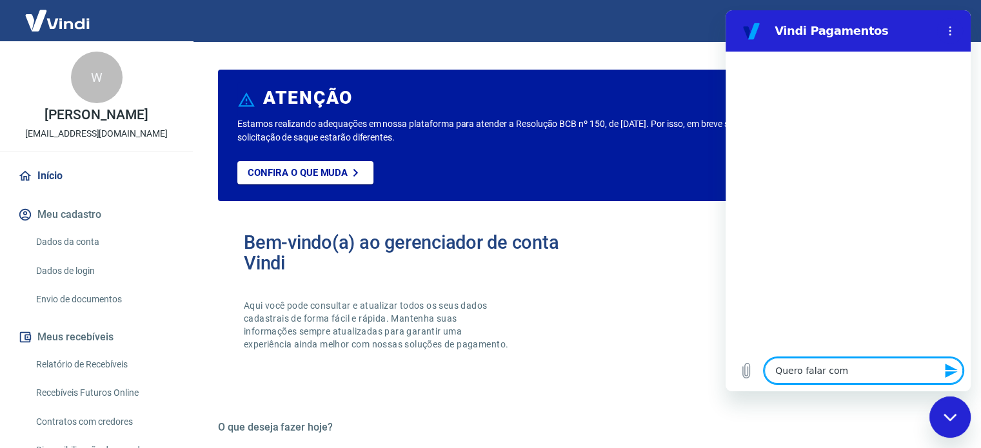
type textarea "x"
type textarea "Quero falar com a"
type textarea "x"
type textarea "Quero falar com at"
type textarea "x"
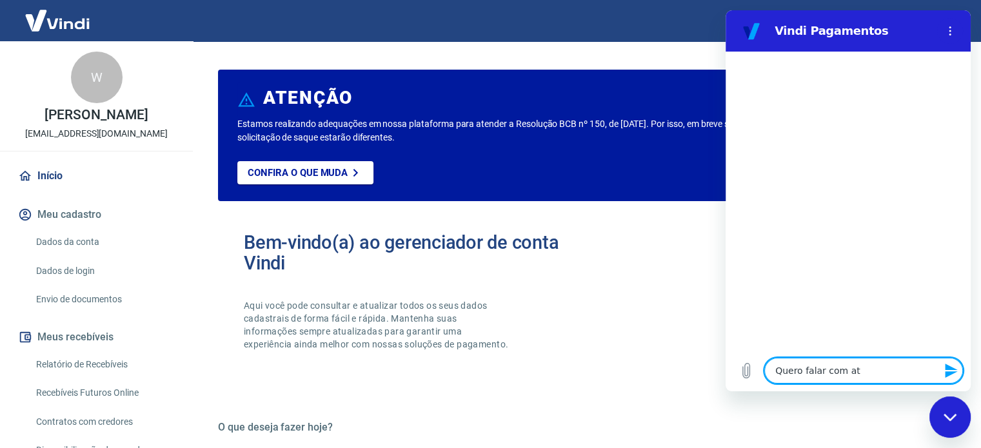
type textarea "Quero falar com ate"
type textarea "x"
type textarea "Quero falar com aten"
type textarea "x"
type textarea "Quero falar com atend"
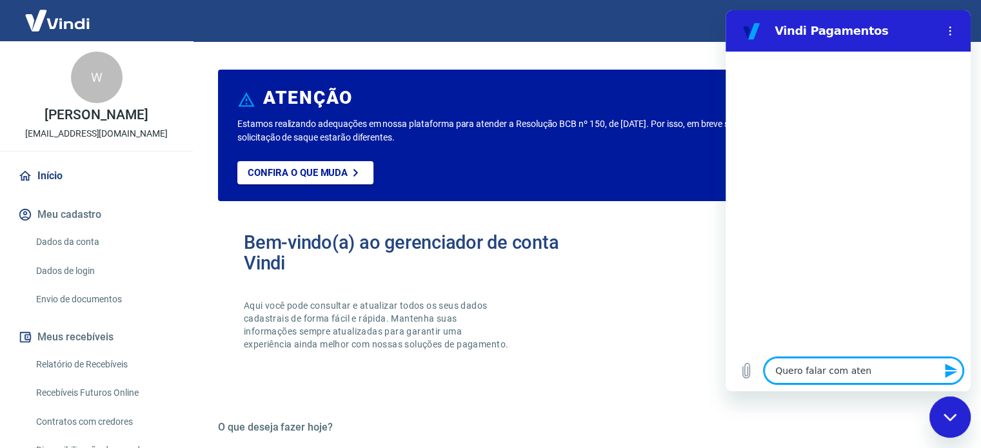
type textarea "x"
type textarea "Quero falar com atende"
type textarea "x"
type textarea "Quero falar com atenden"
type textarea "x"
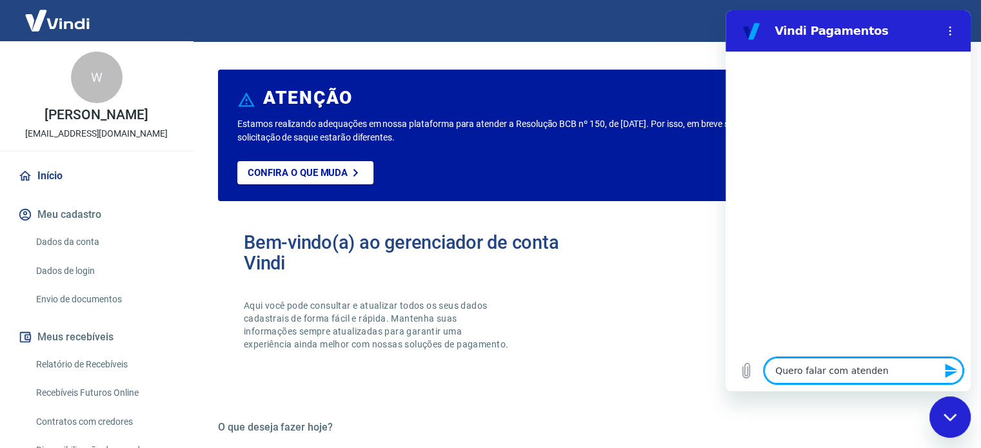
type textarea "Quero falar com atendent"
type textarea "x"
type textarea "Quero falar com atendente"
type textarea "x"
type textarea "Quero falar com atendente!"
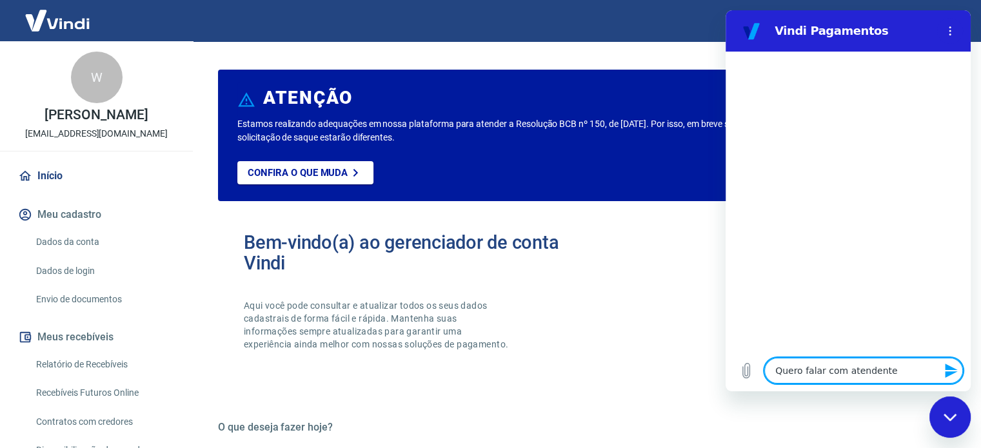
type textarea "x"
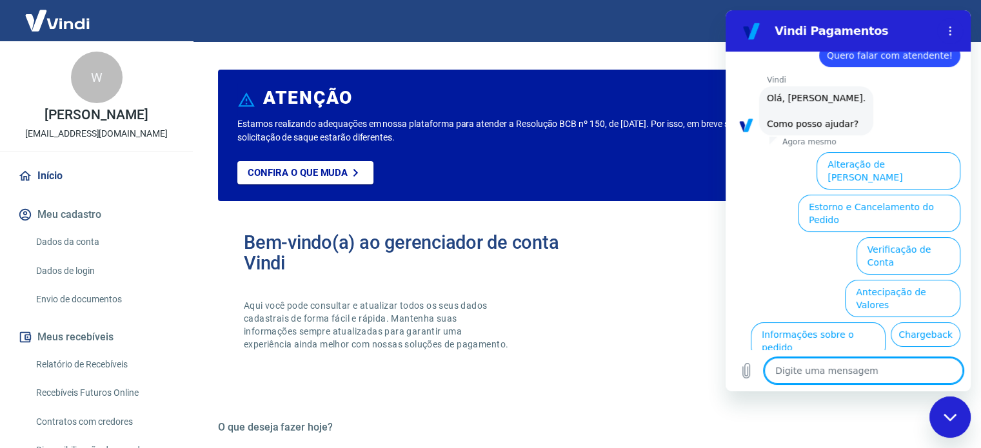
scroll to position [34, 0]
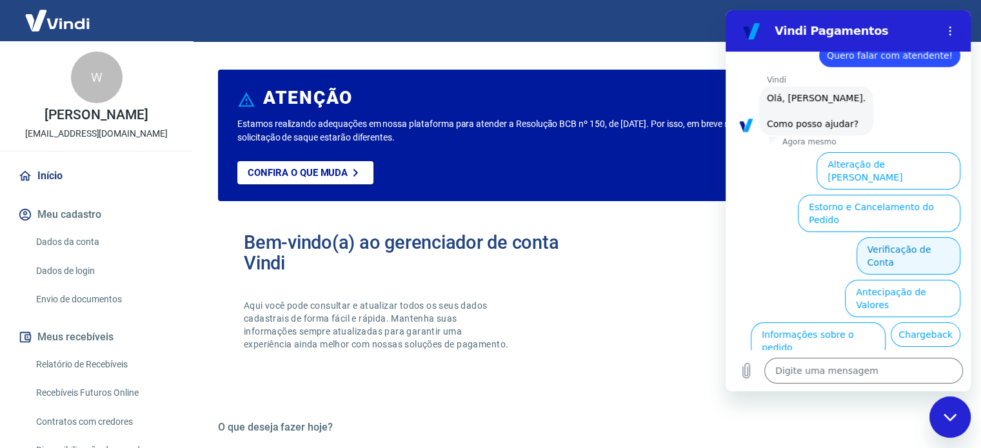
click at [889, 237] on button "Verificação de Conta" at bounding box center [908, 255] width 104 height 37
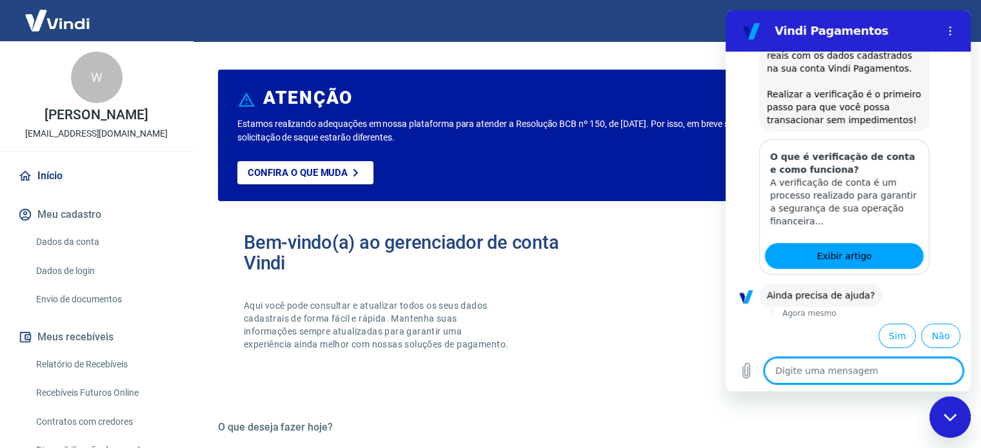
scroll to position [227, 0]
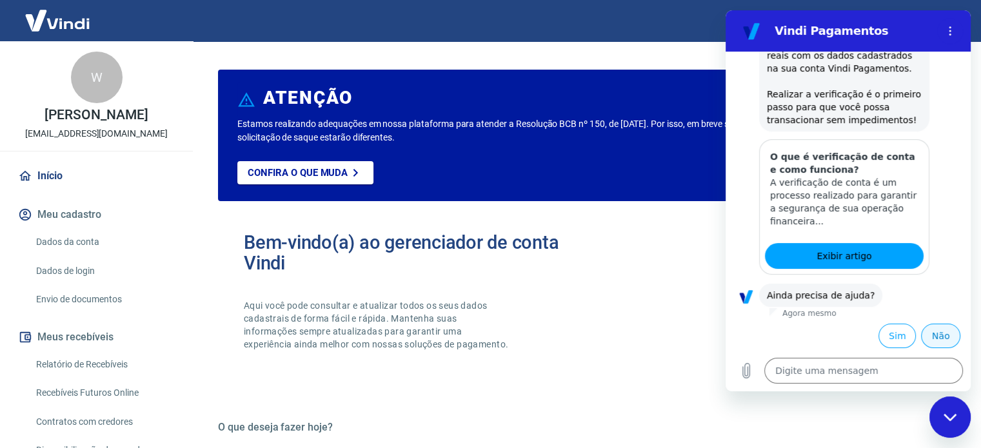
click at [929, 341] on button "Não" at bounding box center [940, 336] width 39 height 25
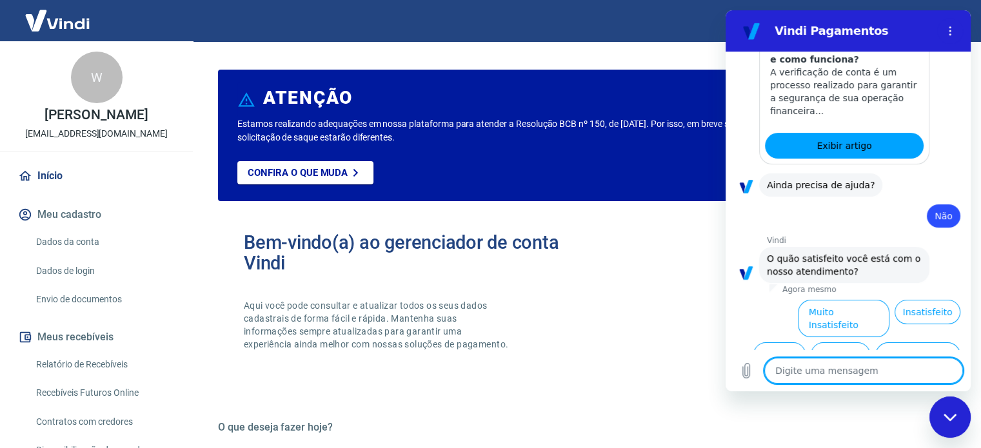
scroll to position [343, 0]
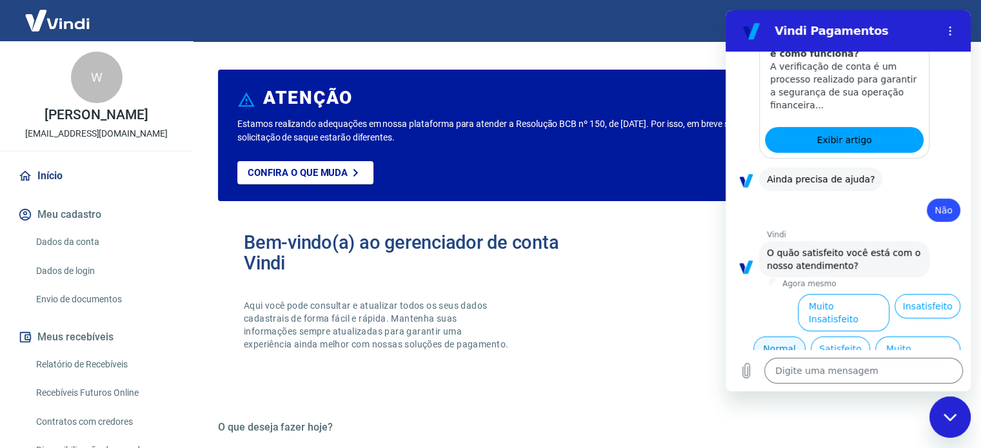
click at [782, 339] on button "Normal" at bounding box center [779, 349] width 52 height 25
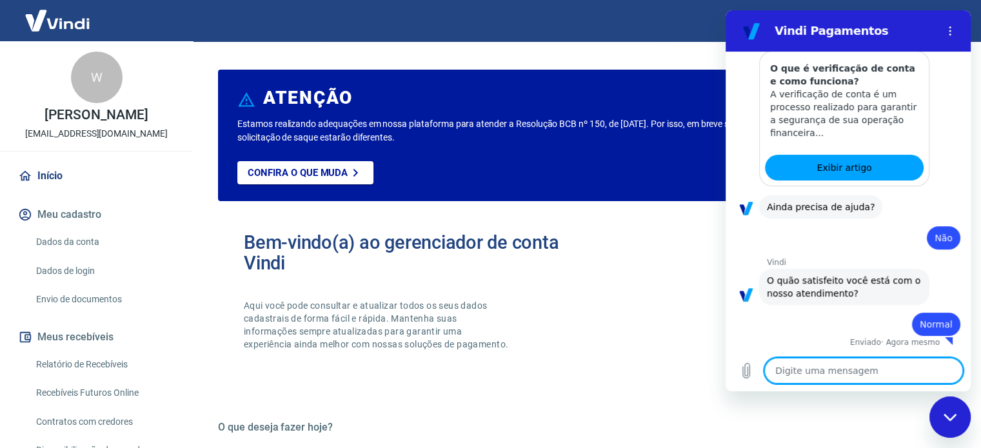
type textarea "x"
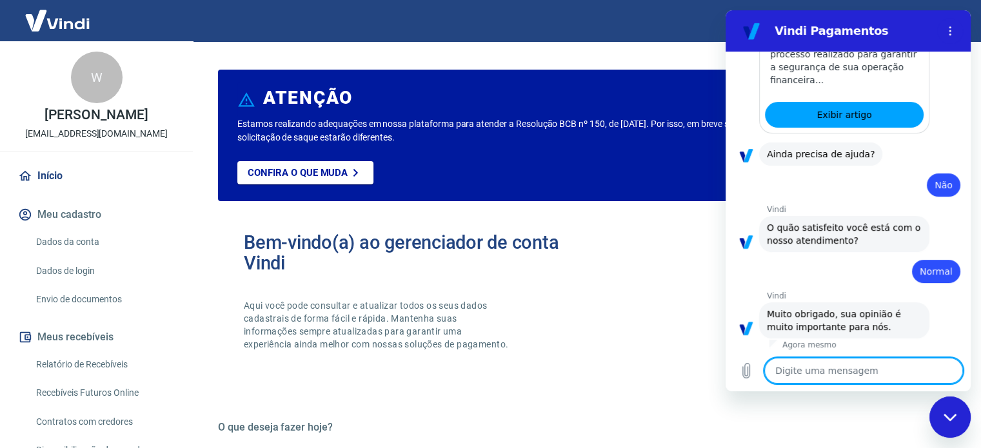
scroll to position [371, 0]
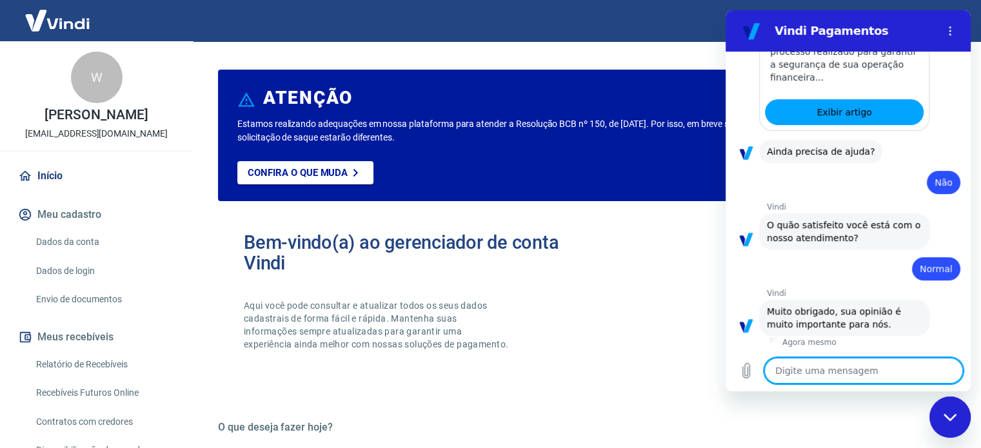
click at [821, 366] on textarea at bounding box center [863, 371] width 199 height 26
type textarea "Q"
type textarea "x"
type textarea "Qu"
type textarea "x"
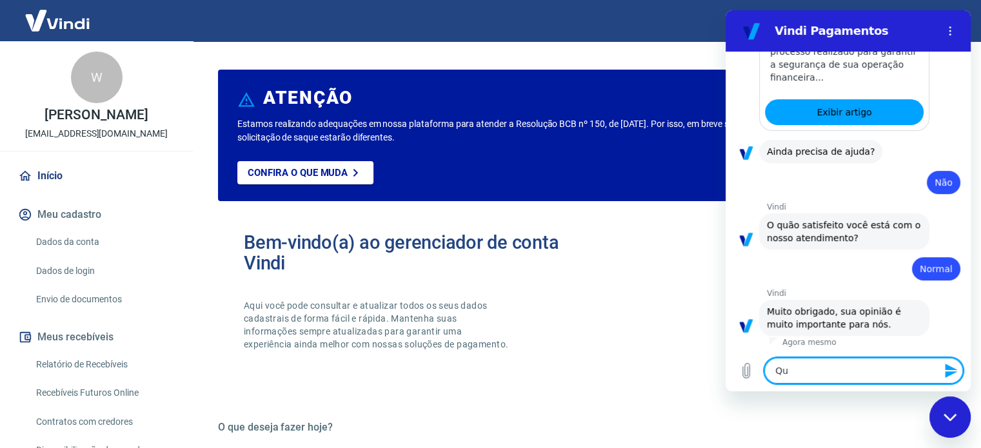
type textarea "Que"
type textarea "x"
type textarea "Quer"
type textarea "x"
type textarea "Quero"
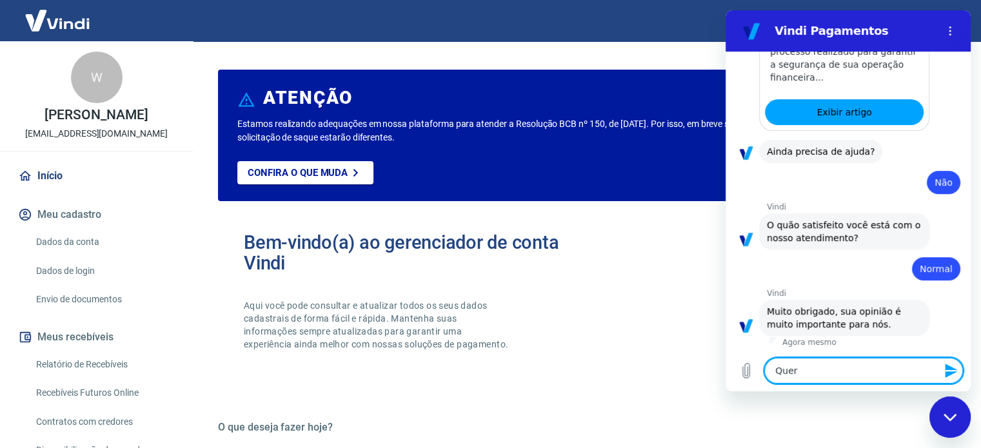
type textarea "x"
type textarea "Quero"
type textarea "x"
type textarea "Quero f"
type textarea "x"
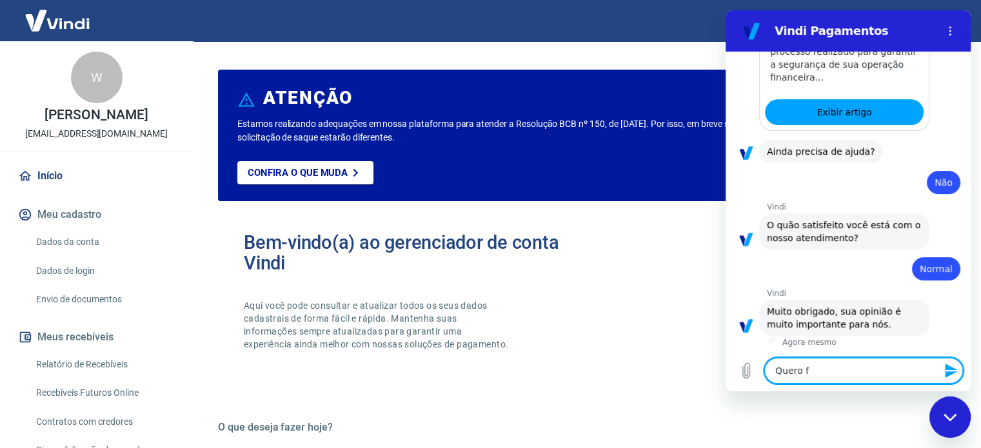
type textarea "Quero fa"
type textarea "x"
type textarea "Quero fal"
type textarea "x"
type textarea "Quero fala"
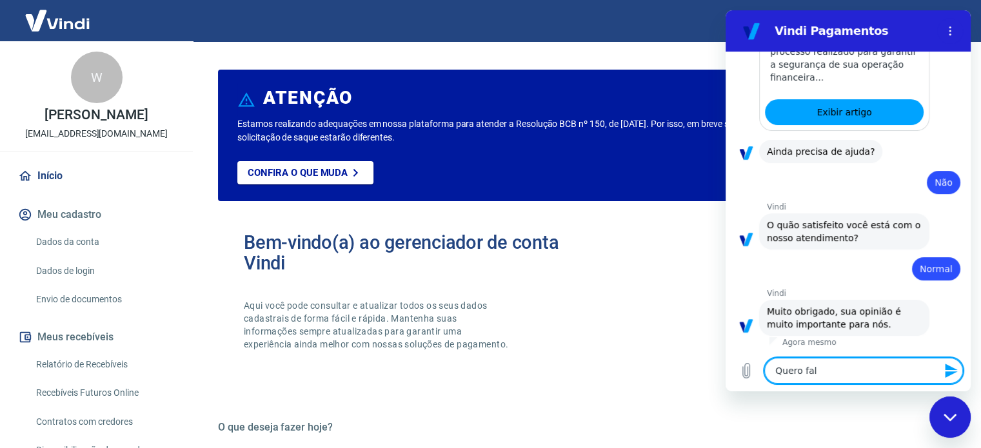
type textarea "x"
type textarea "Quero falare"
type textarea "x"
type textarea "Quero falare"
type textarea "x"
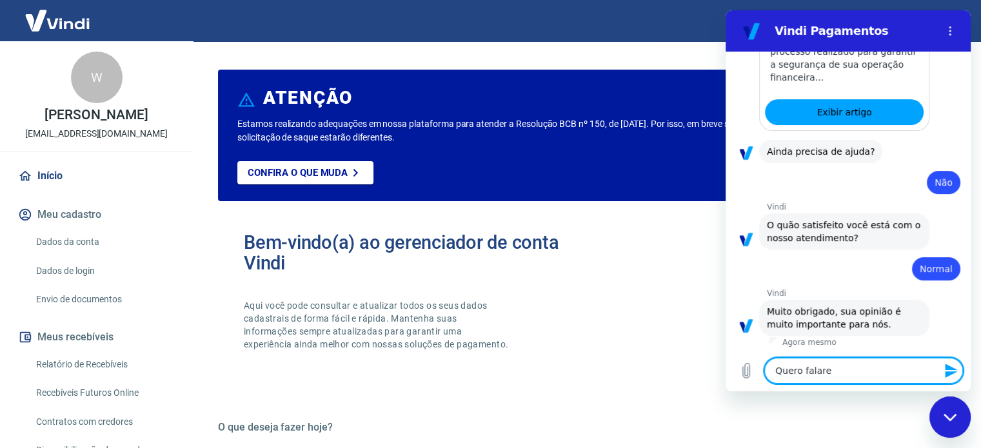
type textarea "Quero falare"
type textarea "x"
type textarea "Quero falar"
type textarea "x"
type textarea "Quero falar"
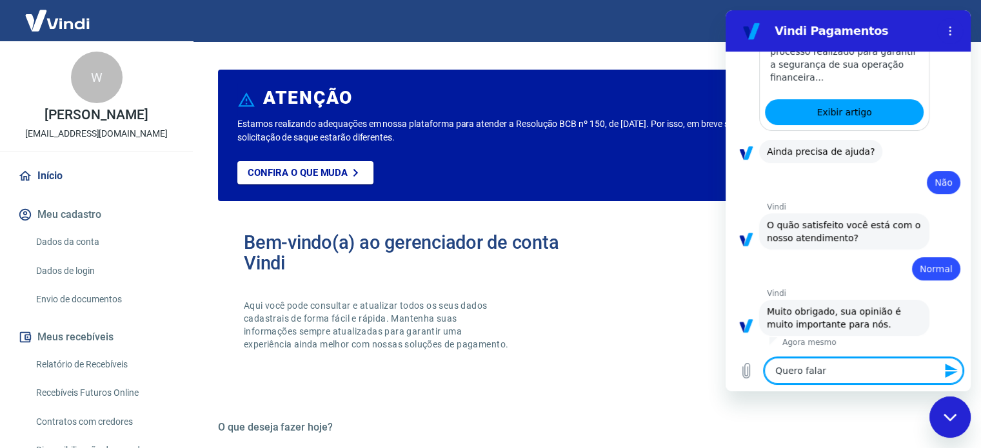
type textarea "x"
type textarea "Quero falar c"
type textarea "x"
type textarea "Quero falar co"
type textarea "x"
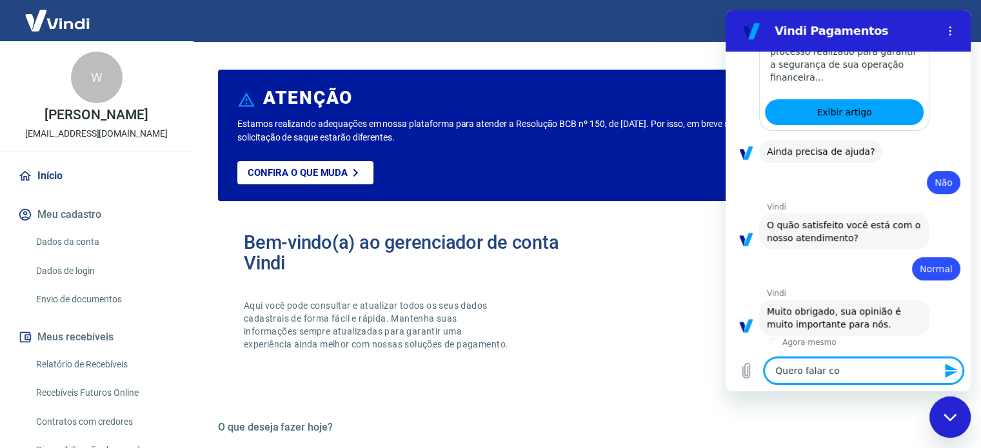
type textarea "Quero falar com"
type textarea "x"
type textarea "Quero falar com"
type textarea "x"
type textarea "Quero falar com a"
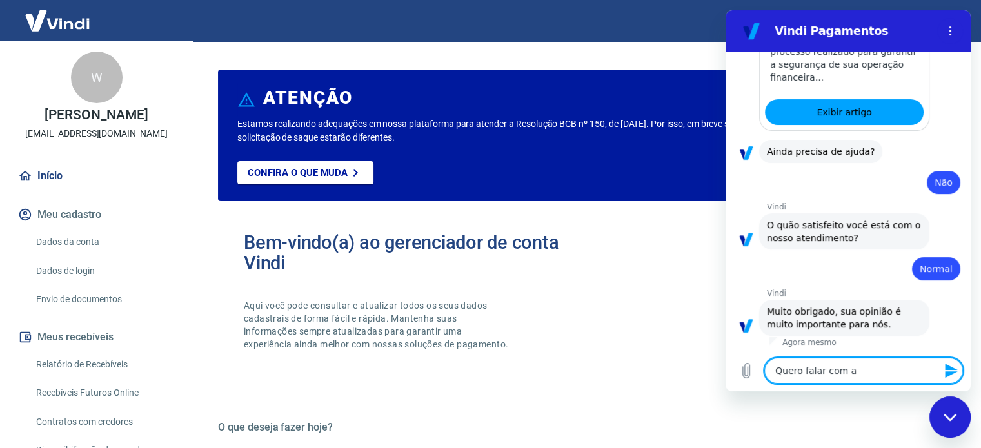
type textarea "x"
type textarea "Quero falar com at"
type textarea "x"
type textarea "Quero falar com ate"
type textarea "x"
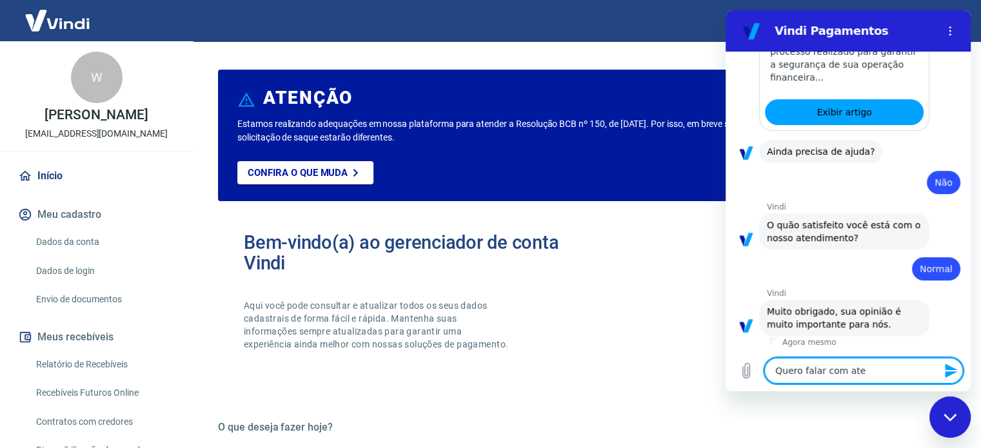
type textarea "Quero falar com aten"
type textarea "x"
type textarea "Quero falar com atend"
type textarea "x"
type textarea "Quero falar com atende"
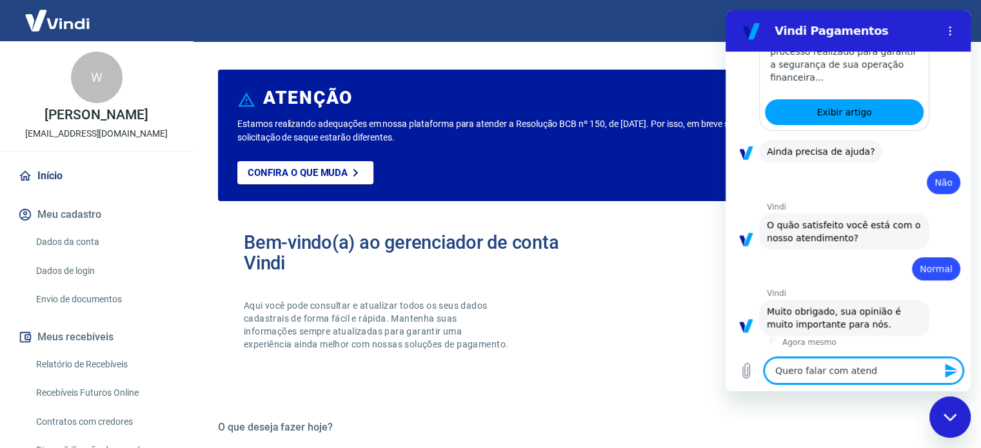
type textarea "x"
type textarea "Quero falar com atenden"
type textarea "x"
type textarea "Quero falar com atendent"
type textarea "x"
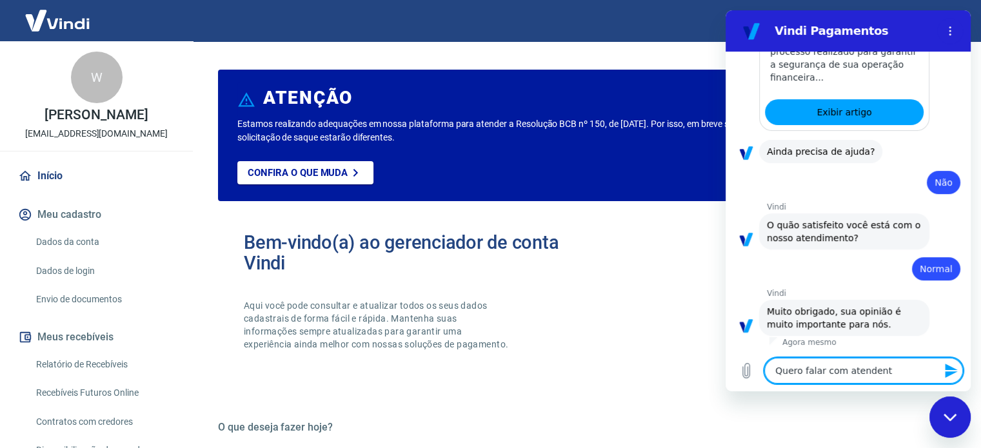
type textarea "Quero falar com atendente"
type textarea "x"
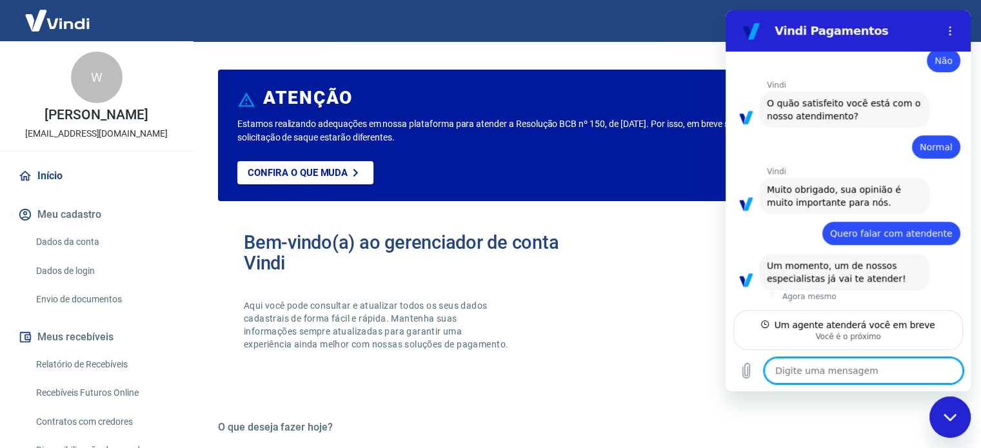
scroll to position [492, 0]
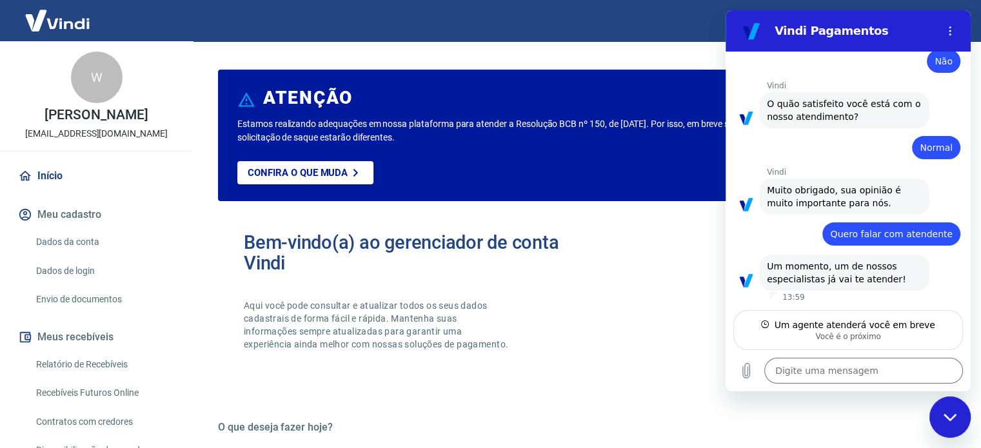
type textarea "x"
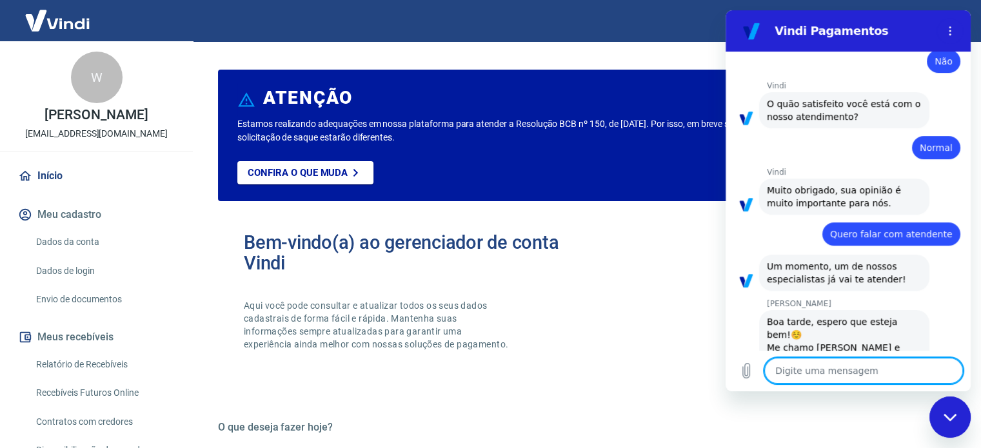
scroll to position [554, 0]
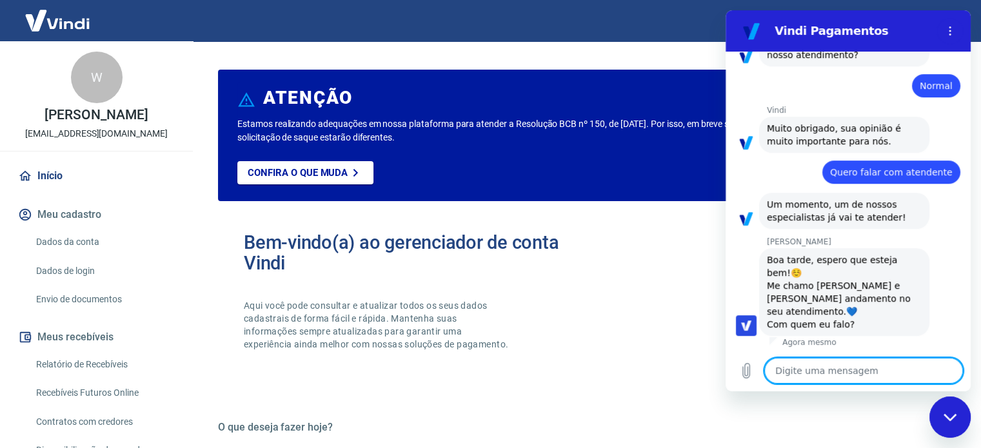
click at [822, 369] on textarea at bounding box center [863, 371] width 199 height 26
type textarea "B"
type textarea "x"
type textarea "Bo"
type textarea "x"
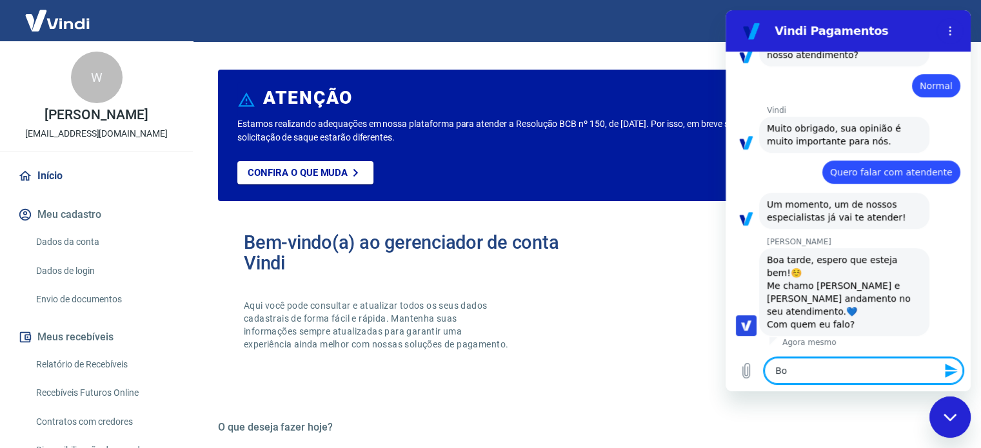
type textarea "Boa"
type textarea "x"
type textarea "Boa"
type textarea "x"
type textarea "Boa t"
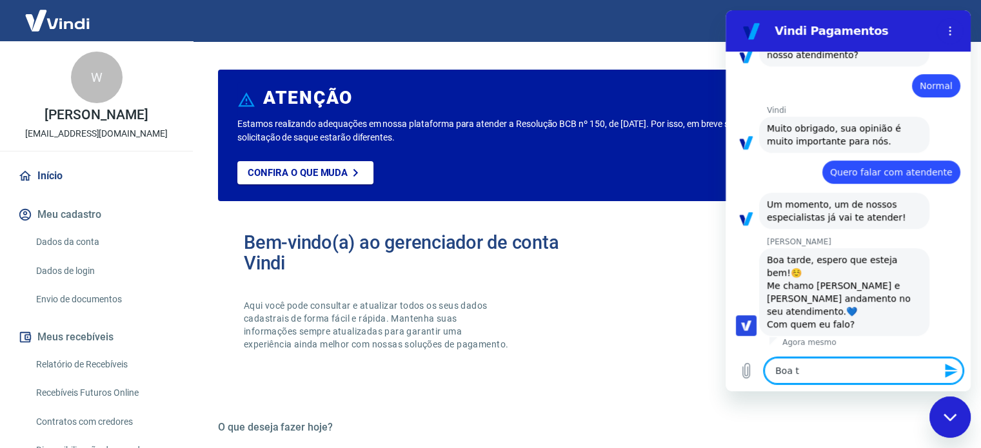
type textarea "x"
type textarea "Boa ta"
type textarea "x"
type textarea "Boa tar"
type textarea "x"
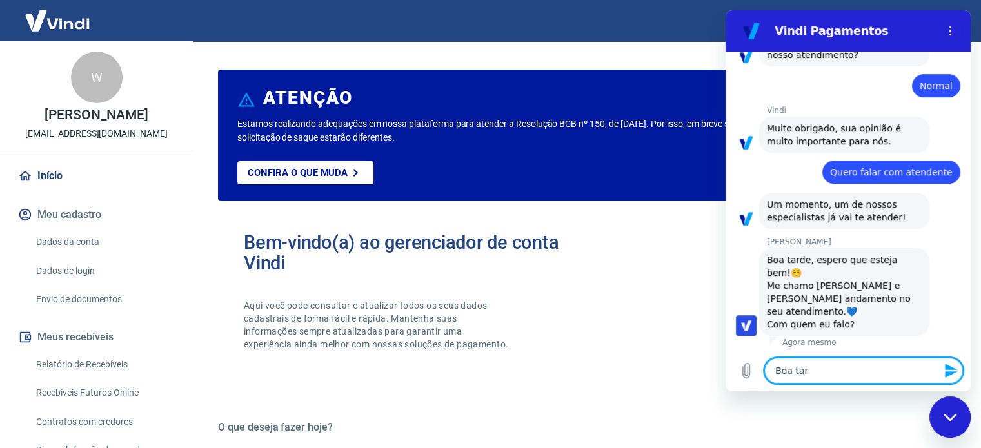
type textarea "Boa tard"
type textarea "x"
type textarea "Boa tarde"
type textarea "x"
type textarea "Boa tarde"
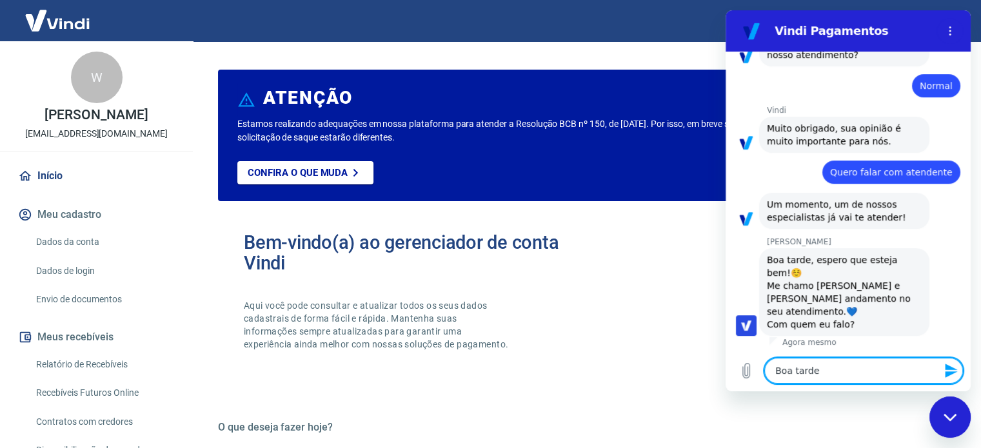
type textarea "x"
type textarea "Boa tarde G"
type textarea "x"
type textarea "Boa tarde Ga"
type textarea "x"
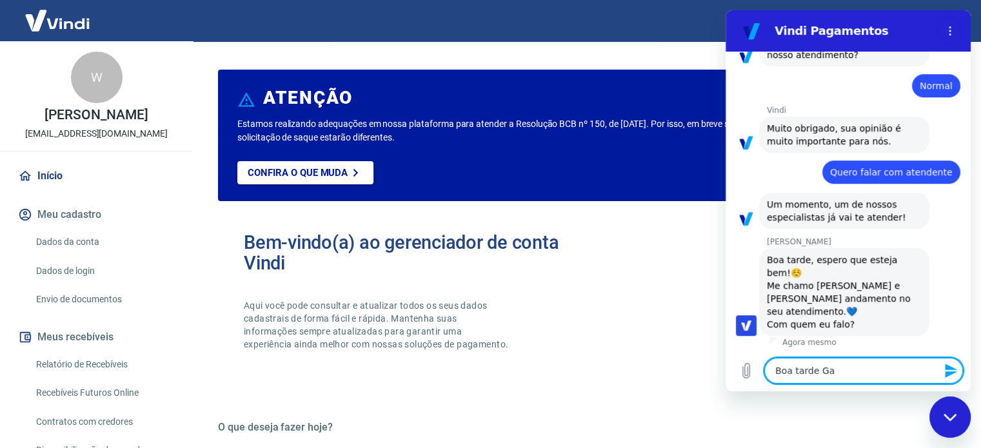
type textarea "Boa tarde Gab"
type textarea "x"
type textarea "Boa tarde Gaber"
type textarea "x"
type textarea "Boa tarde Gaberi"
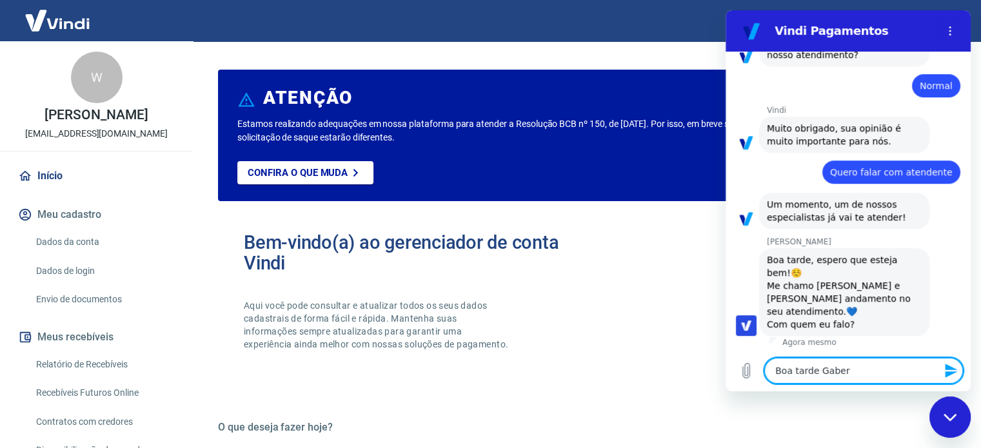
type textarea "x"
type textarea "Boa tarde Gaber"
type textarea "x"
type textarea "Boa tarde Gabe"
type textarea "x"
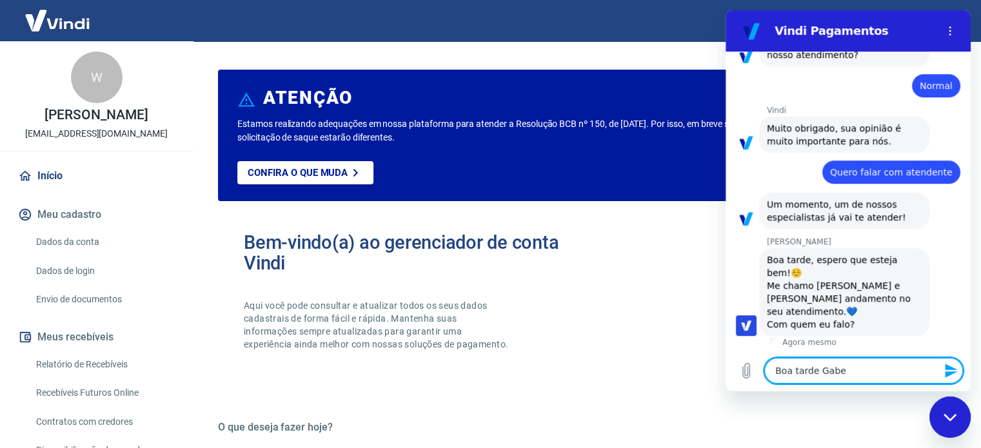
type textarea "Boa tarde Gab"
type textarea "x"
type textarea "Boa tarde Gabr"
type textarea "x"
type textarea "Boa tarde Gabri"
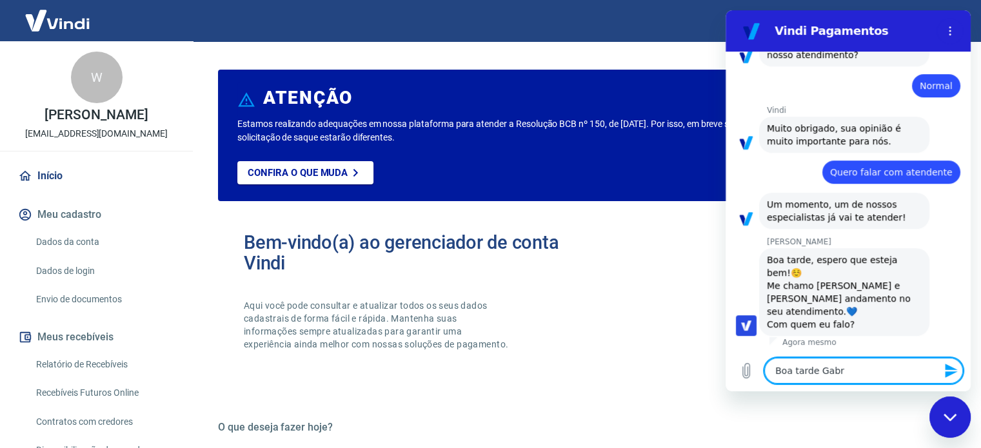
type textarea "x"
type textarea "Boa tarde Gabrie"
type textarea "x"
type textarea "Boa tarde Gabriel"
type textarea "x"
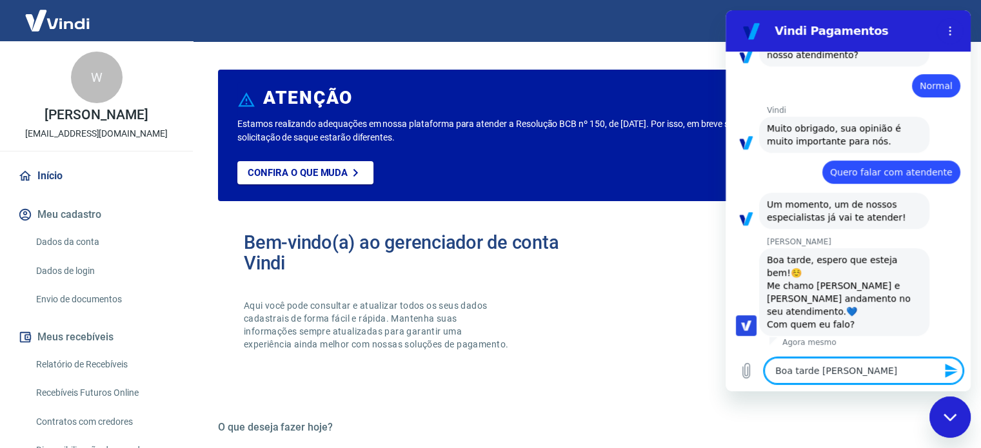
type textarea "Boa tarde Gabriele"
type textarea "x"
type textarea "Boa tarde Gabriele"
type textarea "x"
type textarea "Boa tarde Gabriele"
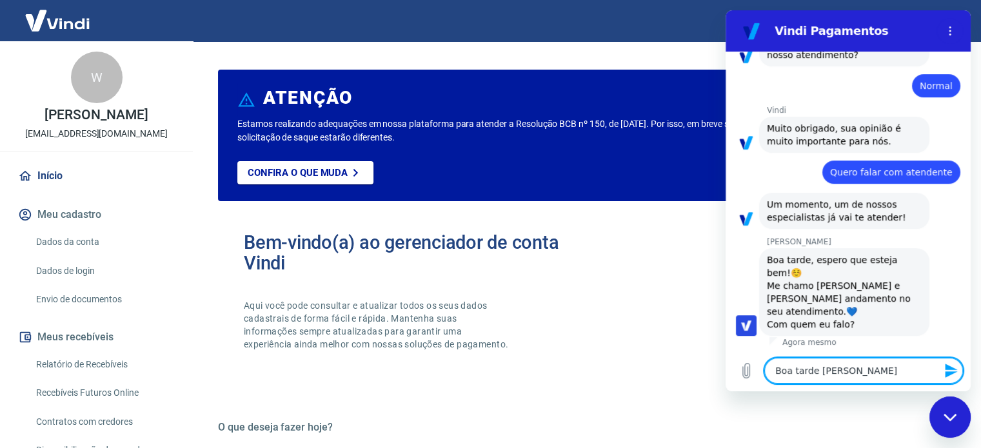
type textarea "x"
type textarea "Boa tarde Gabriel"
type textarea "x"
type textarea "Boa tarde Gabriell"
type textarea "x"
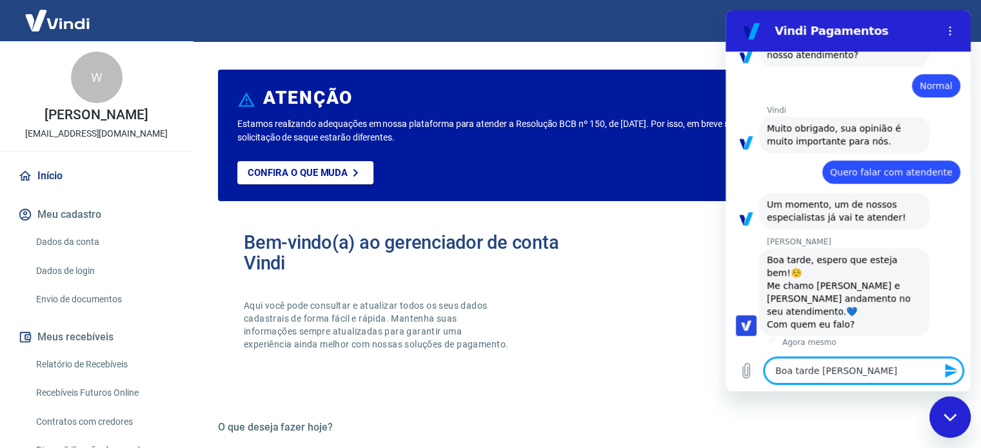
type textarea "Boa tarde Gabrielle"
type textarea "x"
type textarea "Boa tarde Gabrielle"
type textarea "x"
type textarea "Boa tarde Gabrielle"
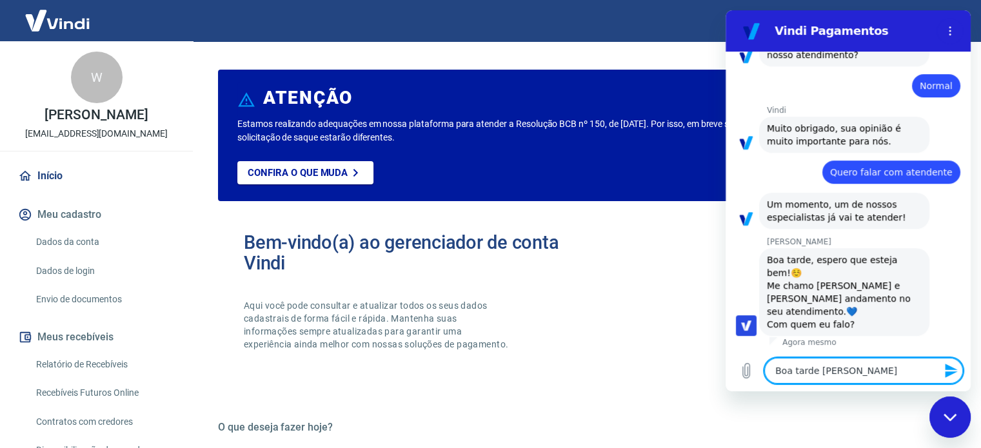
type textarea "x"
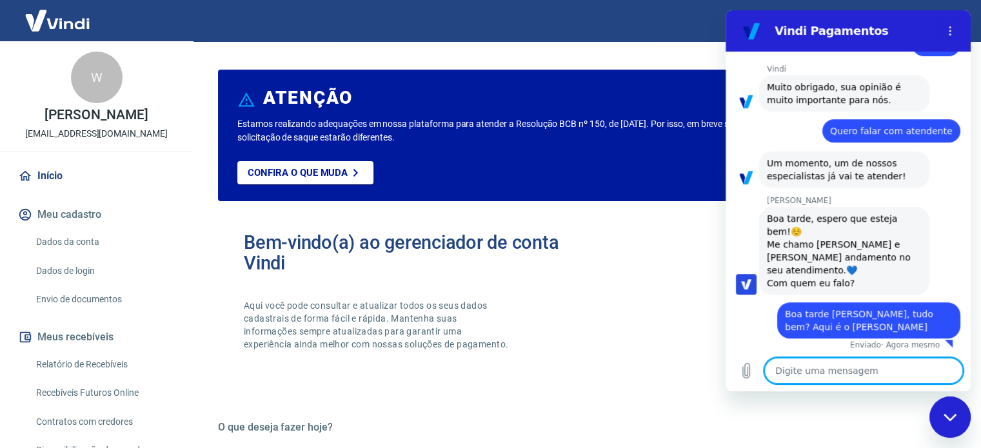
scroll to position [598, 0]
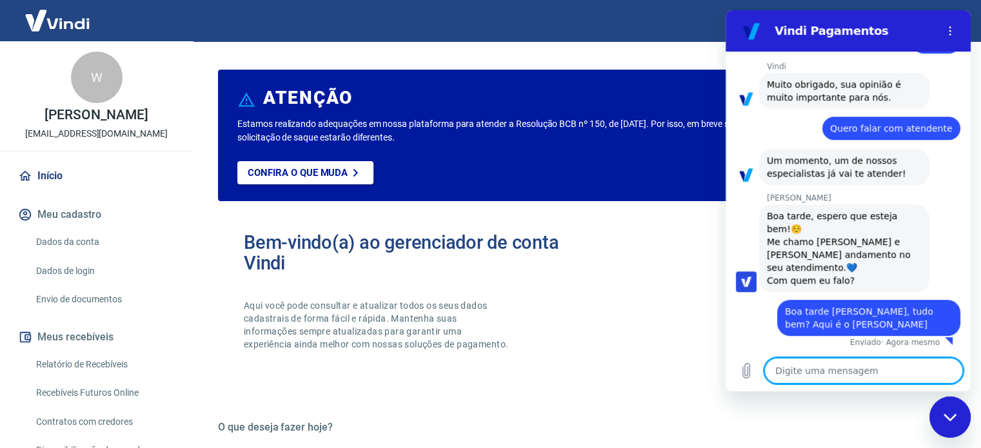
click at [624, 253] on div "Bem-vindo(a) ao gerenciador de conta Vindi Aqui você pode consultar e atualizar…" at bounding box center [584, 303] width 732 height 184
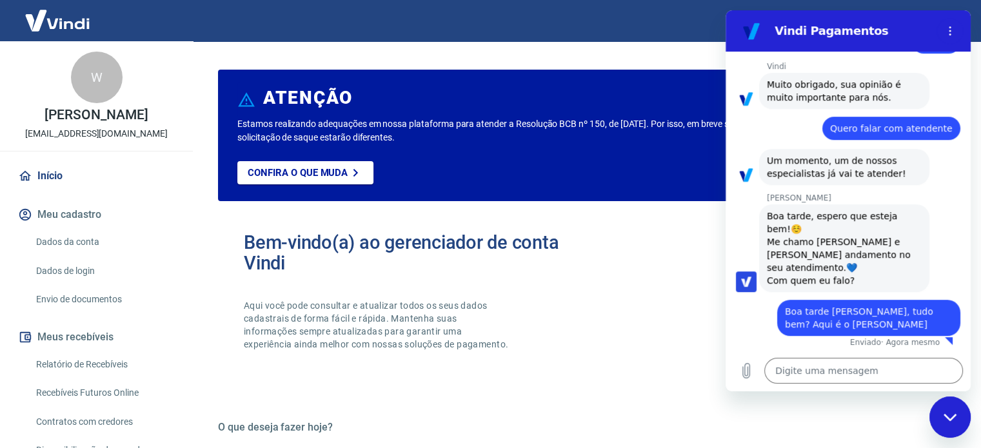
click at [960, 420] on div "Fechar janela de mensagens" at bounding box center [949, 417] width 39 height 39
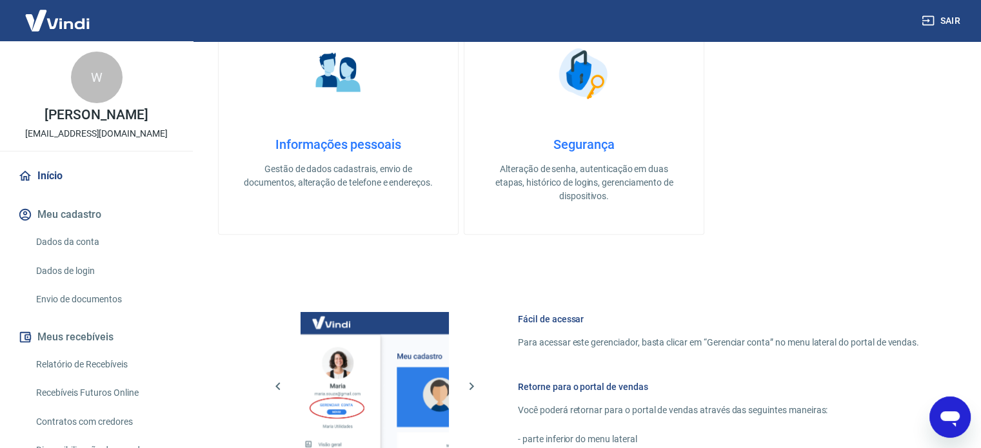
scroll to position [451, 0]
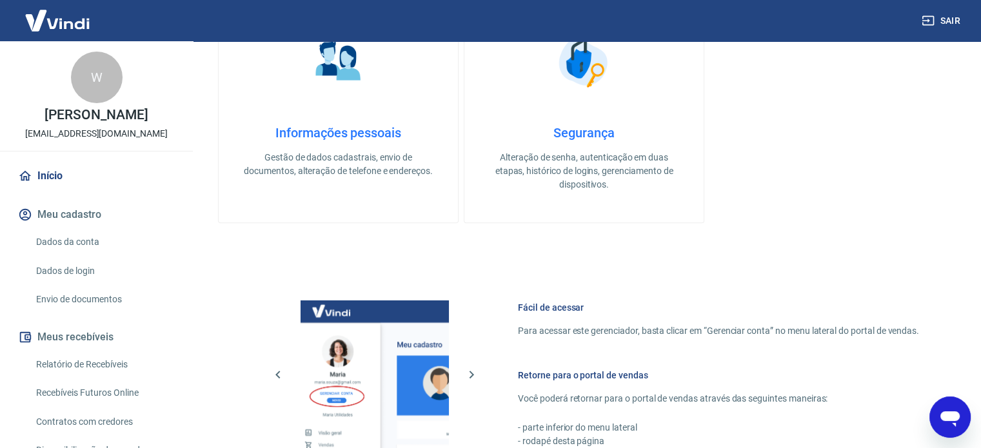
click at [67, 242] on link "Dados da conta" at bounding box center [104, 242] width 146 height 26
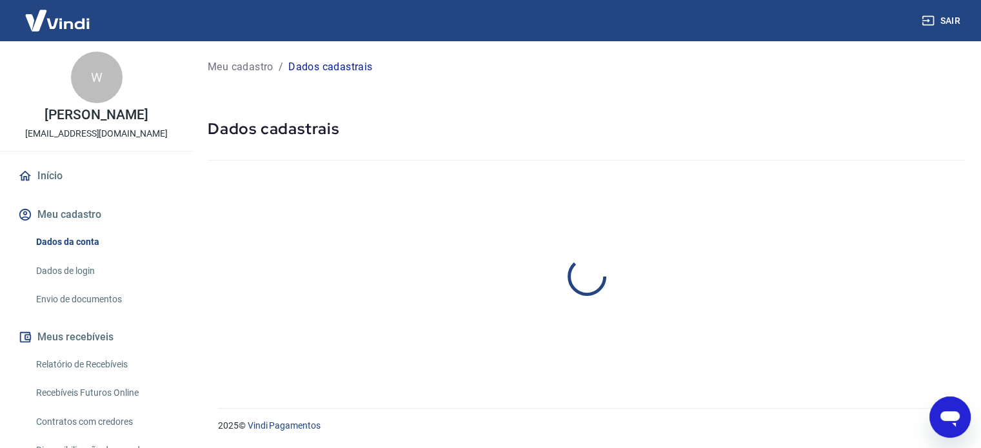
select select "PR"
select select "business"
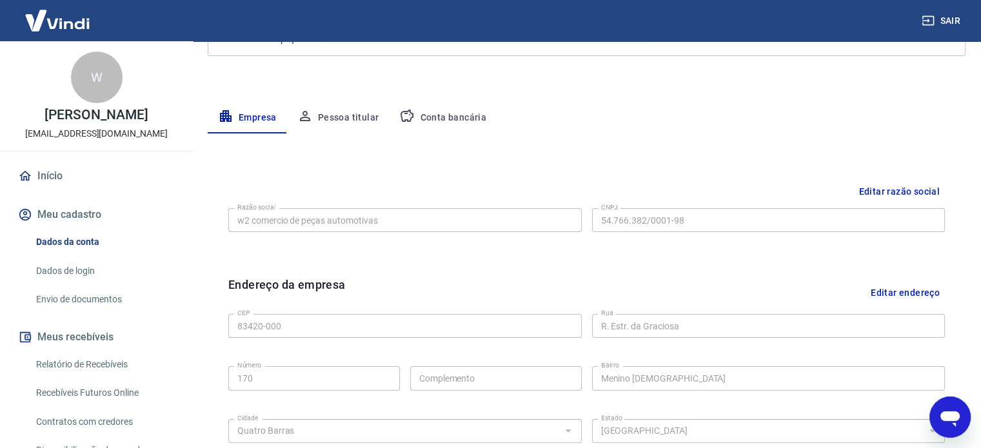
click at [453, 108] on button "Conta bancária" at bounding box center [443, 118] width 108 height 31
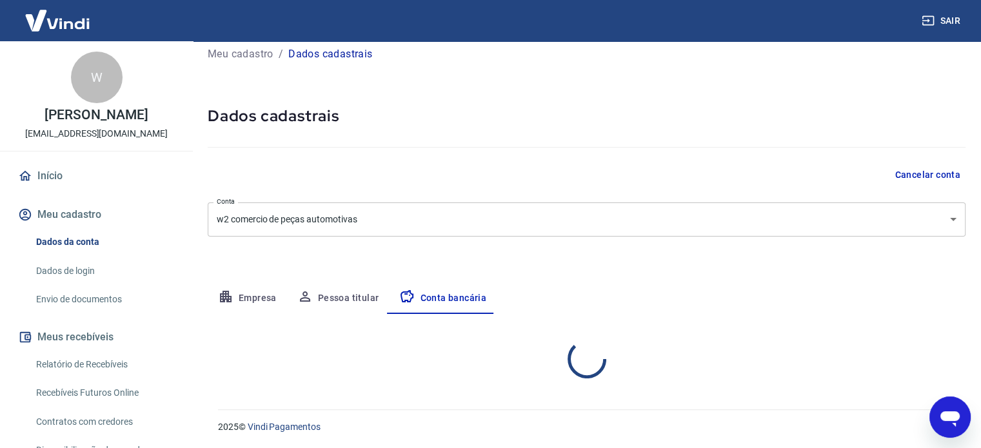
scroll to position [139, 0]
select select "1"
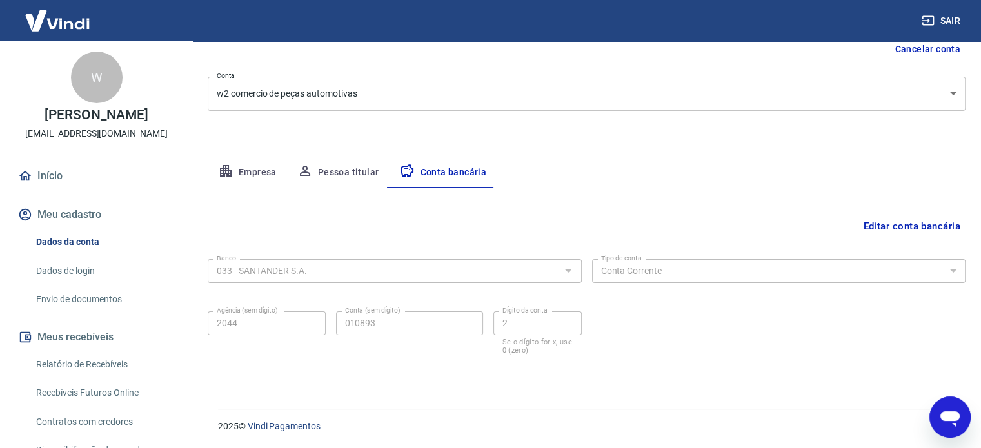
click at [947, 415] on icon "Abrir janela de mensagens" at bounding box center [949, 418] width 19 height 15
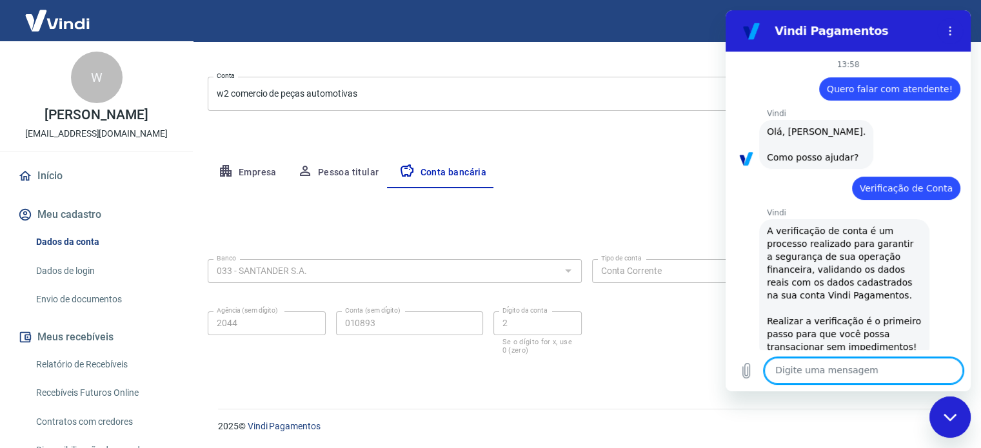
scroll to position [598, 0]
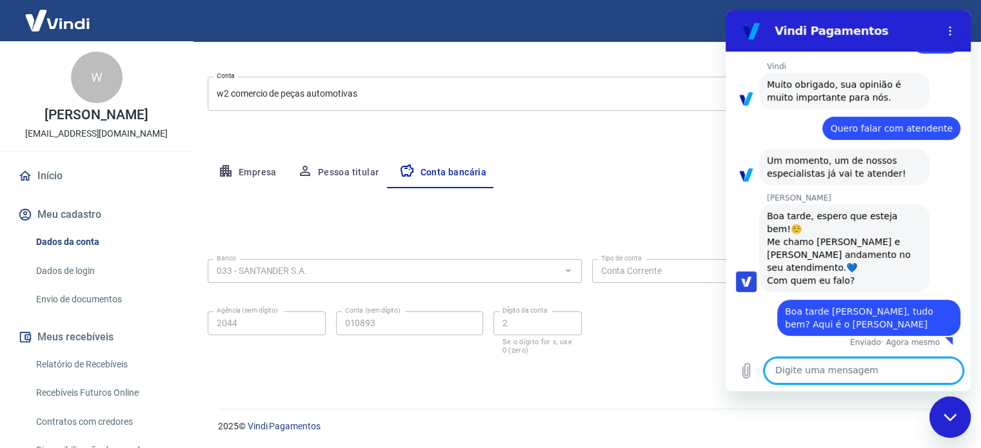
click at [622, 316] on div "Banco 033 - SANTANDER S.A. Banco Tipo de conta Conta Corrente Conta Poupança Ti…" at bounding box center [587, 305] width 758 height 103
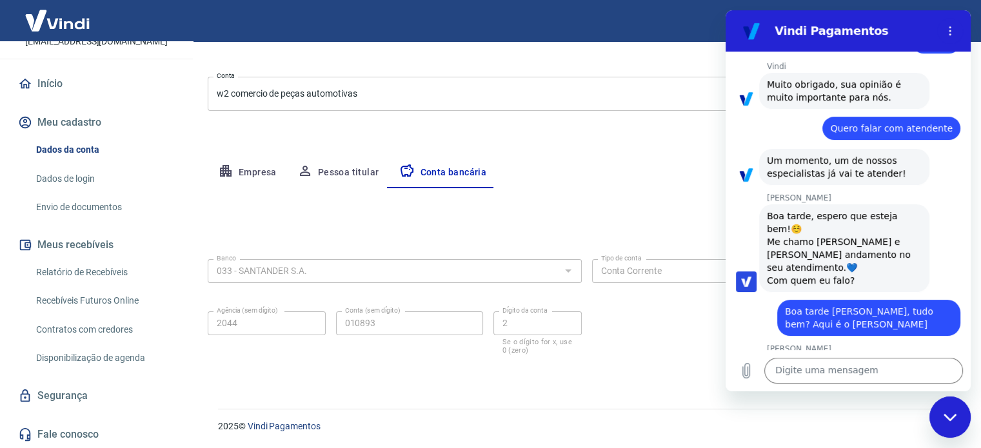
scroll to position [640, 0]
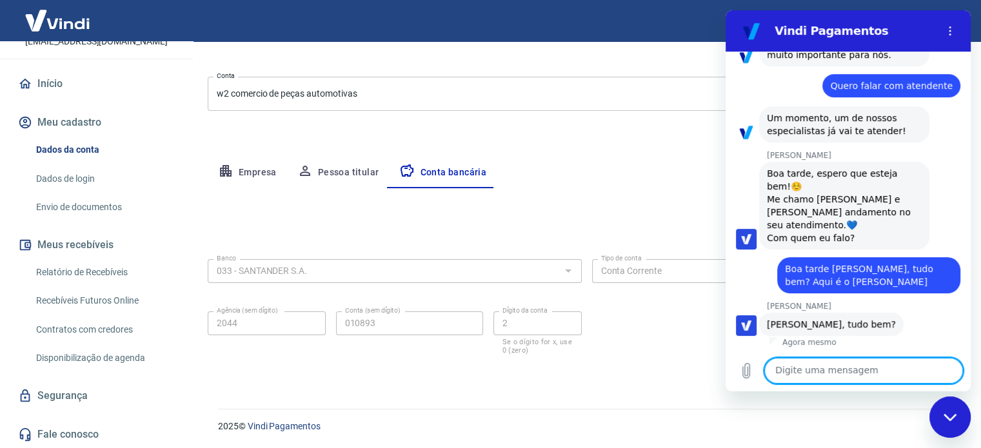
click at [853, 365] on textarea at bounding box center [863, 371] width 199 height 26
type textarea "t"
type textarea "Tudo bem também!"
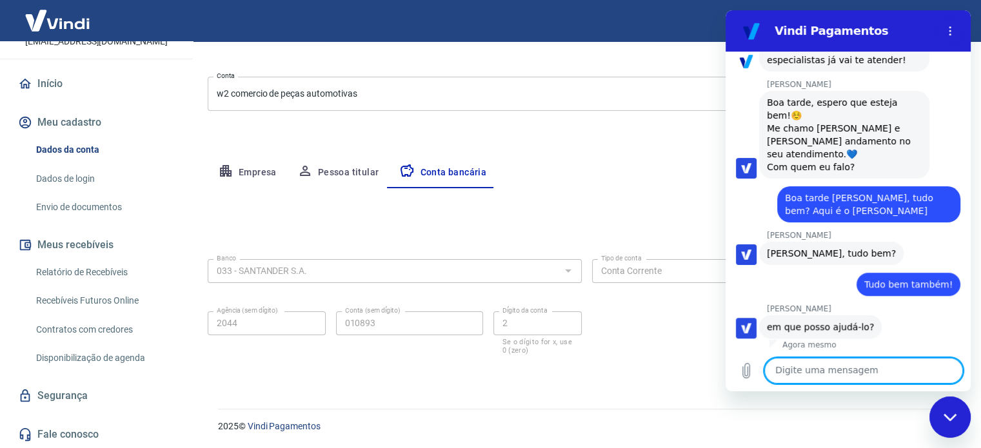
scroll to position [714, 0]
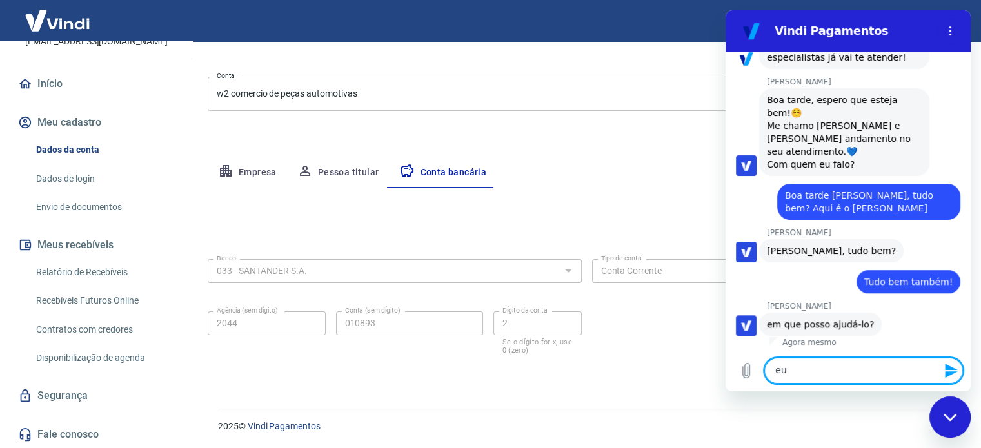
type textarea "e"
type textarea "S"
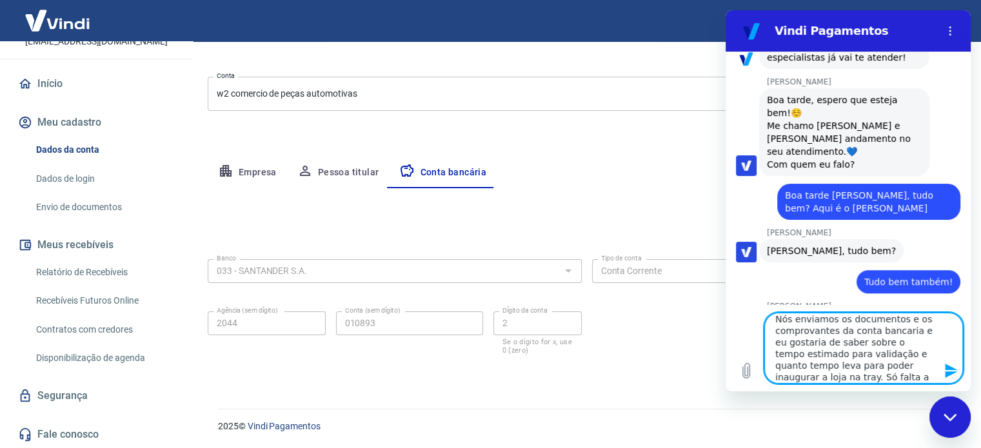
scroll to position [17, 0]
type textarea "Nós enviamos os documentos e os comprovantes da conta bancaria e eu gostaria de…"
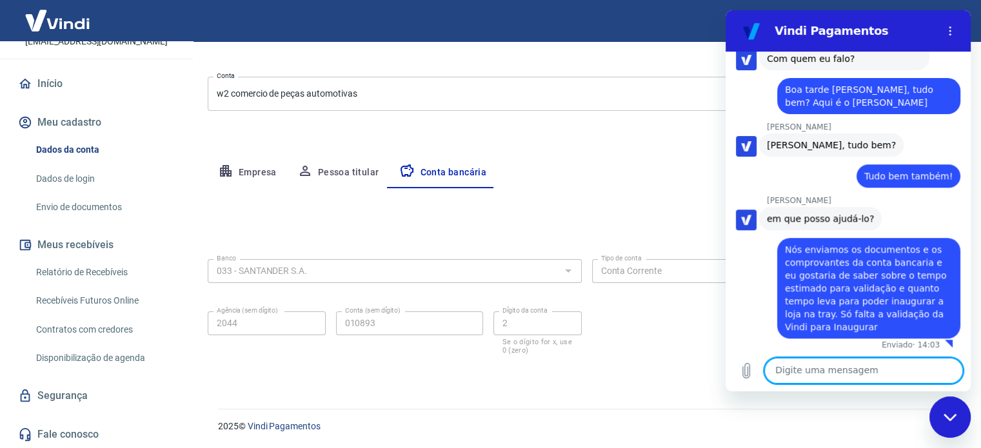
scroll to position [822, 0]
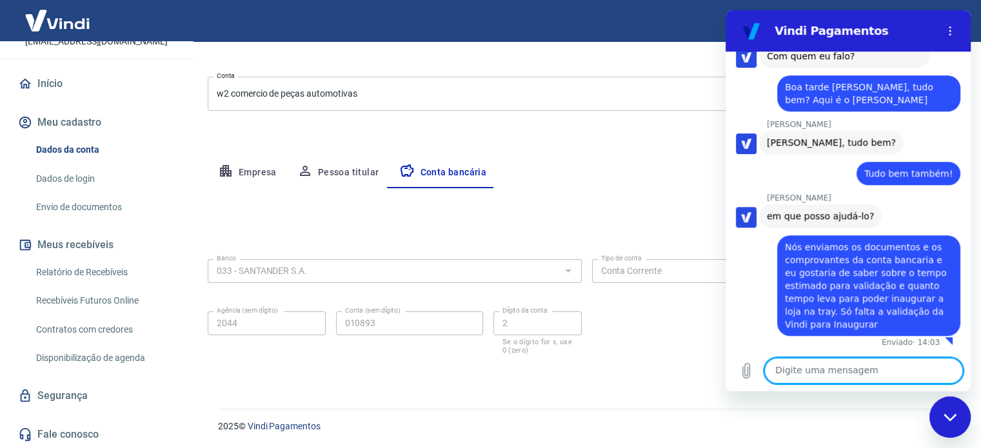
click at [825, 373] on textarea at bounding box center [863, 371] width 199 height 26
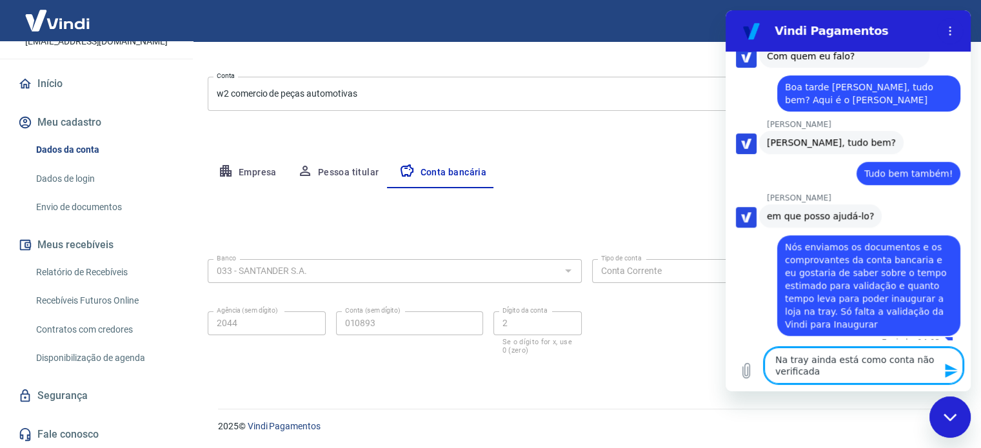
type textarea "Na tray ainda está como conta não verificada"
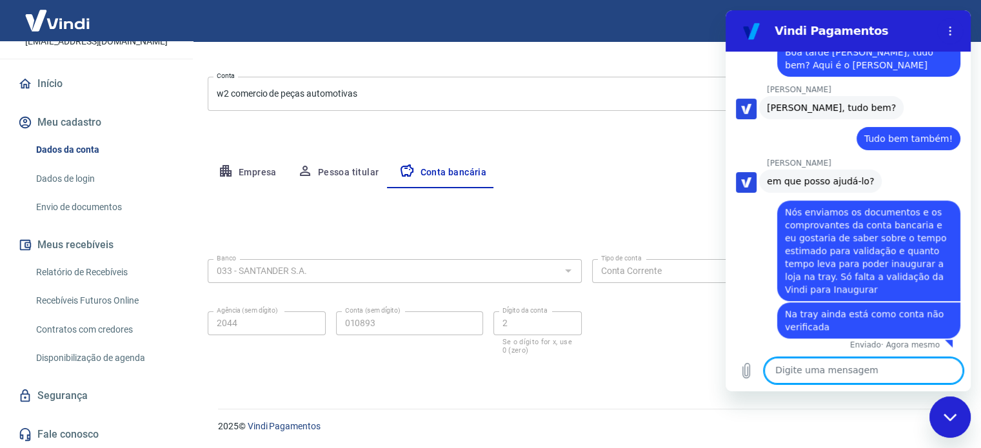
scroll to position [860, 0]
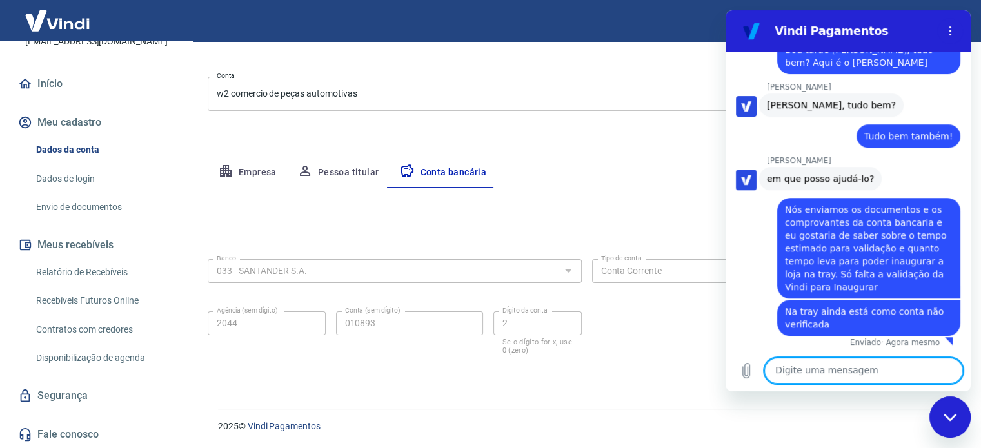
click at [692, 170] on div "Empresa Pessoa titular Conta bancária" at bounding box center [587, 172] width 758 height 31
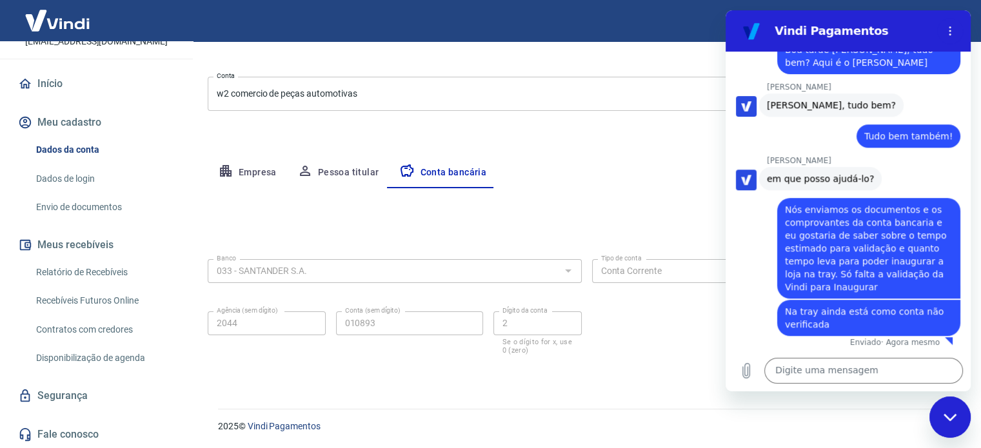
click at [965, 416] on div "Fechar janela de mensagens" at bounding box center [949, 417] width 39 height 39
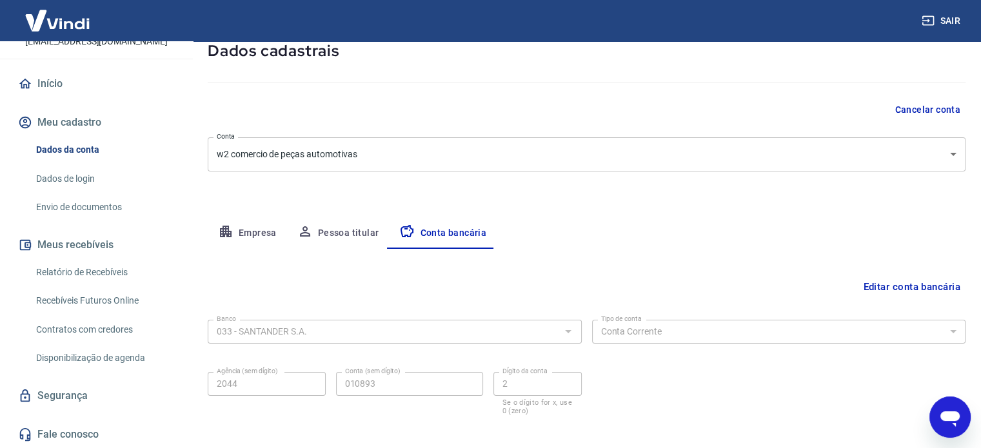
scroll to position [0, 0]
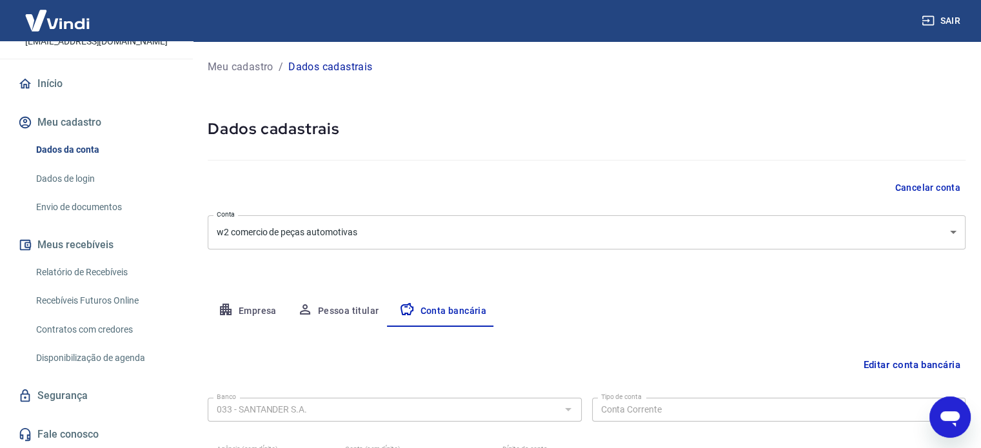
click at [273, 182] on div "Cancelar conta" at bounding box center [587, 188] width 758 height 24
click at [942, 411] on icon "Abrir janela de mensagens" at bounding box center [949, 417] width 23 height 23
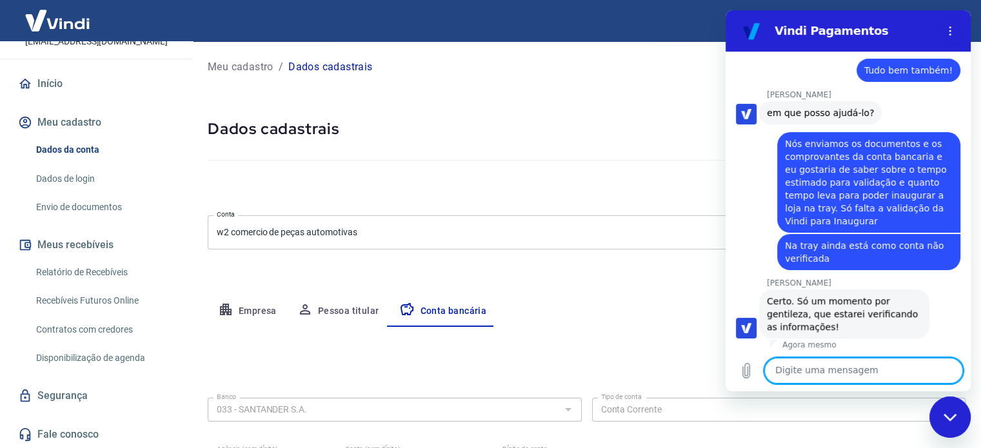
scroll to position [928, 0]
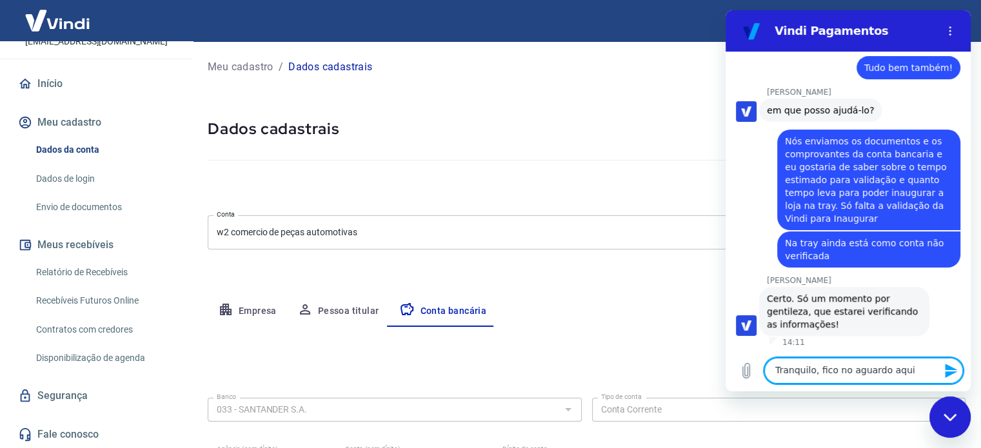
type textarea "Tranquilo, fico no aguardo aqui!"
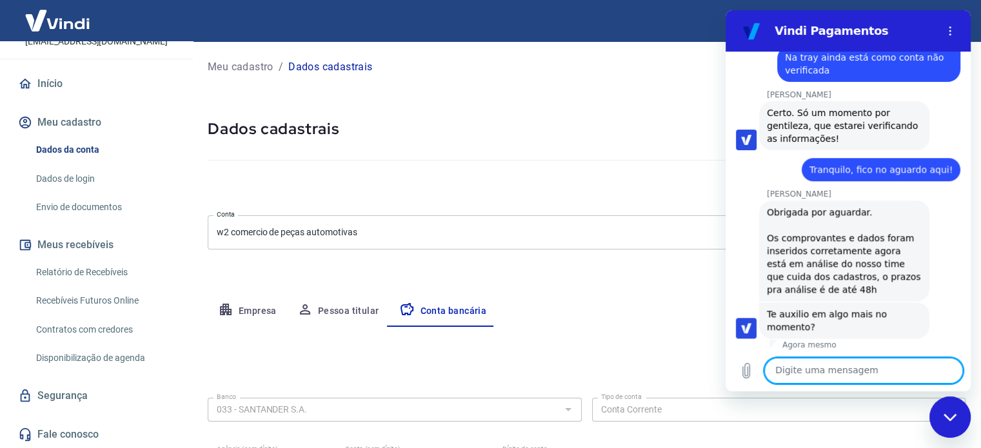
scroll to position [1116, 0]
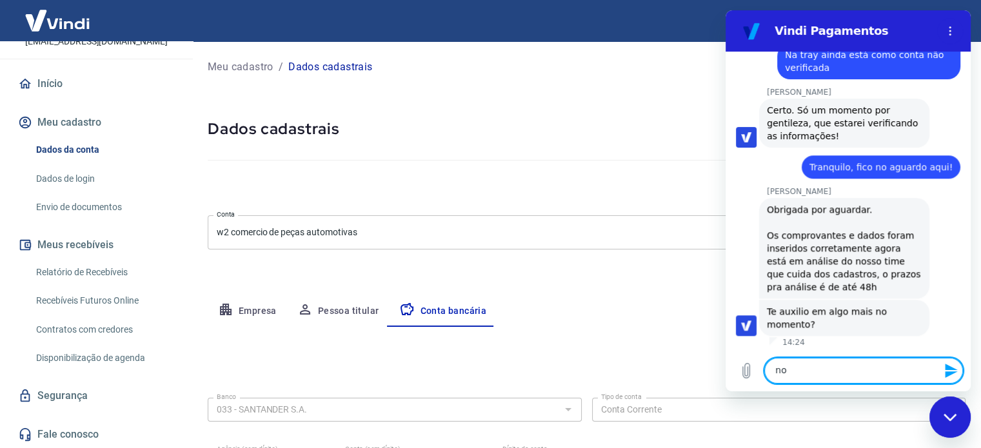
type textarea "n"
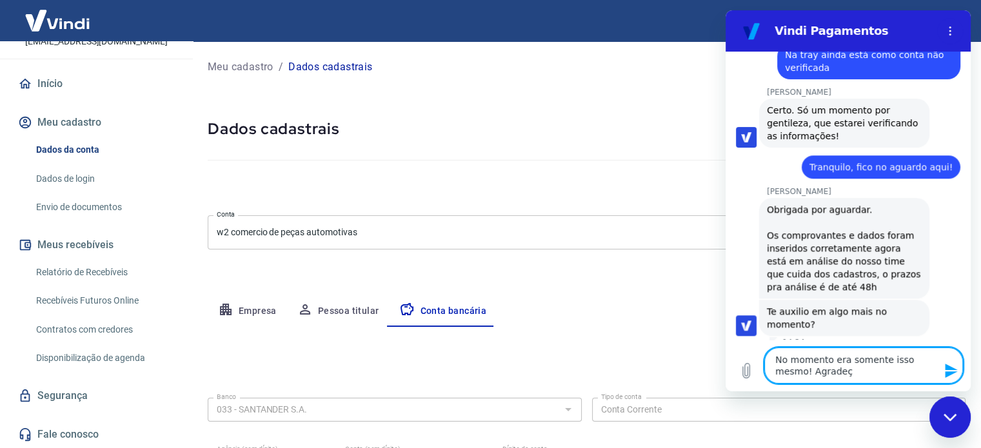
type textarea "No momento era somente isso mesmo! [GEOGRAPHIC_DATA]"
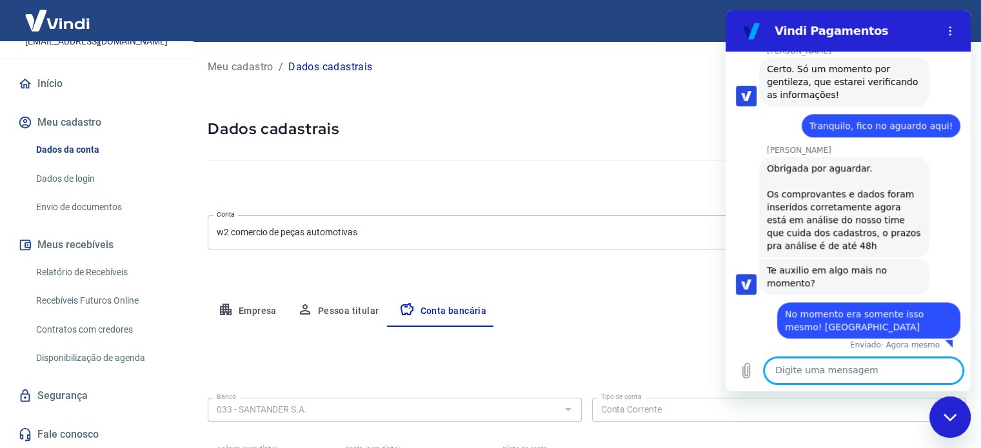
scroll to position [1160, 0]
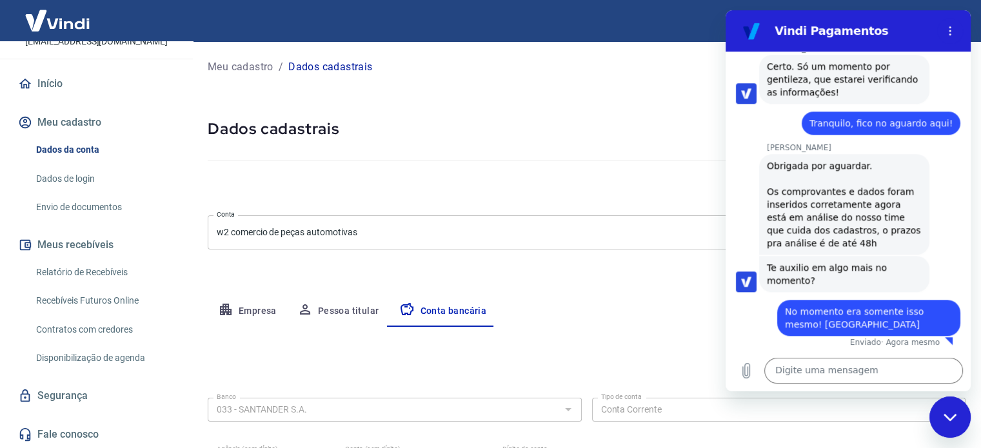
click at [959, 425] on div "Fechar janela de mensagens" at bounding box center [949, 417] width 39 height 39
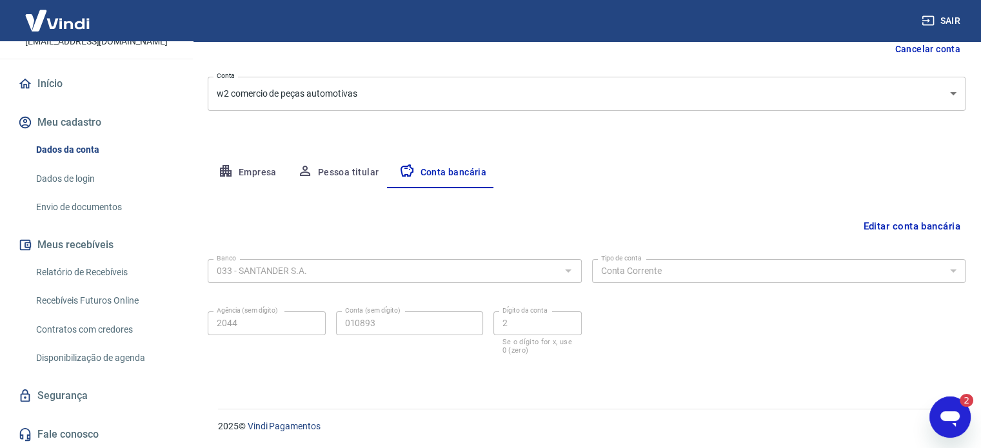
scroll to position [0, 0]
